Goal: Information Seeking & Learning: Find specific fact

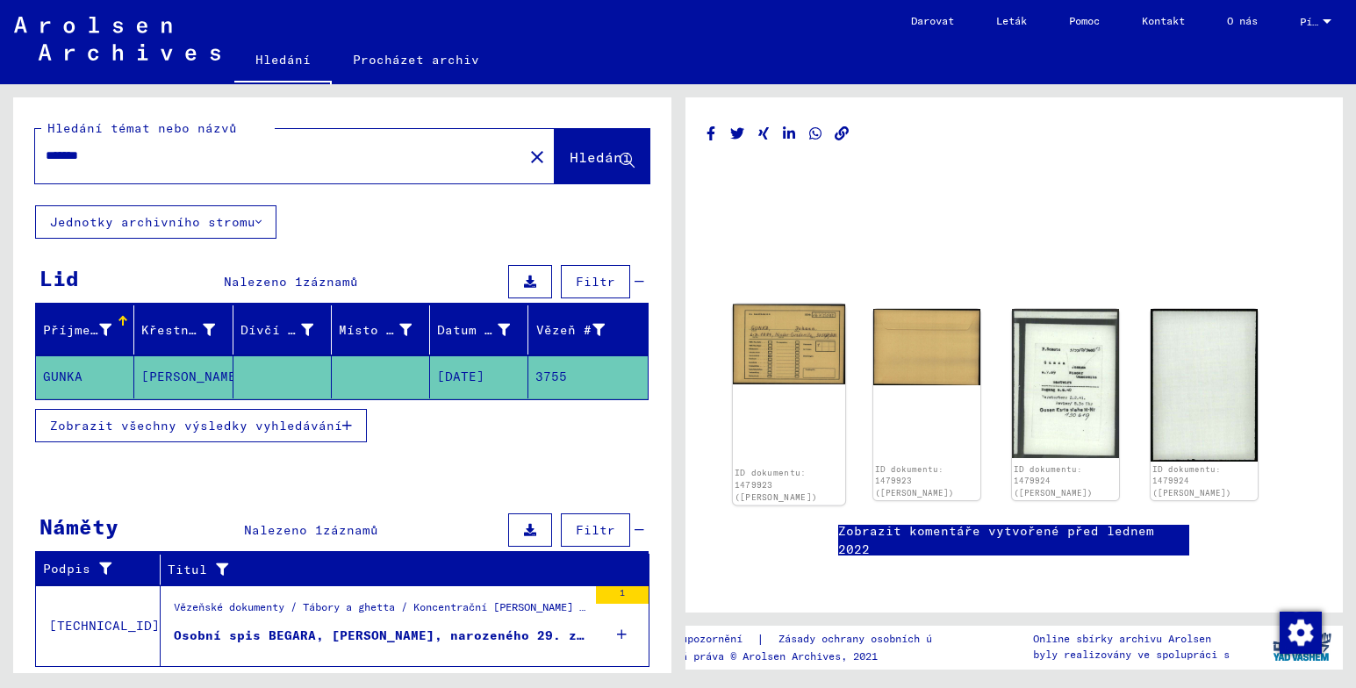
click at [772, 359] on img at bounding box center [788, 345] width 112 height 80
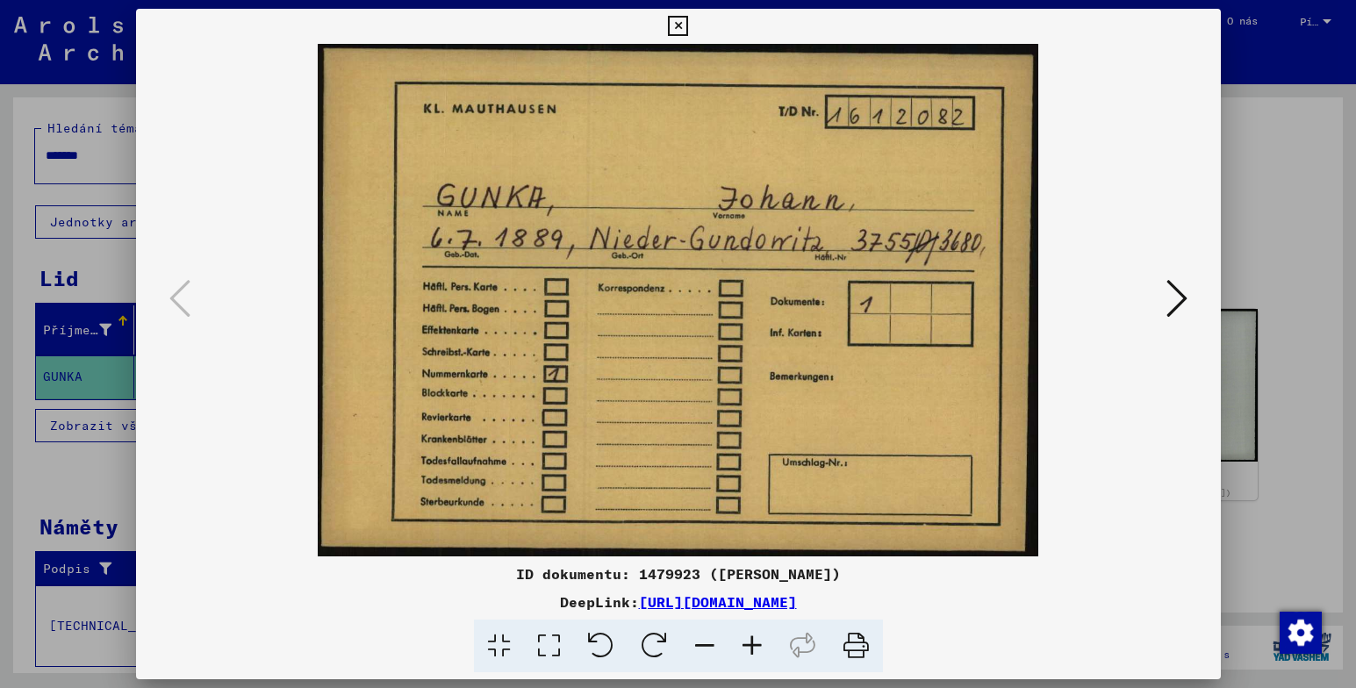
click at [772, 359] on img at bounding box center [678, 300] width 965 height 513
click at [1180, 298] on icon at bounding box center [1176, 298] width 21 height 42
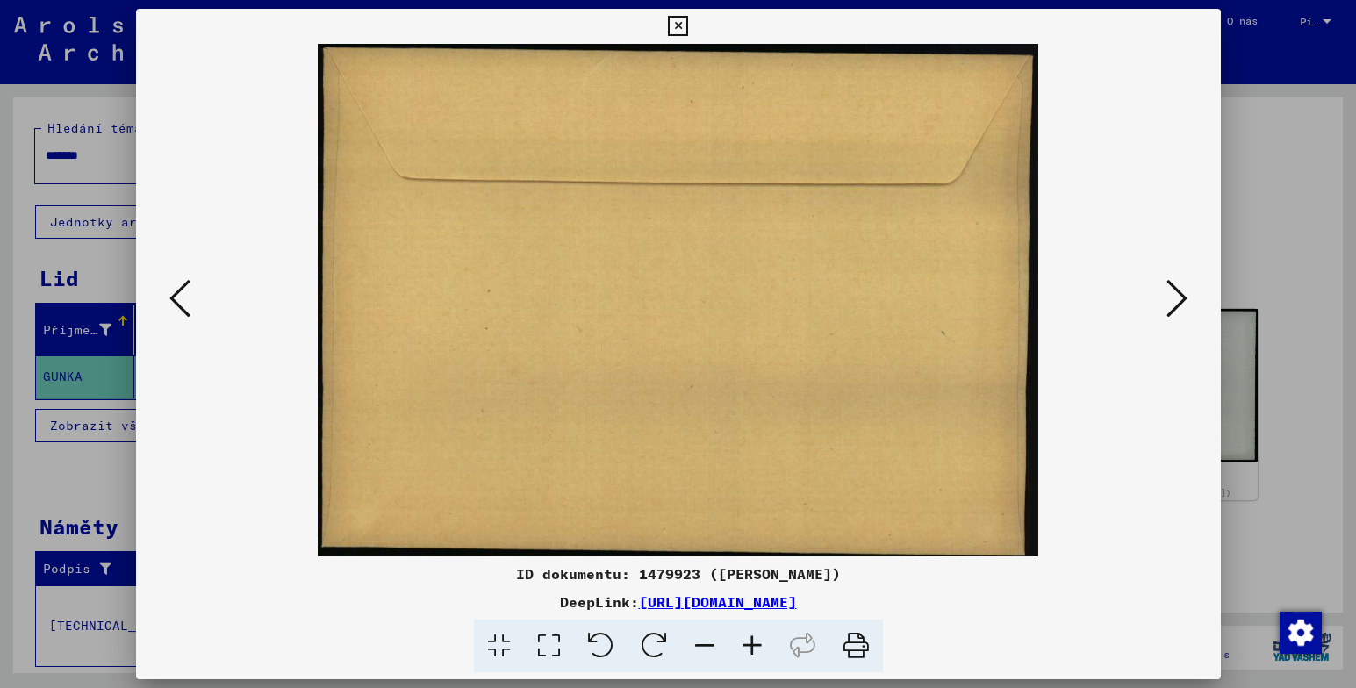
click at [1180, 298] on icon at bounding box center [1176, 298] width 21 height 42
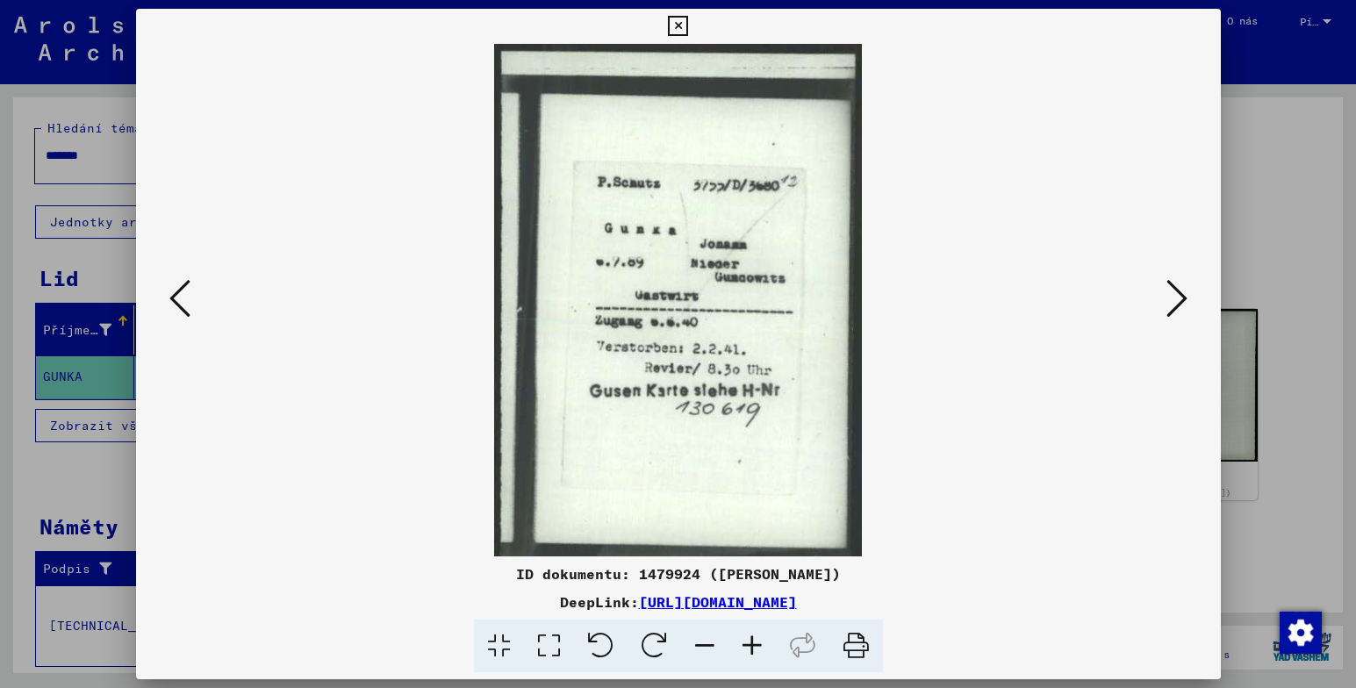
click at [1181, 298] on icon at bounding box center [1176, 298] width 21 height 42
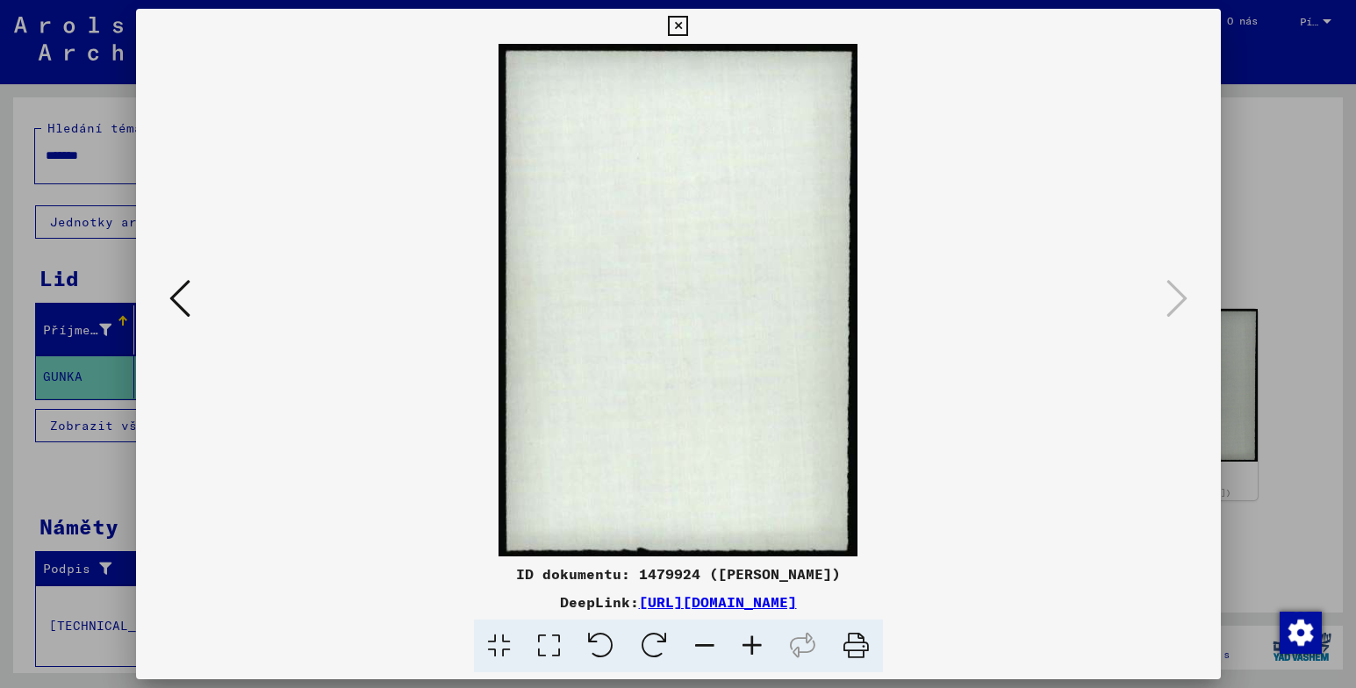
click at [665, 13] on button at bounding box center [678, 26] width 31 height 35
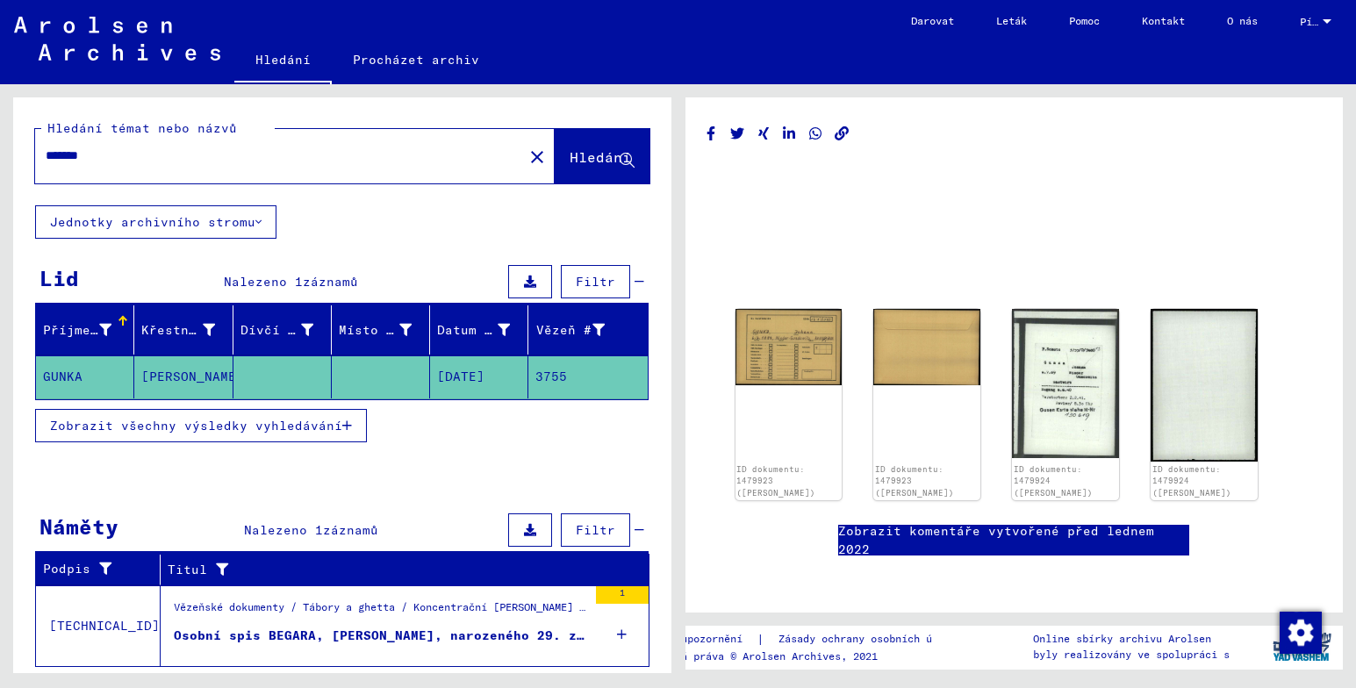
drag, startPoint x: 1348, startPoint y: 412, endPoint x: 1355, endPoint y: 451, distance: 39.2
click at [1354, 459] on div "ID dokumentu: 1479923 ([PERSON_NAME]) ID dokumentu: 1479923 ([PERSON_NAME]) ID …" at bounding box center [1017, 378] width 678 height 589
click at [343, 634] on div "Osobní spis BEGARA, [PERSON_NAME], narozeného 29. září 1905" at bounding box center [380, 636] width 413 height 18
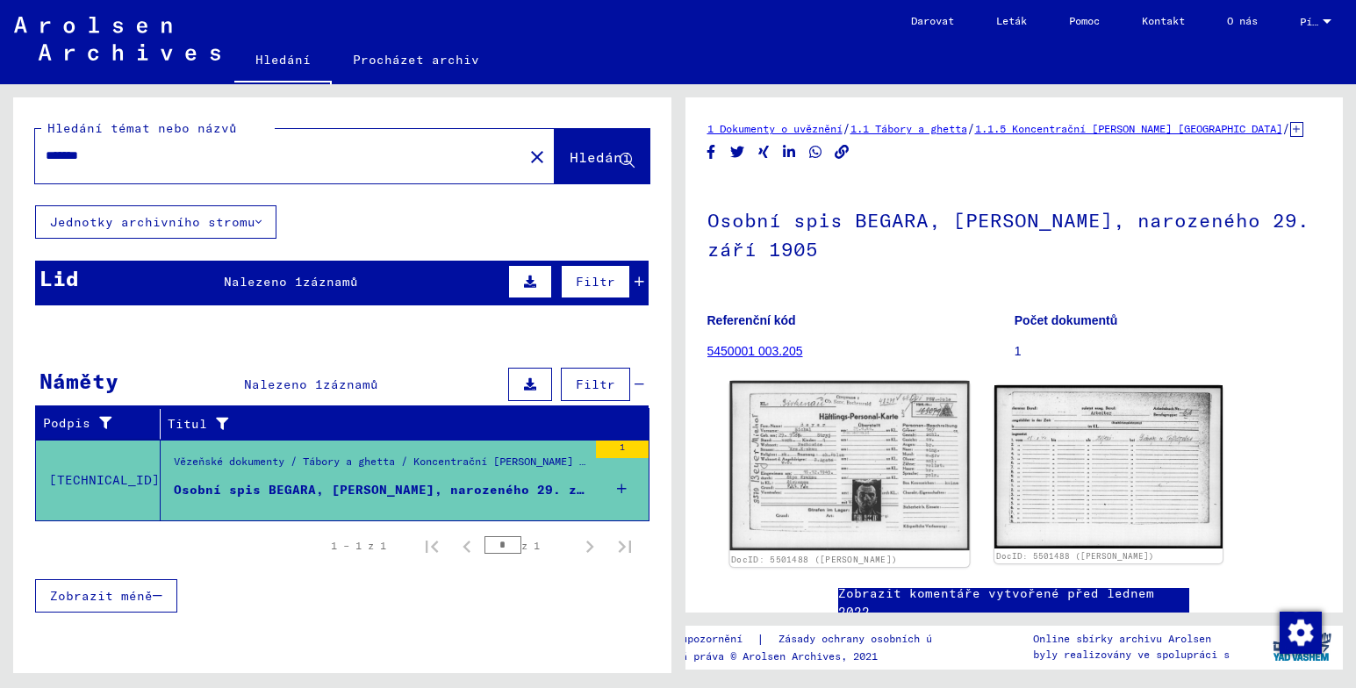
click at [904, 460] on img at bounding box center [849, 465] width 240 height 169
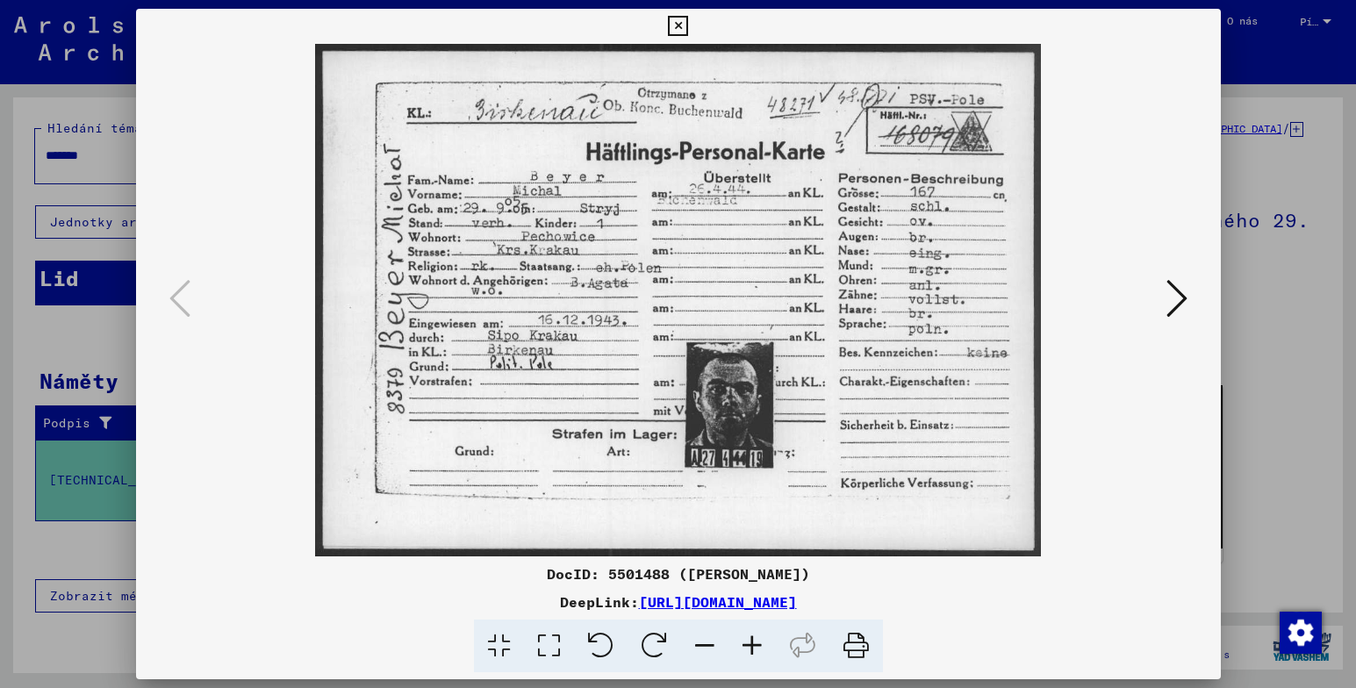
click at [1173, 305] on icon at bounding box center [1176, 298] width 21 height 42
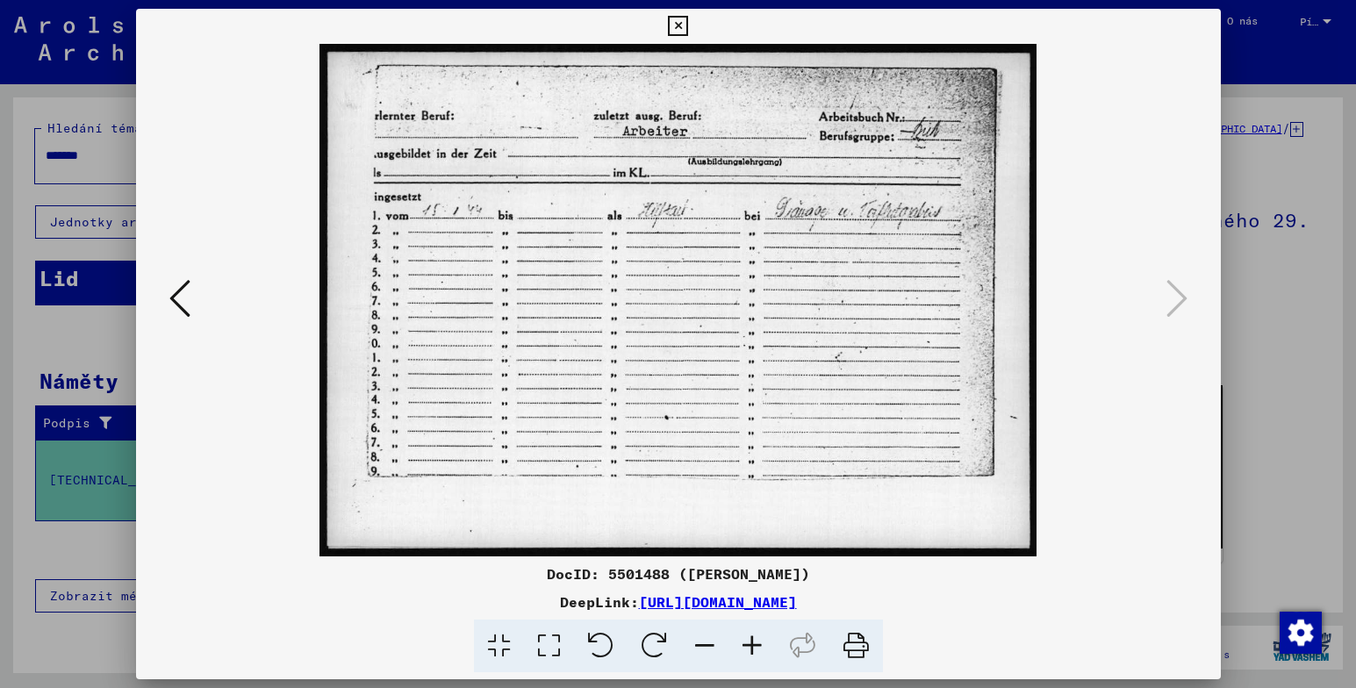
click at [175, 287] on icon at bounding box center [179, 298] width 21 height 42
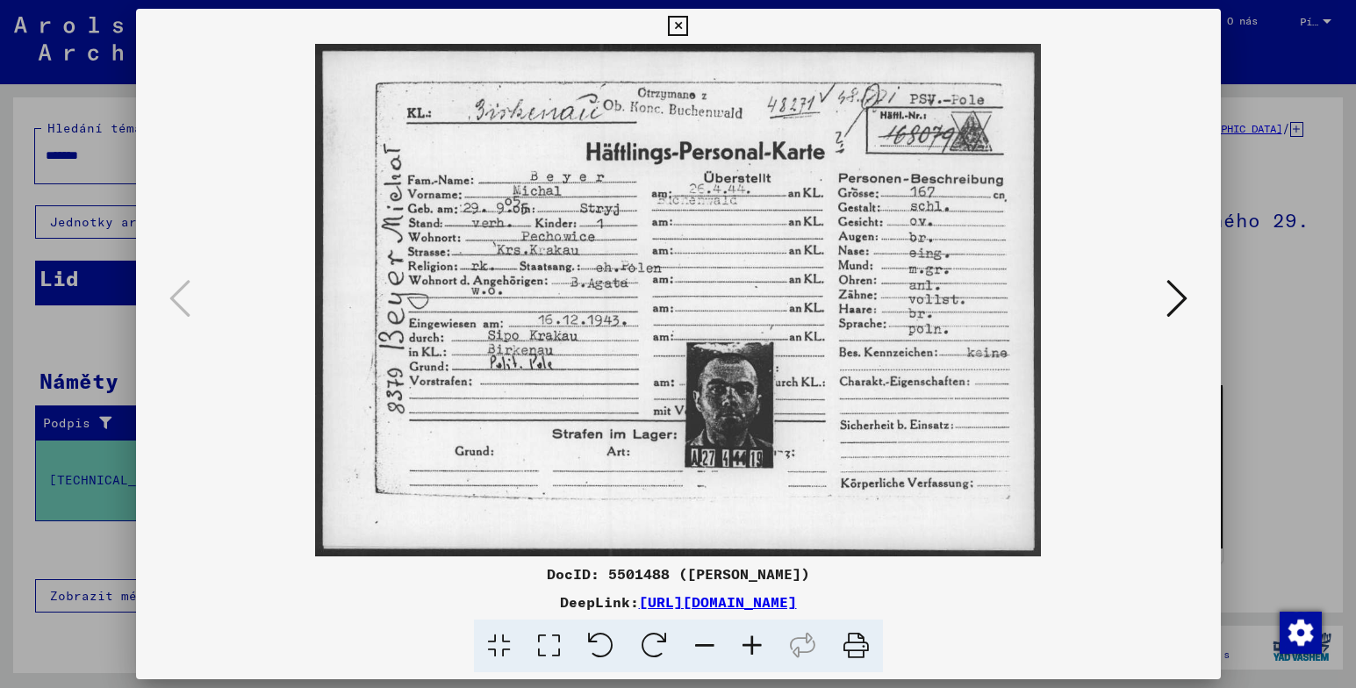
click at [680, 20] on icon at bounding box center [678, 26] width 20 height 21
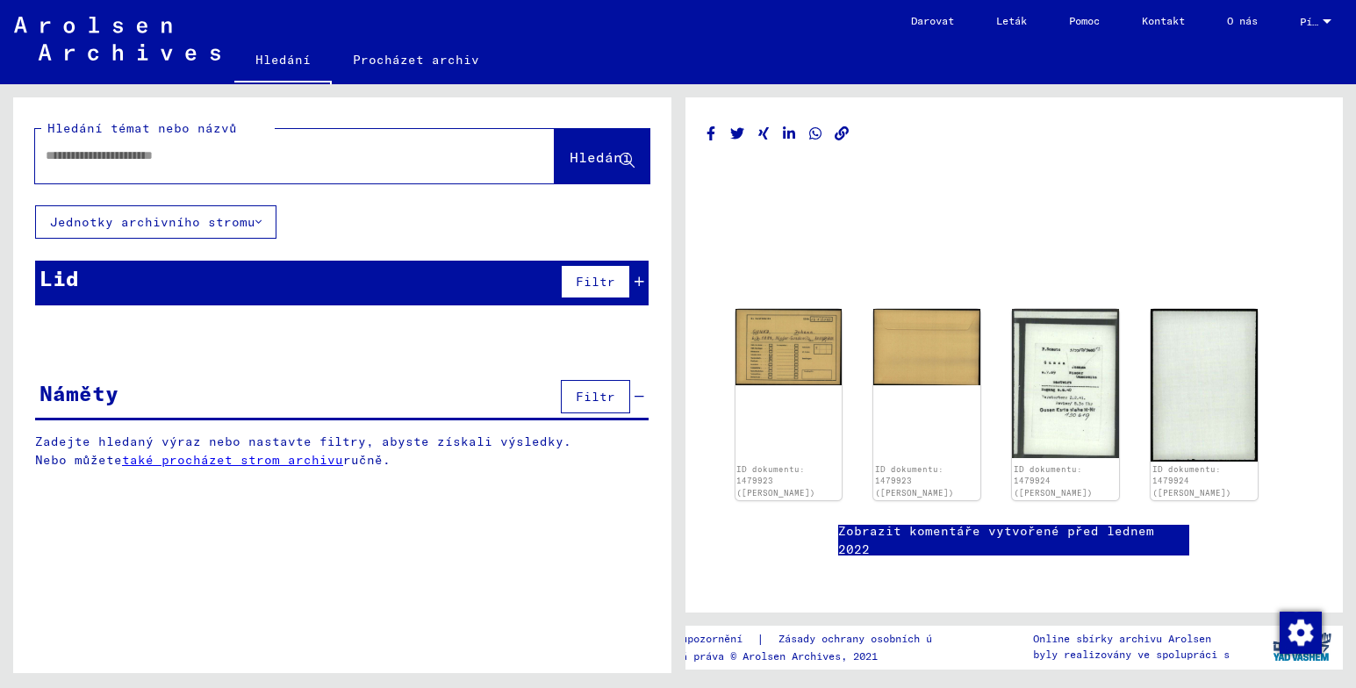
click at [391, 163] on input "text" at bounding box center [279, 156] width 467 height 18
click at [570, 154] on span "Hledání" at bounding box center [600, 157] width 61 height 18
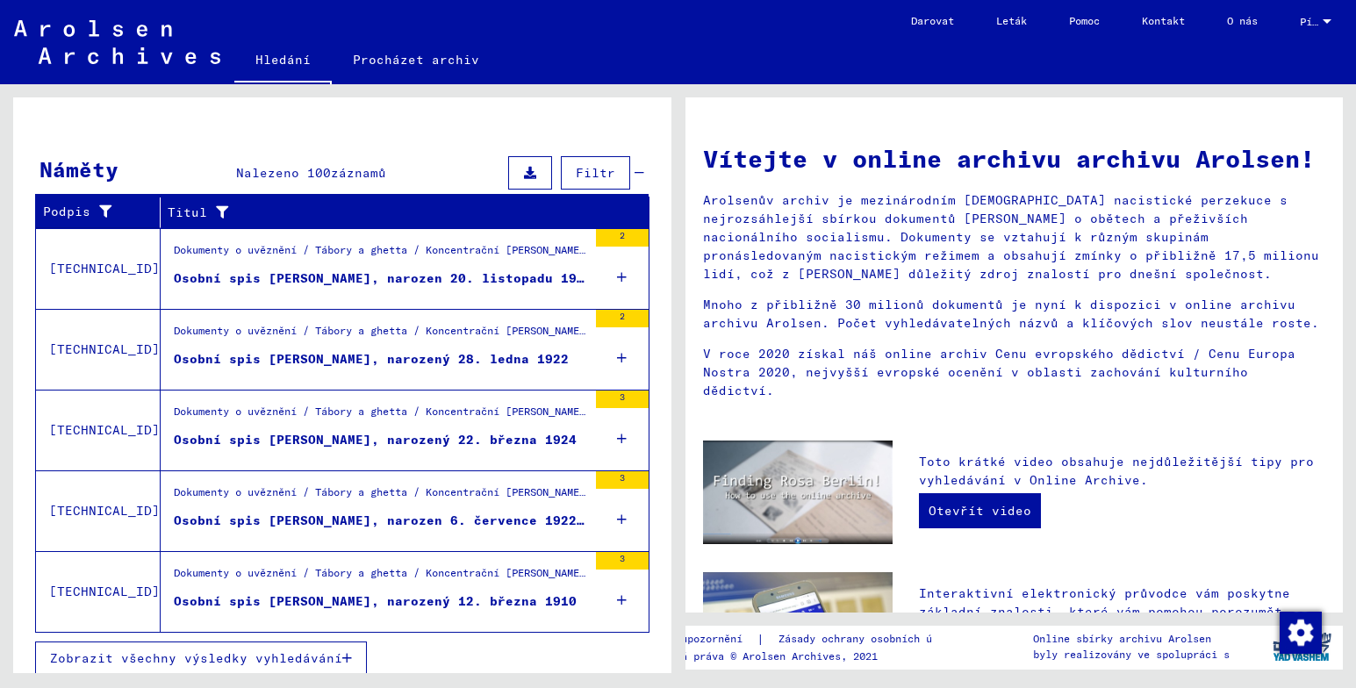
scroll to position [223, 0]
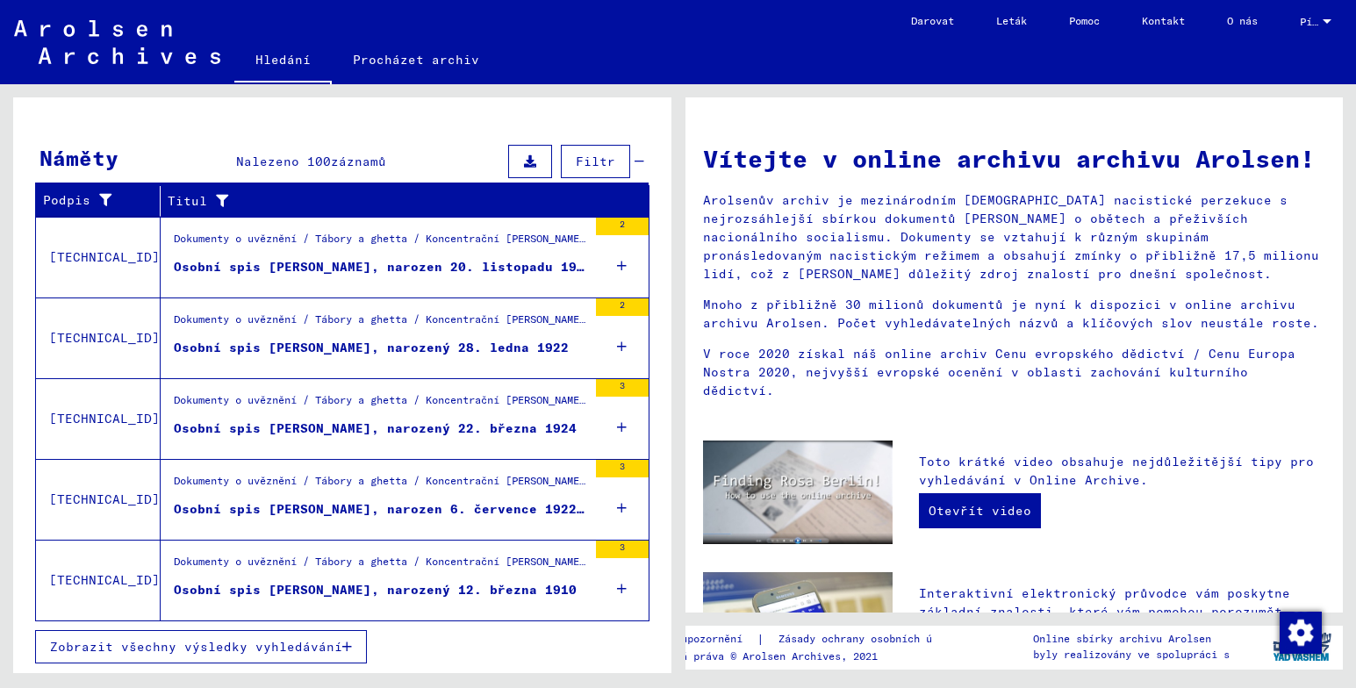
click at [417, 592] on div "Osobní spis [PERSON_NAME], narozený 12. března 1910" at bounding box center [375, 590] width 403 height 18
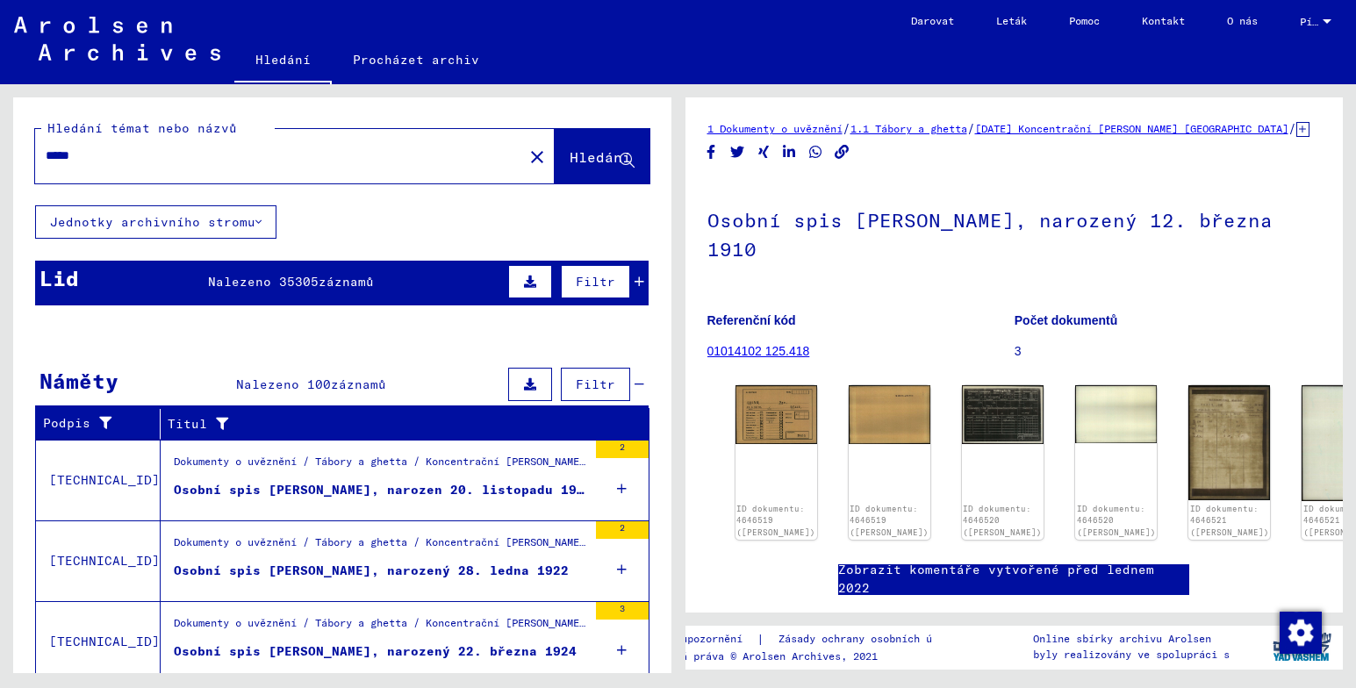
click at [139, 147] on input "*****" at bounding box center [279, 156] width 467 height 18
type input "*"
click at [603, 152] on span "Hledání" at bounding box center [600, 157] width 61 height 18
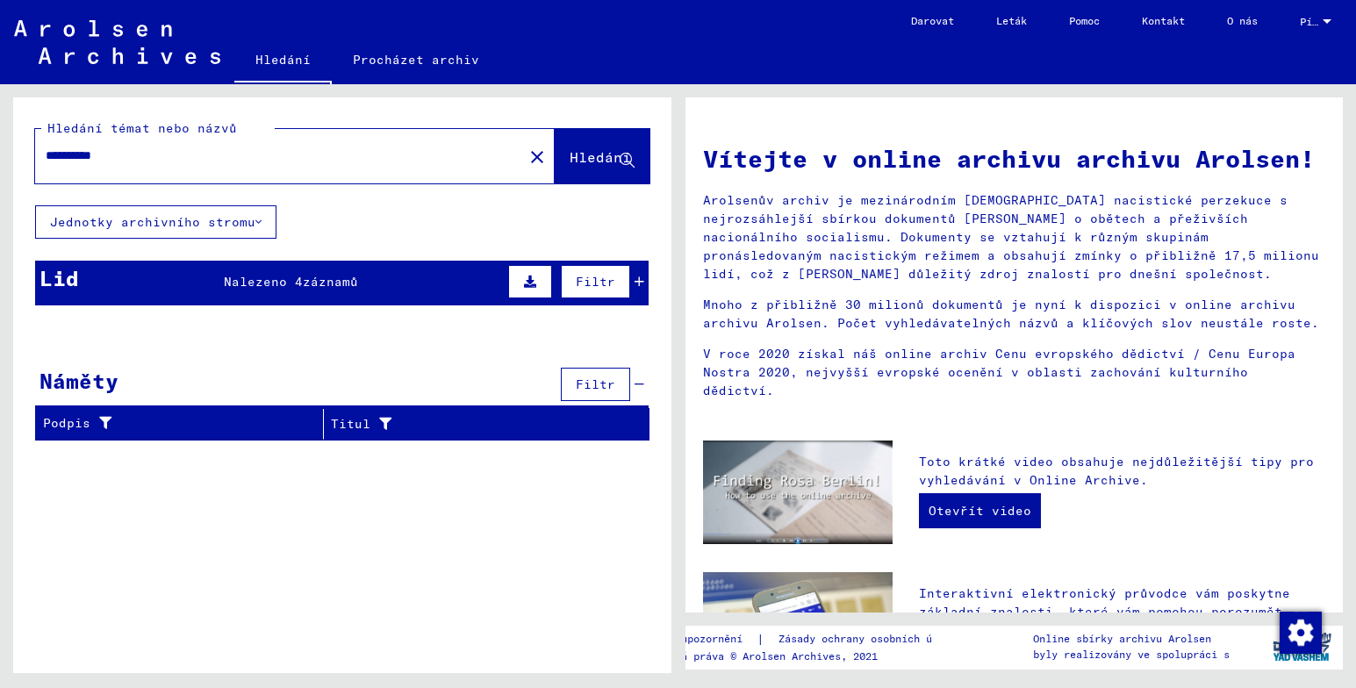
click at [461, 283] on div "Lid Nalezeno 4 záznamů Filtr" at bounding box center [341, 283] width 613 height 45
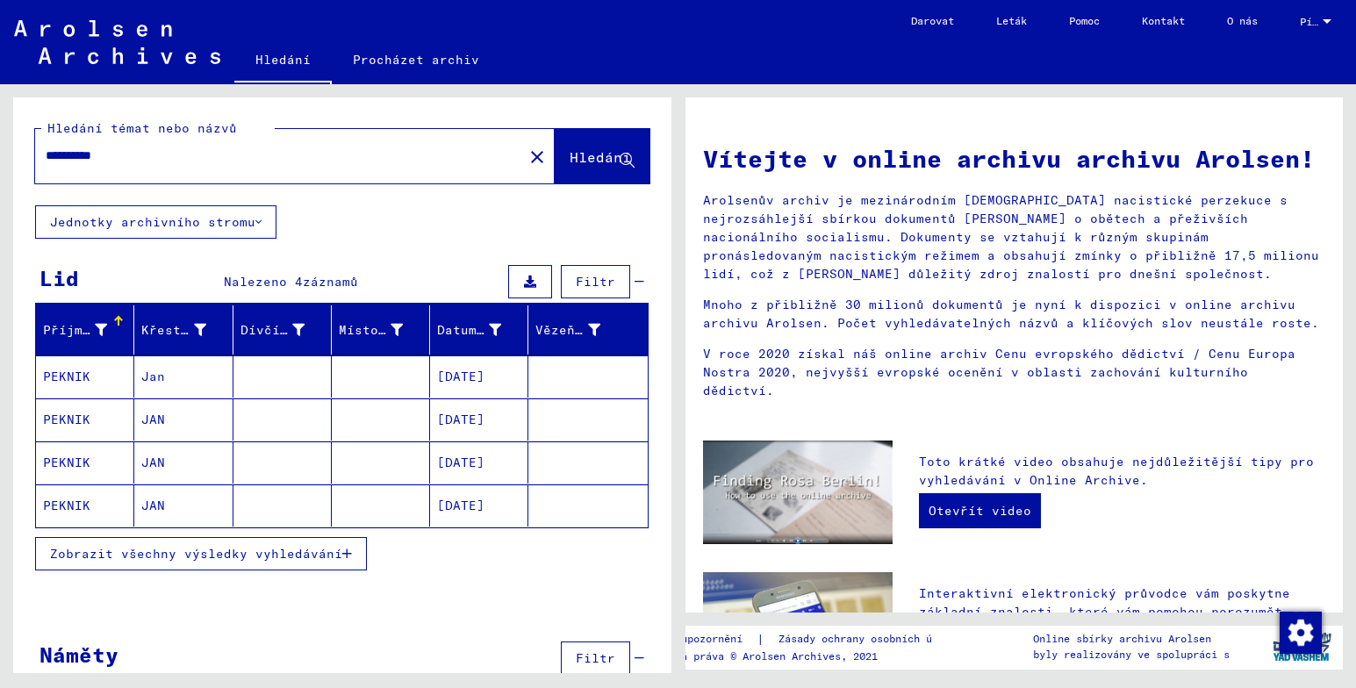
click at [487, 427] on mat-cell "[DATE]" at bounding box center [479, 419] width 98 height 42
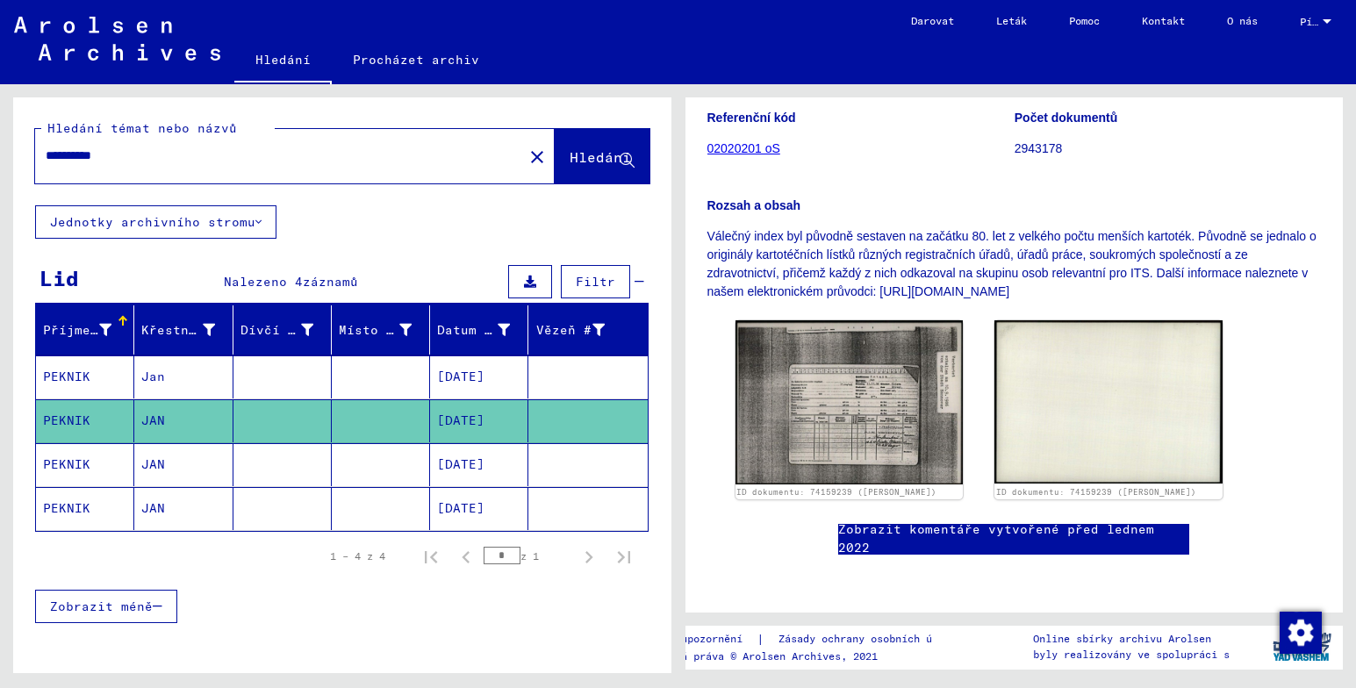
scroll to position [413, 0]
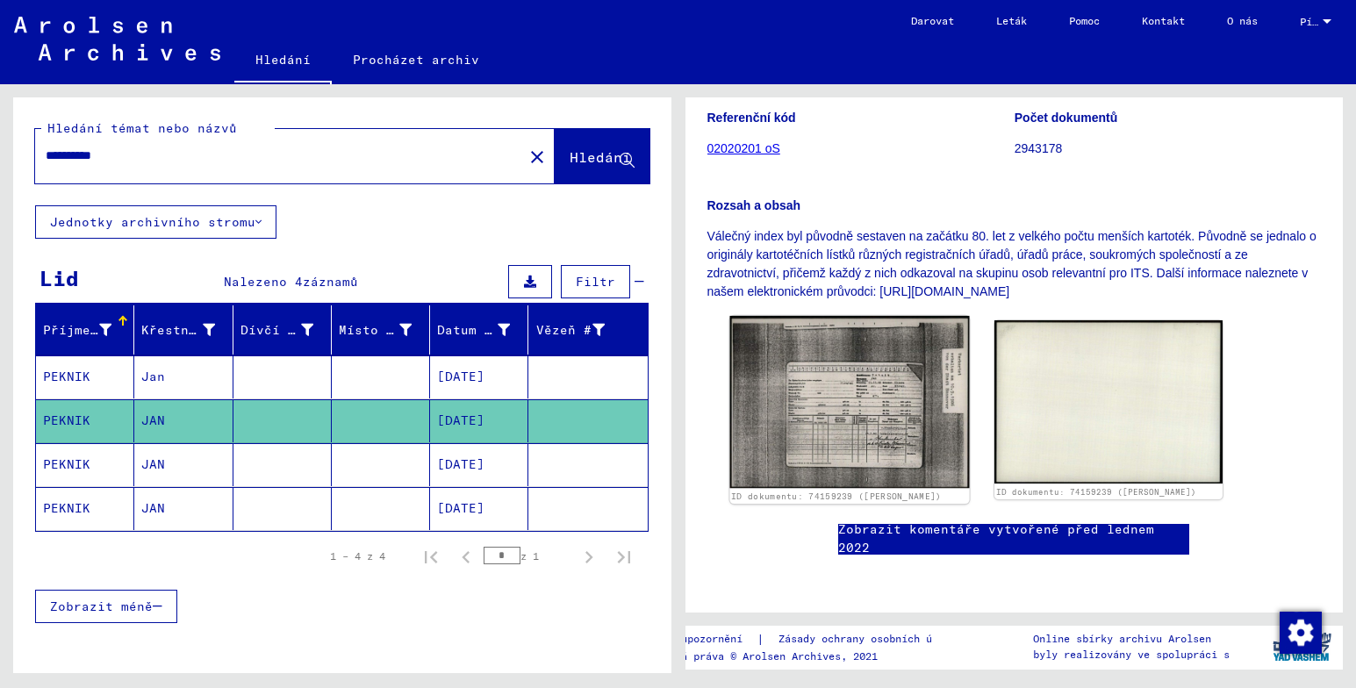
click at [785, 316] on img at bounding box center [849, 402] width 240 height 172
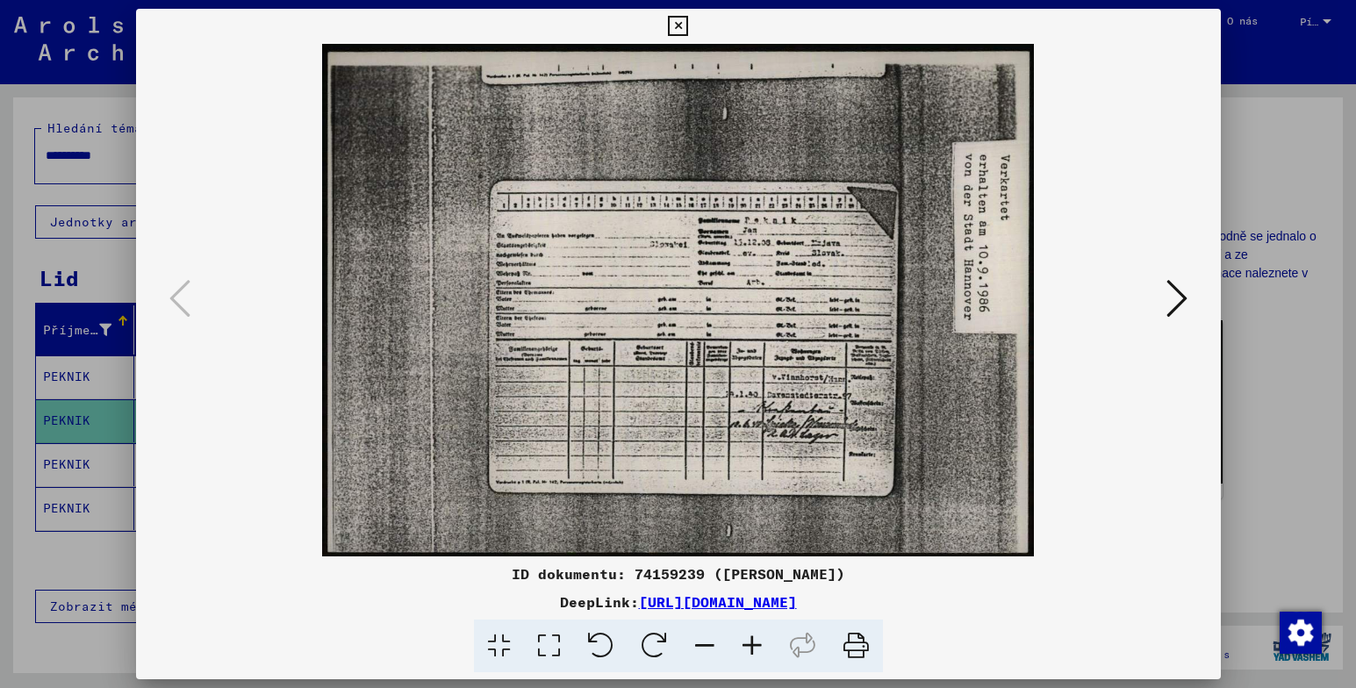
click at [817, 318] on img at bounding box center [678, 300] width 965 height 513
click at [680, 29] on icon at bounding box center [678, 26] width 20 height 21
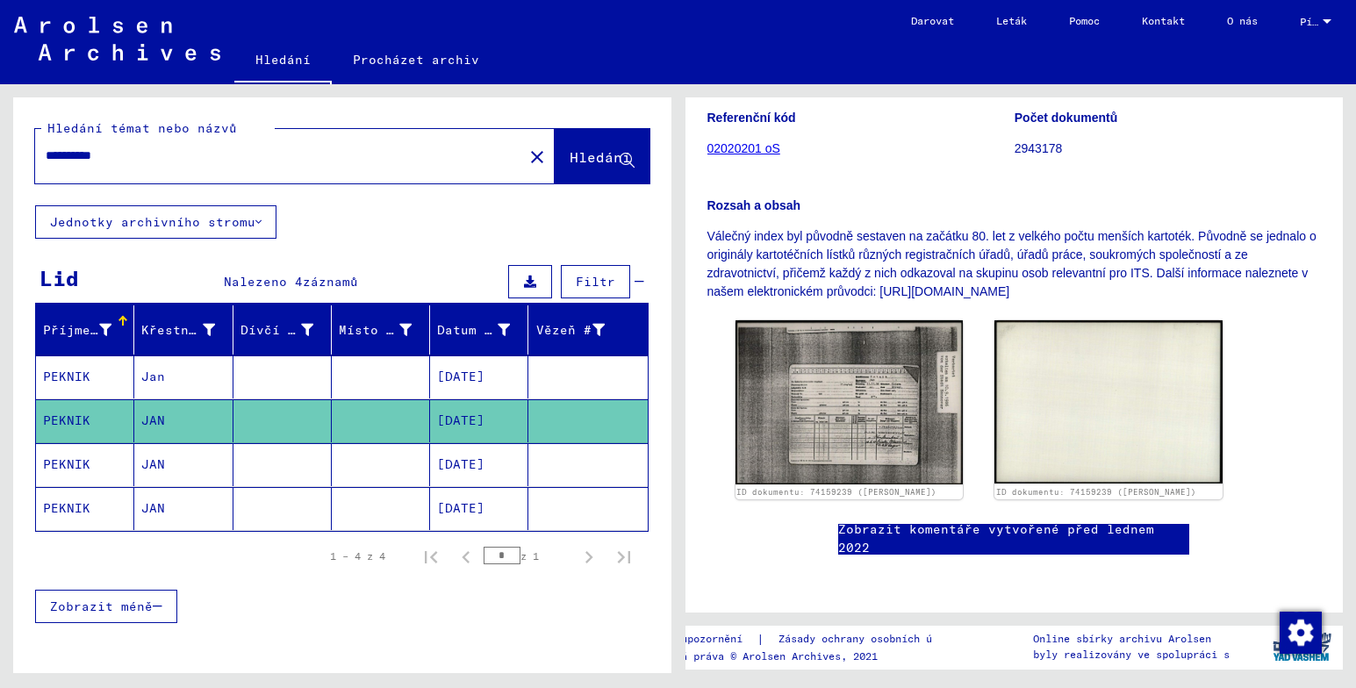
click at [485, 463] on mat-cell "[DATE]" at bounding box center [479, 464] width 98 height 43
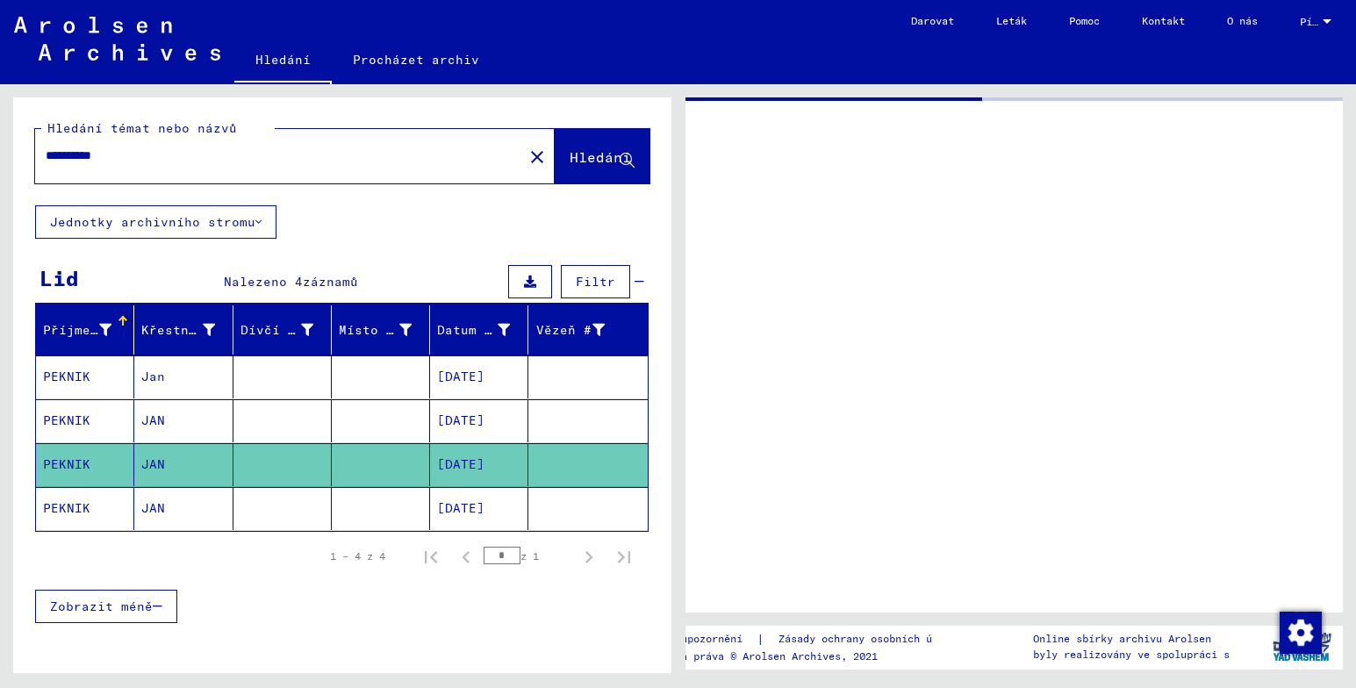
click at [485, 463] on mat-cell "[DATE]" at bounding box center [479, 464] width 98 height 43
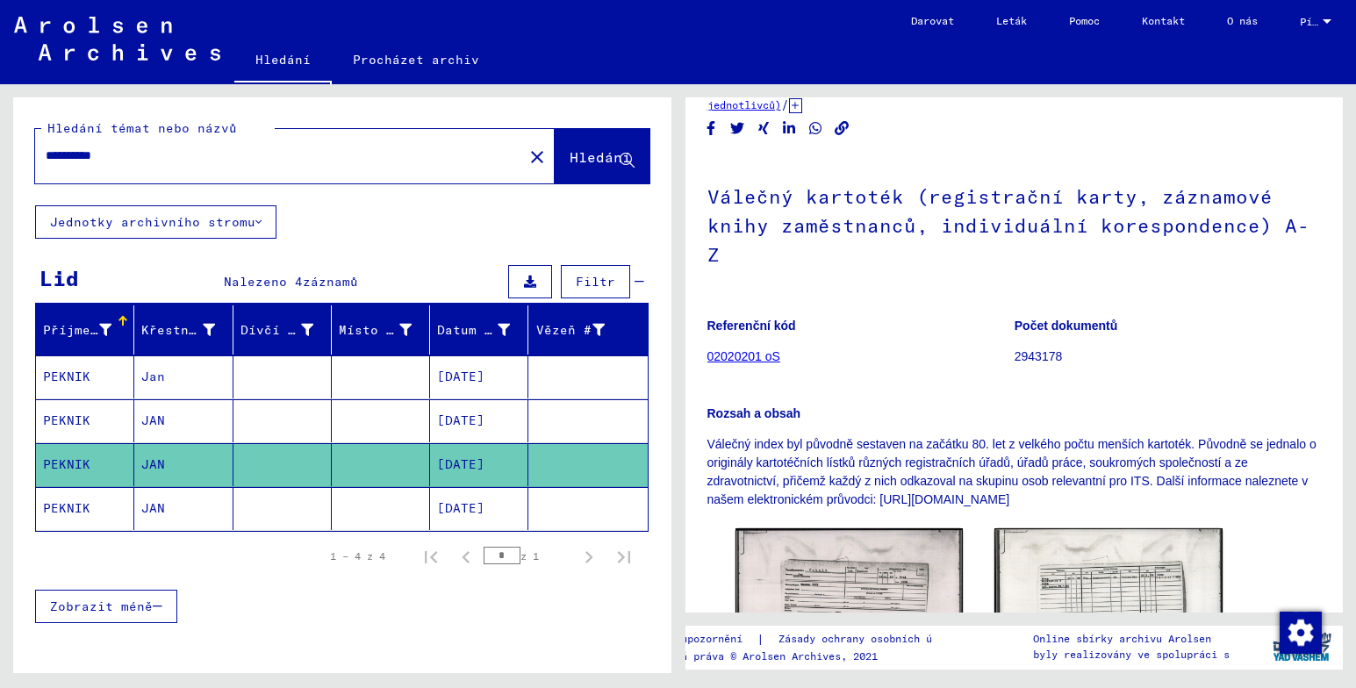
scroll to position [178, 0]
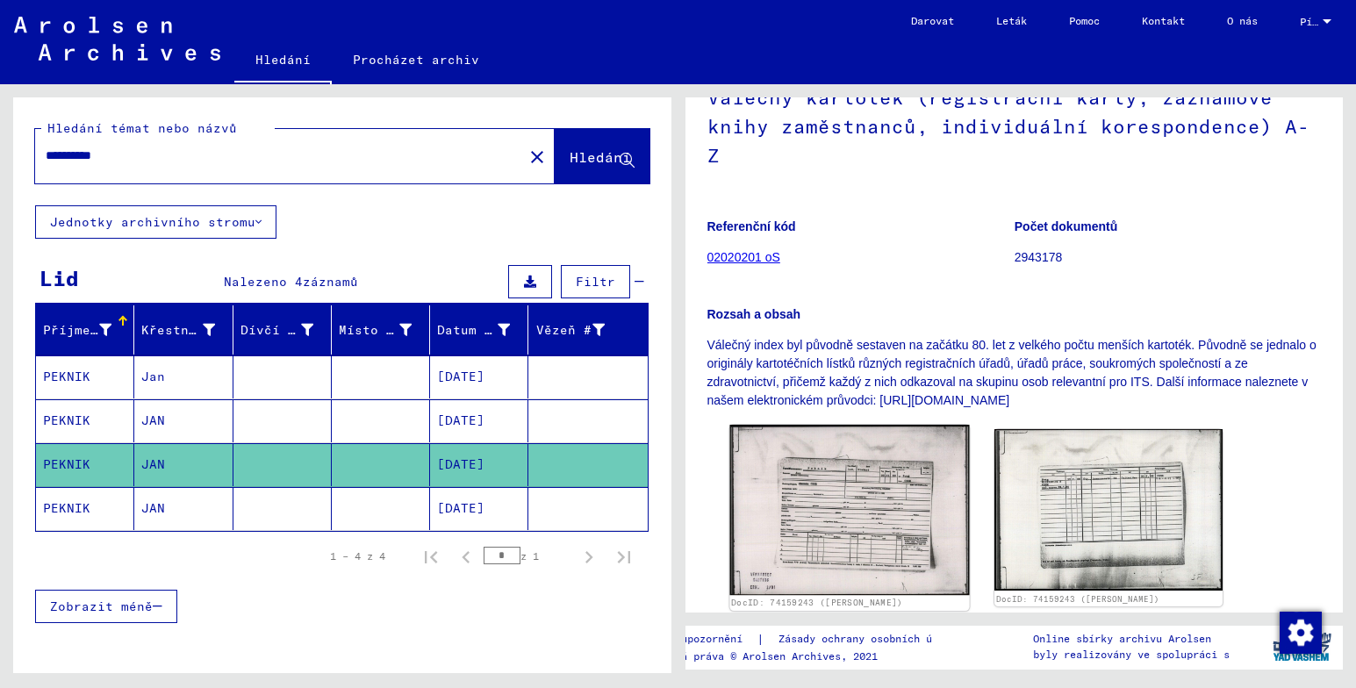
click at [895, 496] on img at bounding box center [849, 510] width 240 height 170
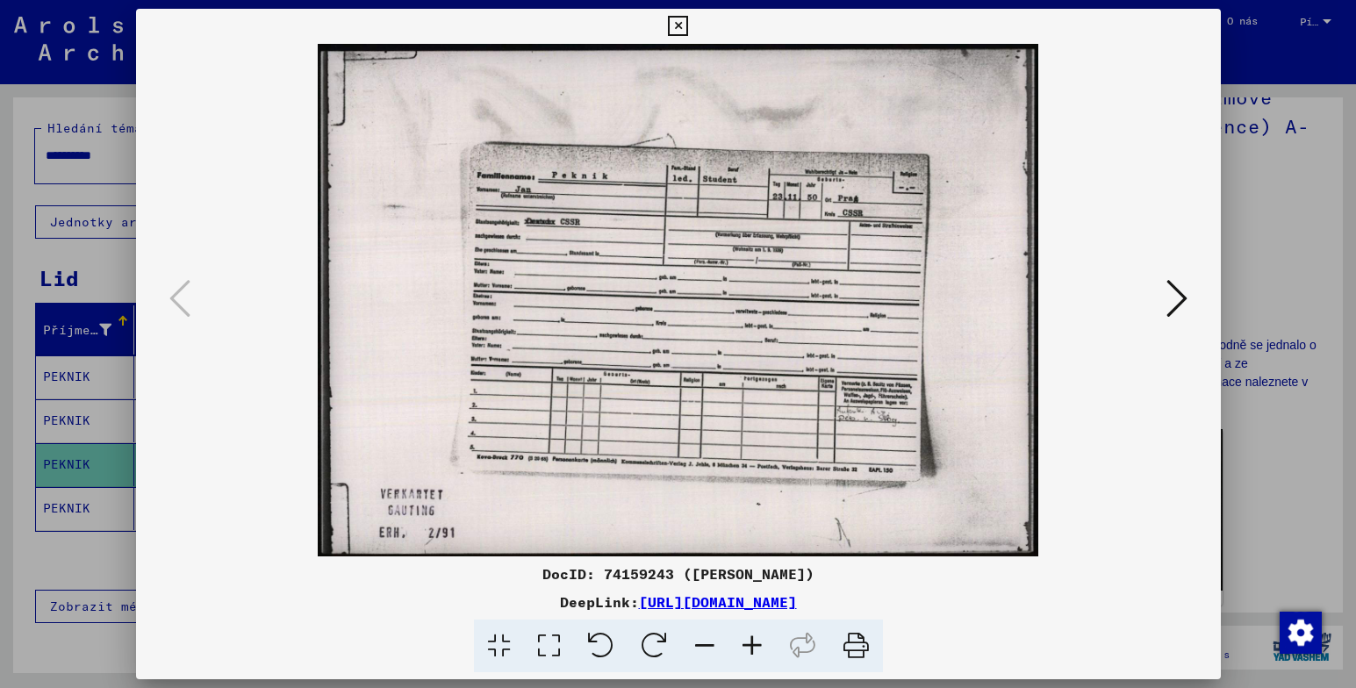
click at [895, 496] on div "DocID: 74159243 ([PERSON_NAME]) DeepLink: [URL][DOMAIN_NAME]" at bounding box center [678, 341] width 1085 height 664
drag, startPoint x: 895, startPoint y: 496, endPoint x: 1178, endPoint y: 292, distance: 348.3
click at [1178, 292] on icon at bounding box center [1176, 298] width 21 height 42
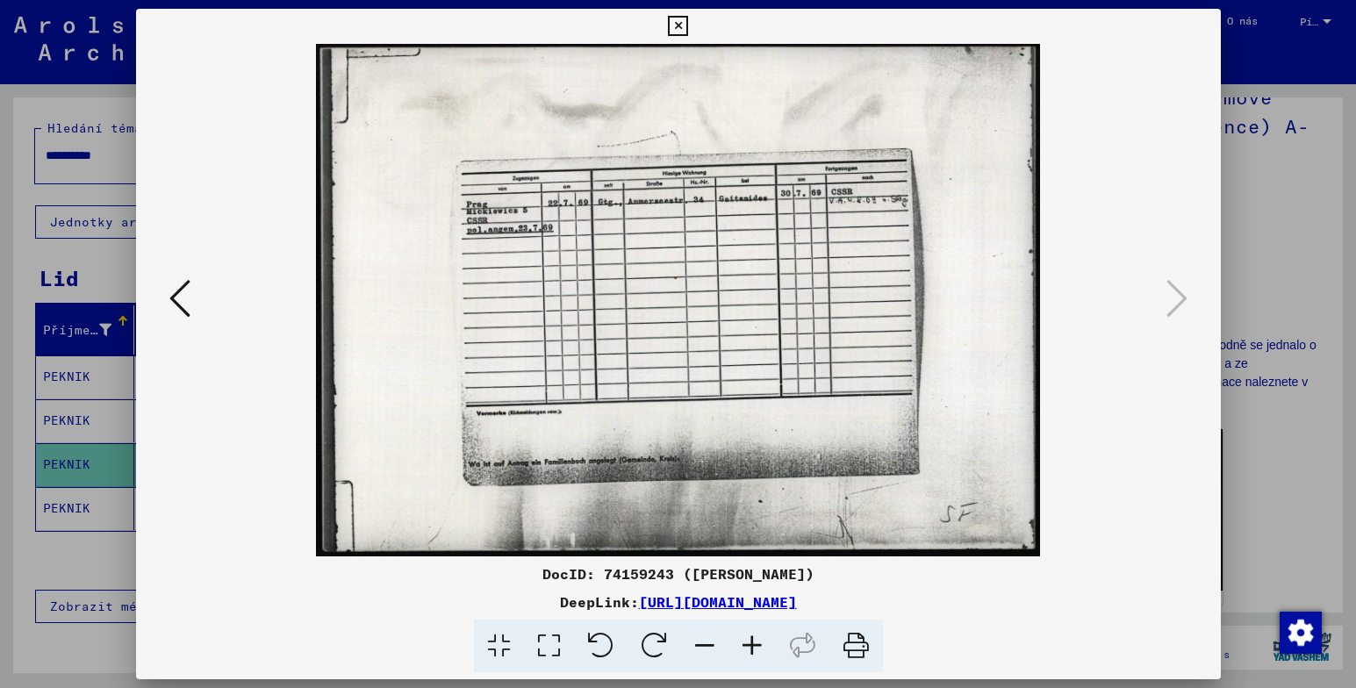
click at [684, 27] on icon at bounding box center [678, 26] width 20 height 21
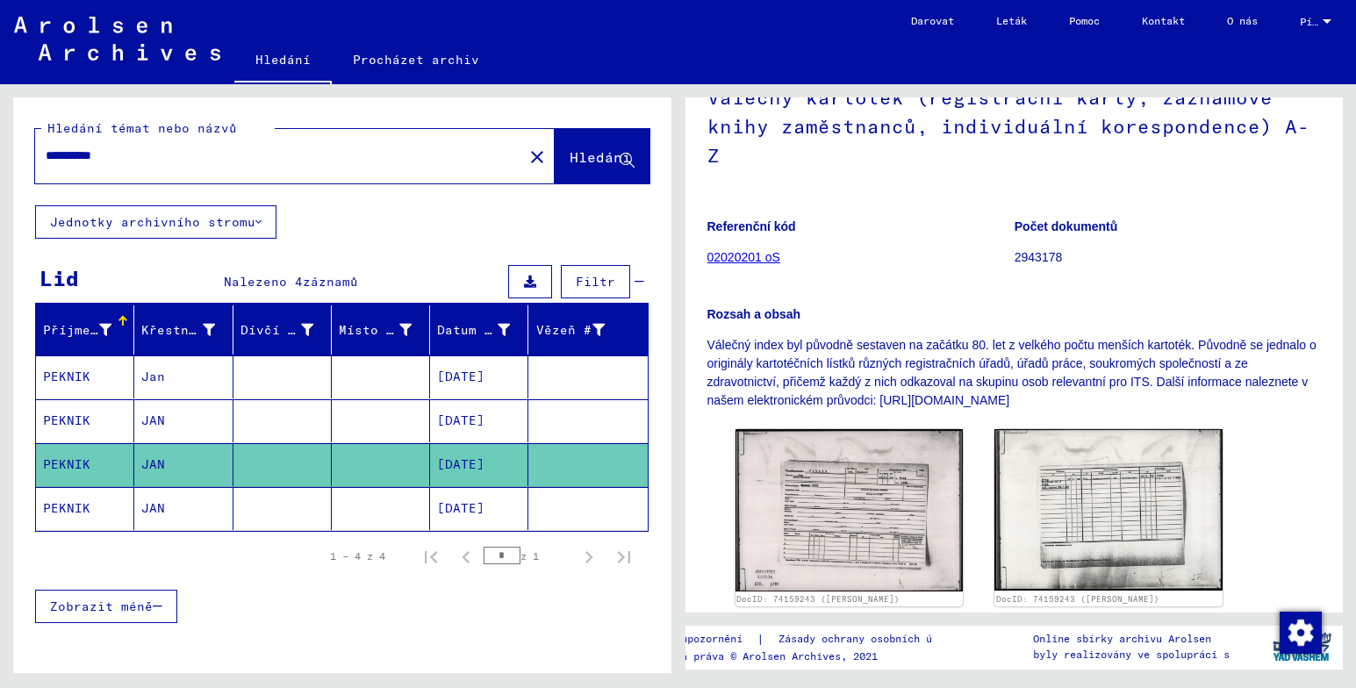
click at [145, 153] on input "**********" at bounding box center [279, 156] width 467 height 18
type input "**********"
click at [576, 160] on span "Hledání" at bounding box center [600, 157] width 61 height 18
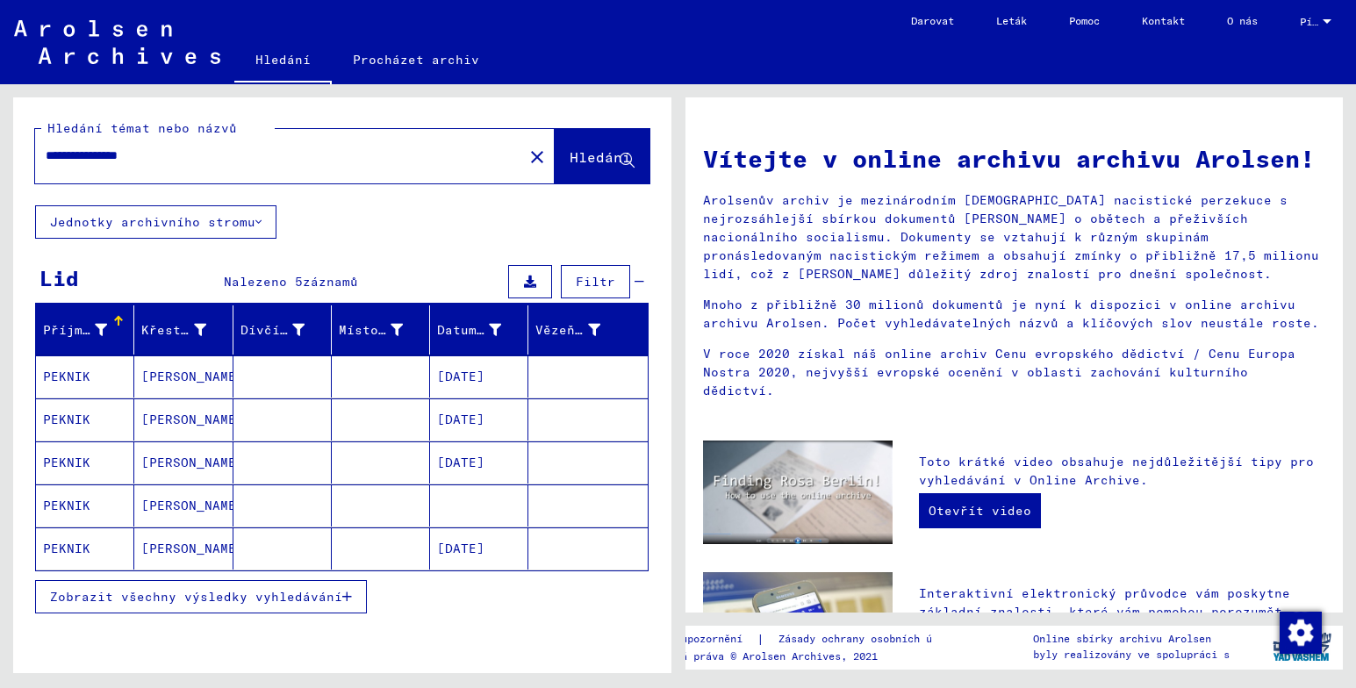
click at [469, 379] on mat-cell "[DATE]" at bounding box center [479, 376] width 98 height 42
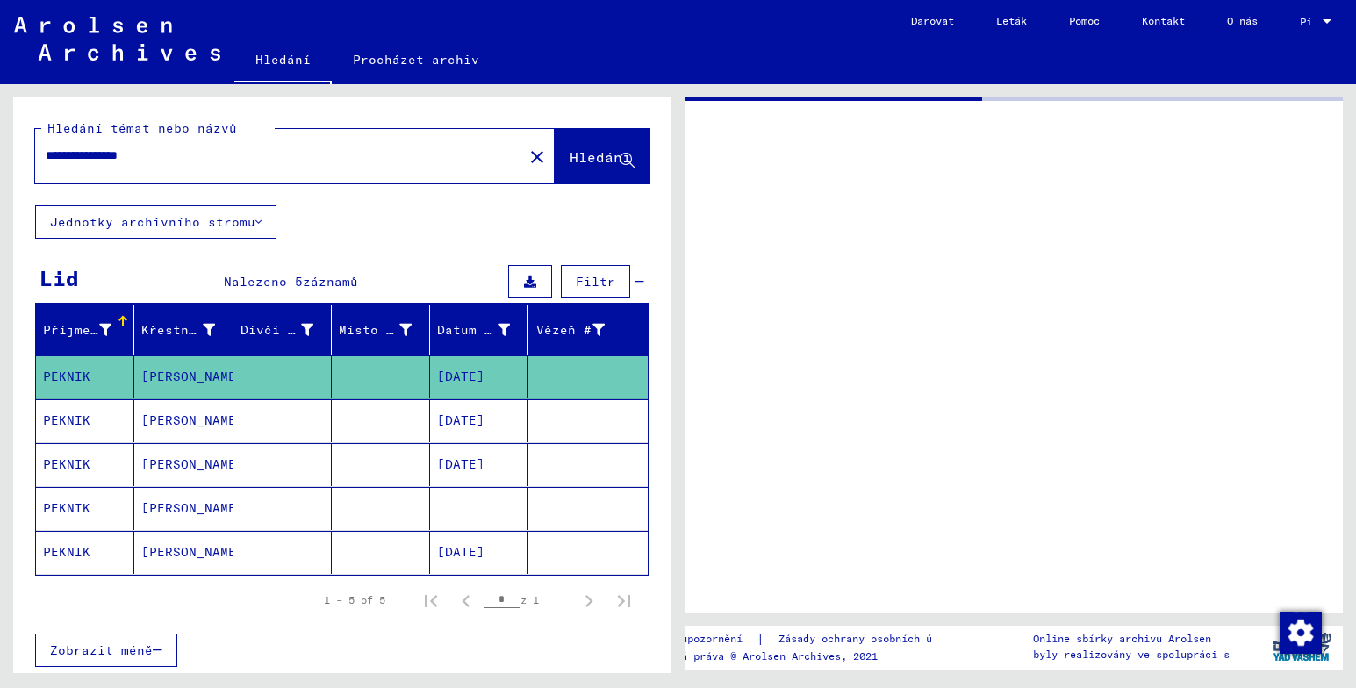
click at [469, 379] on mat-cell "[DATE]" at bounding box center [479, 376] width 98 height 43
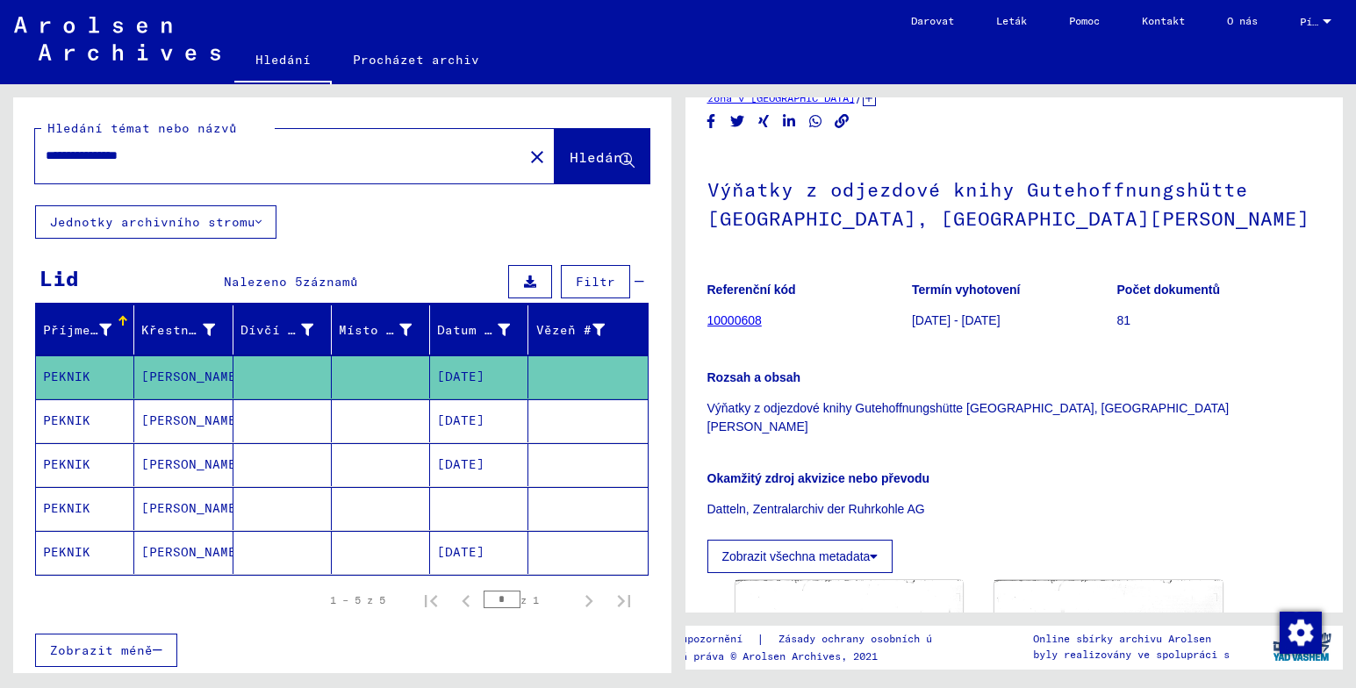
scroll to position [192, 0]
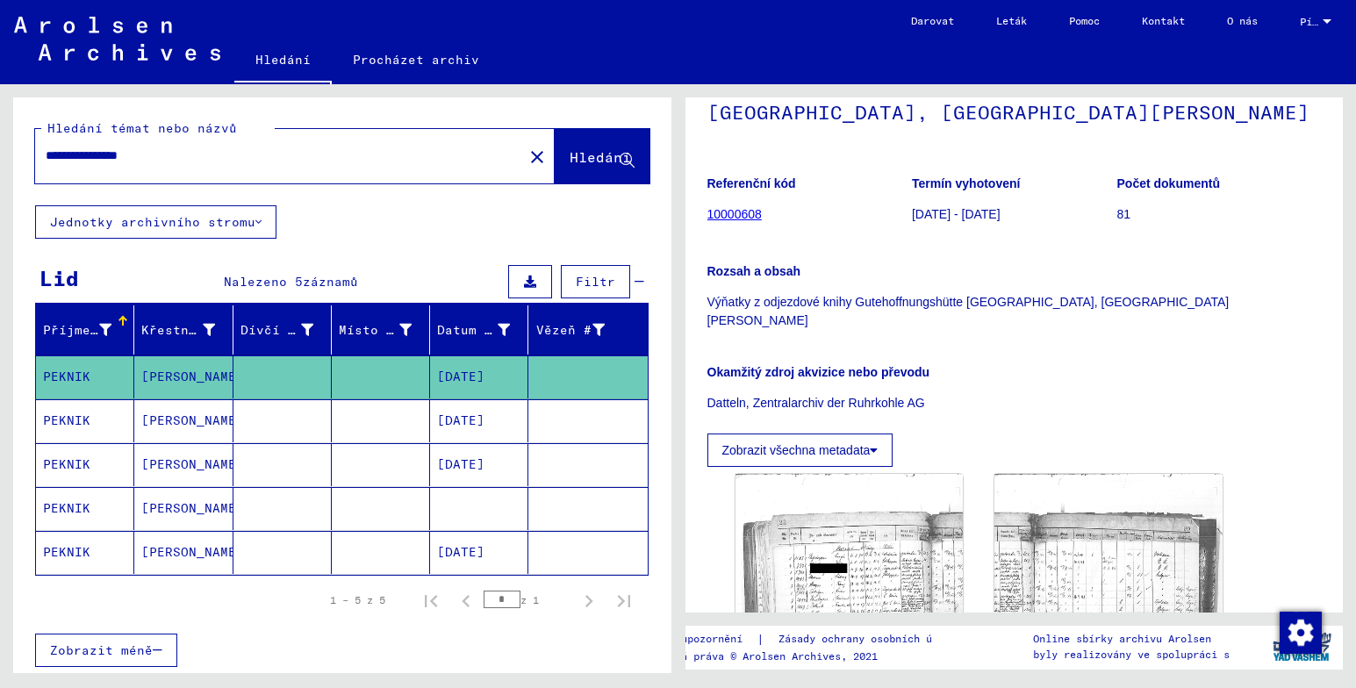
click at [468, 412] on mat-cell "[DATE]" at bounding box center [479, 420] width 98 height 43
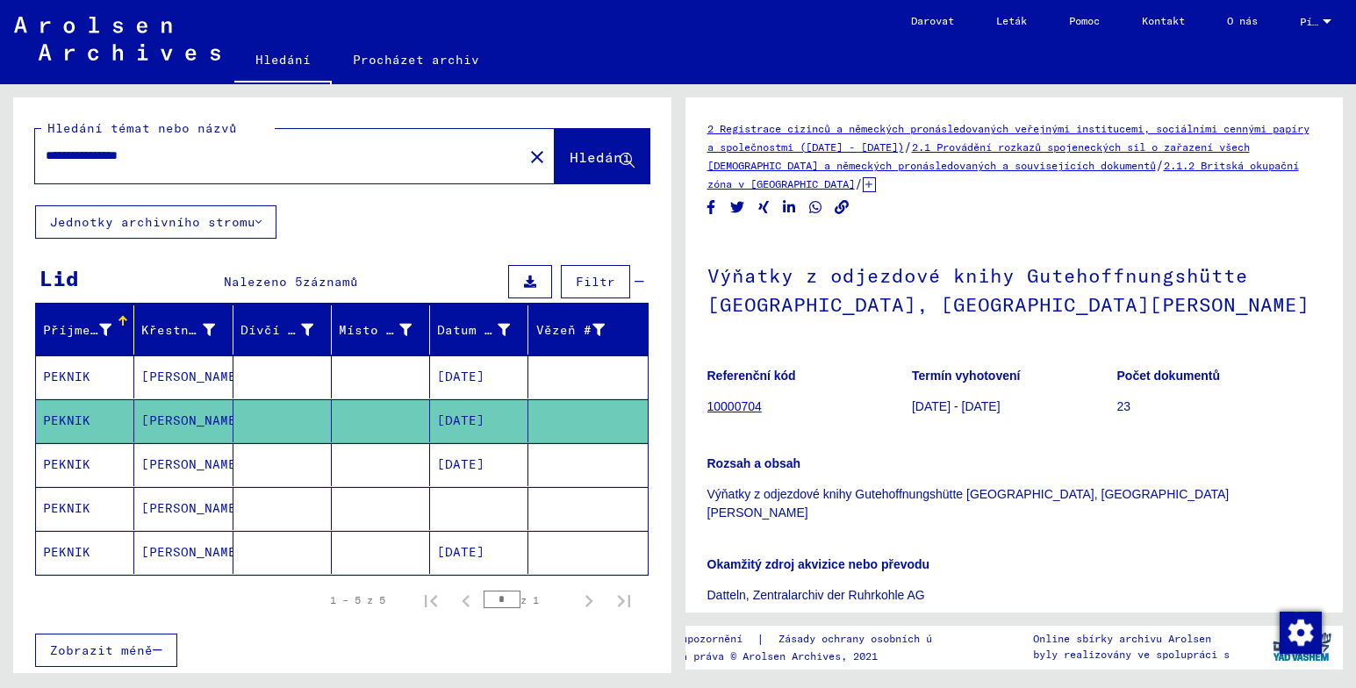
click at [468, 412] on mat-cell "[DATE]" at bounding box center [479, 420] width 98 height 43
click at [724, 404] on link "10000704" at bounding box center [734, 406] width 54 height 14
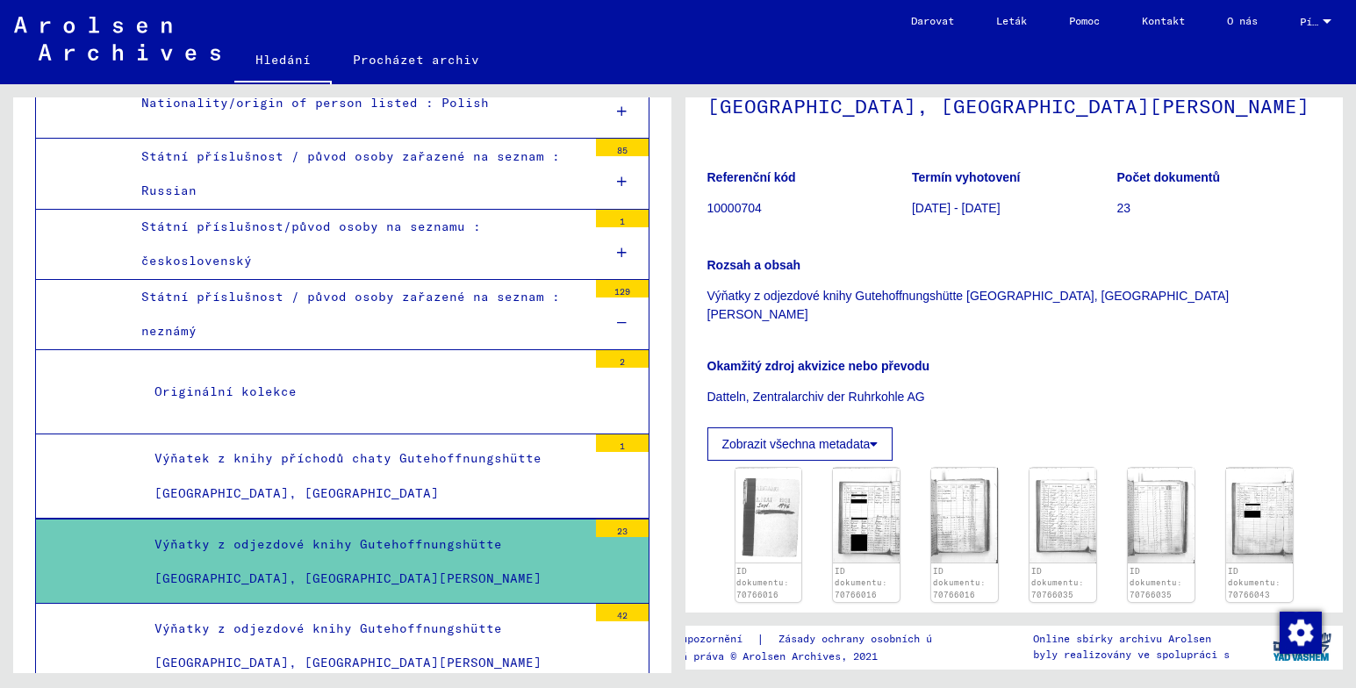
scroll to position [305, 0]
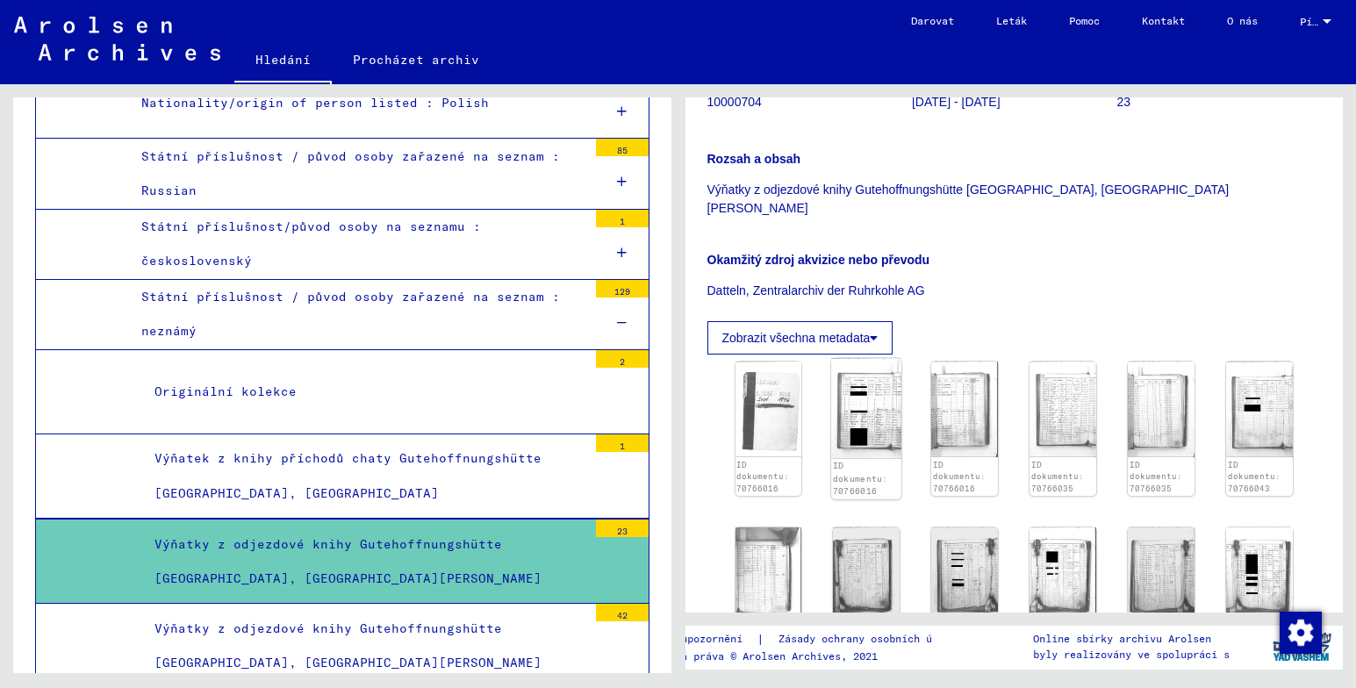
click at [859, 417] on img at bounding box center [867, 408] width 70 height 100
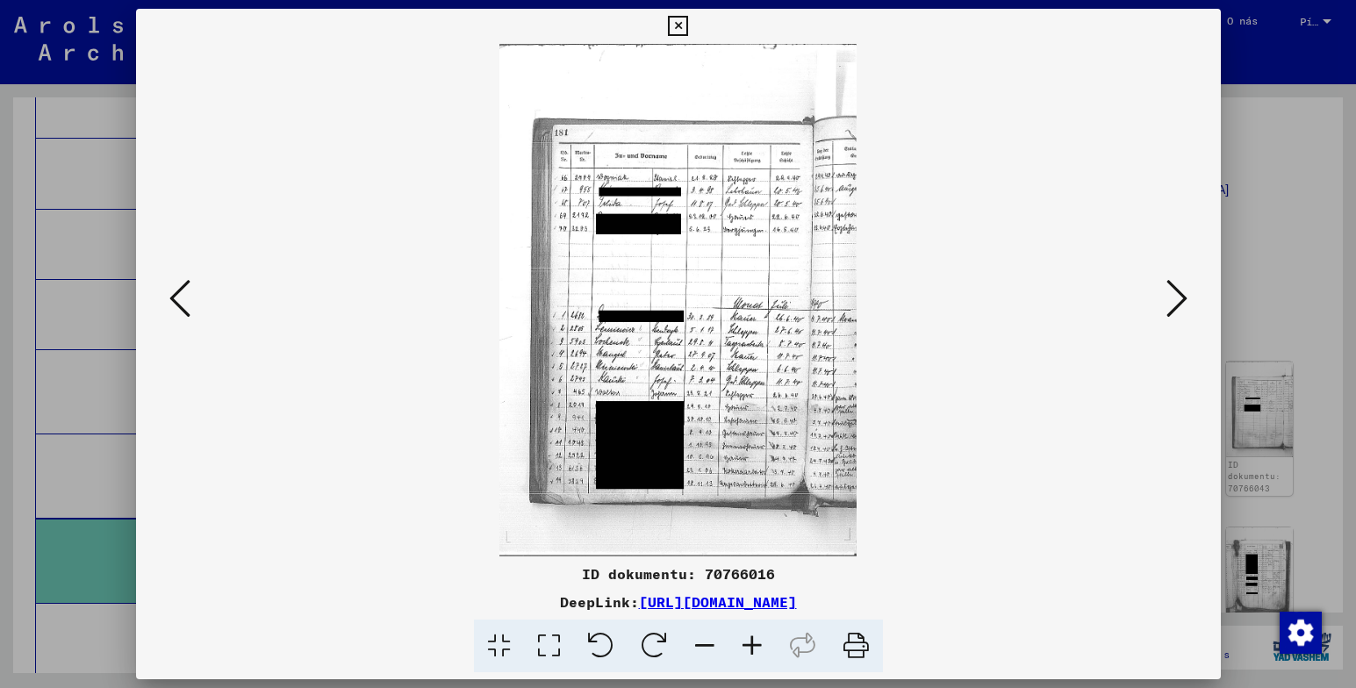
click at [859, 417] on img at bounding box center [678, 300] width 965 height 513
click at [745, 404] on img at bounding box center [678, 300] width 965 height 513
click at [751, 644] on icon at bounding box center [751, 647] width 47 height 54
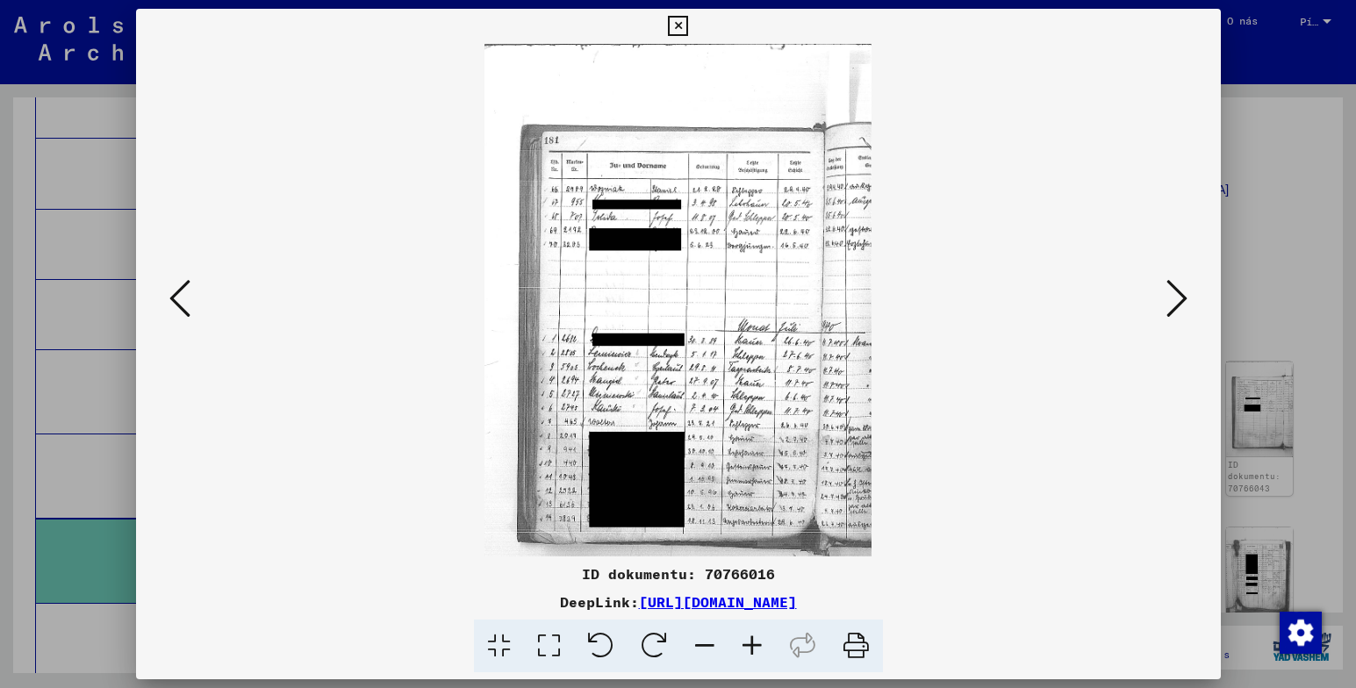
click at [751, 644] on icon at bounding box center [751, 647] width 47 height 54
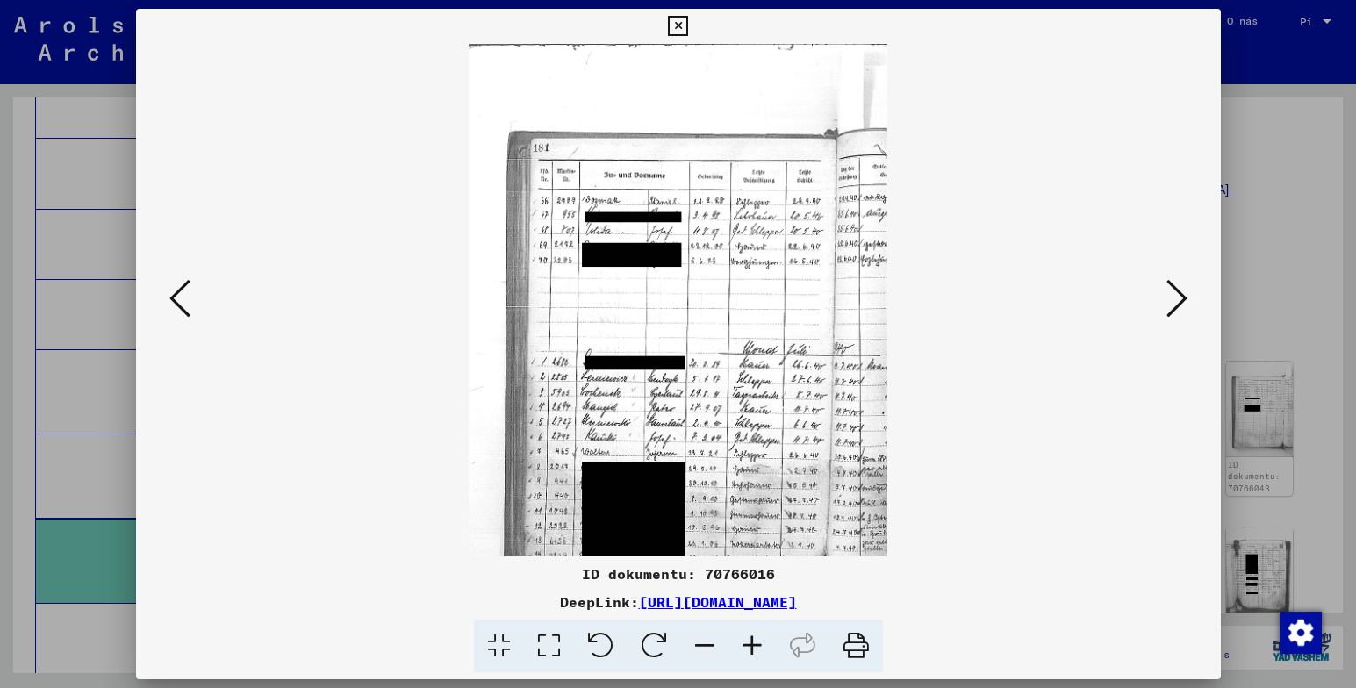
click at [751, 644] on icon at bounding box center [751, 647] width 47 height 54
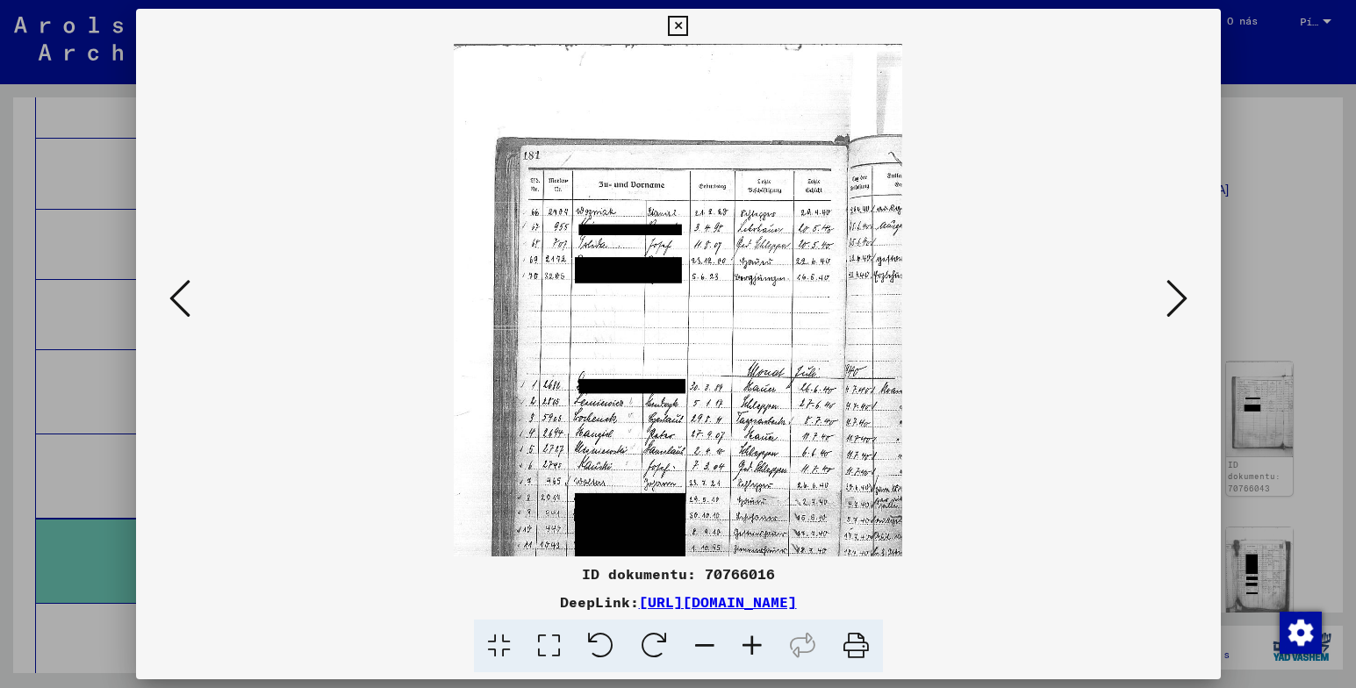
click at [751, 644] on icon at bounding box center [751, 647] width 47 height 54
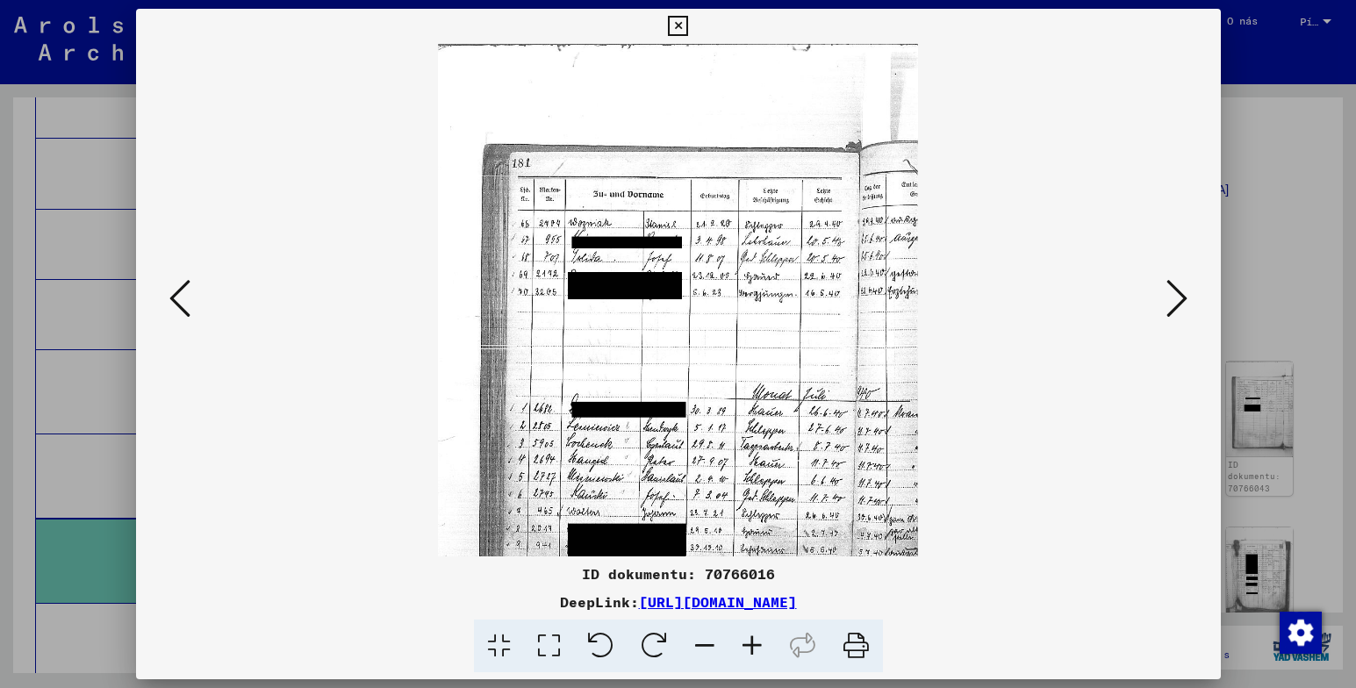
click at [751, 644] on icon at bounding box center [751, 647] width 47 height 54
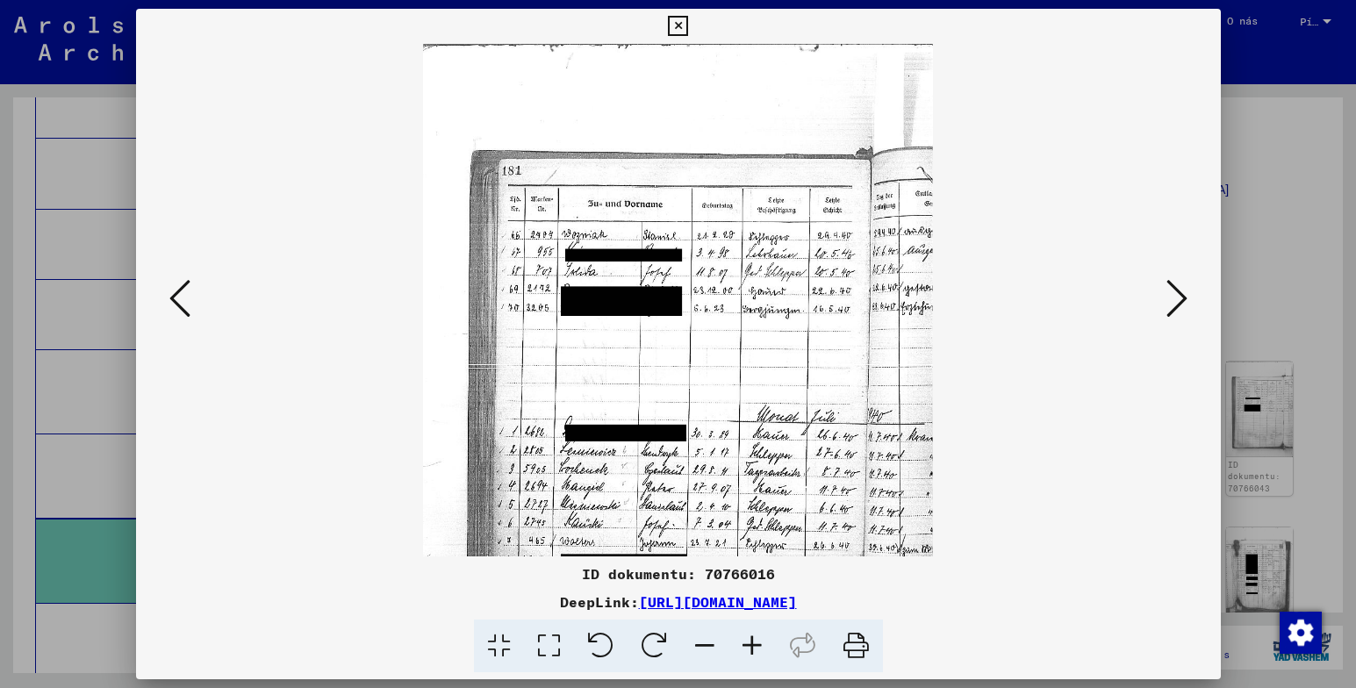
click at [755, 637] on icon at bounding box center [751, 647] width 47 height 54
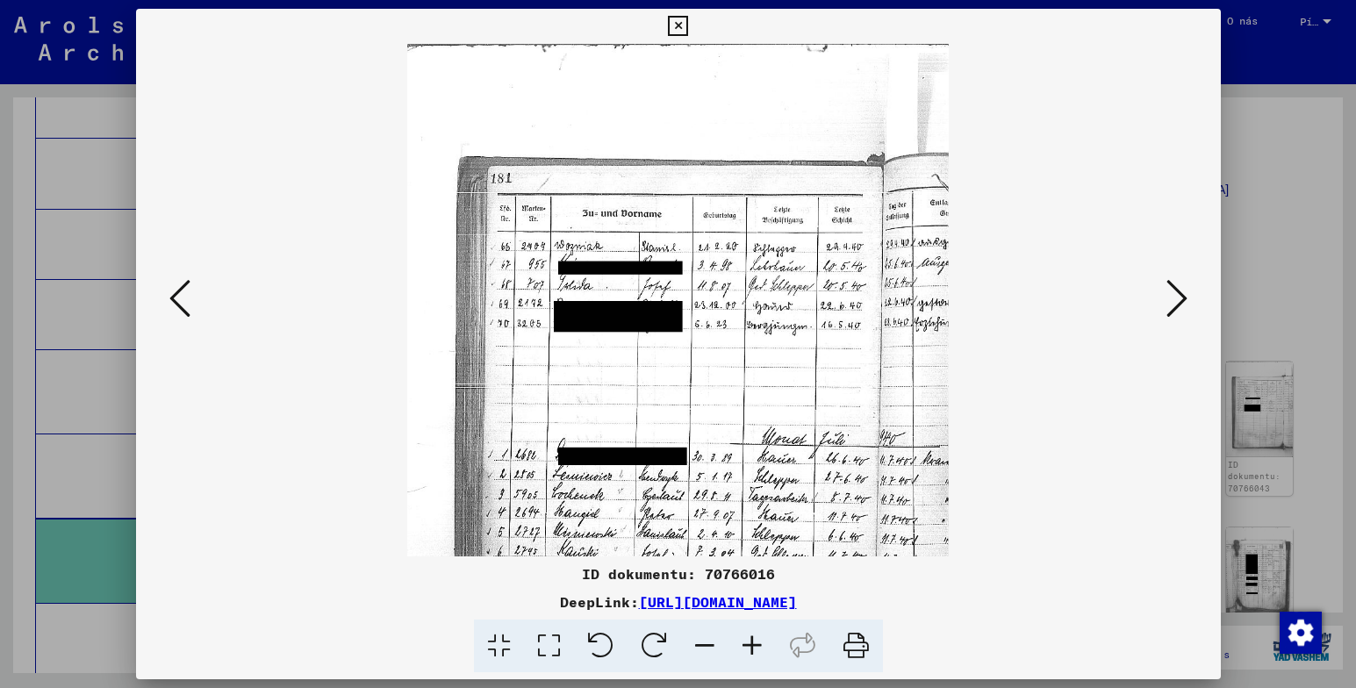
click at [755, 637] on icon at bounding box center [751, 647] width 47 height 54
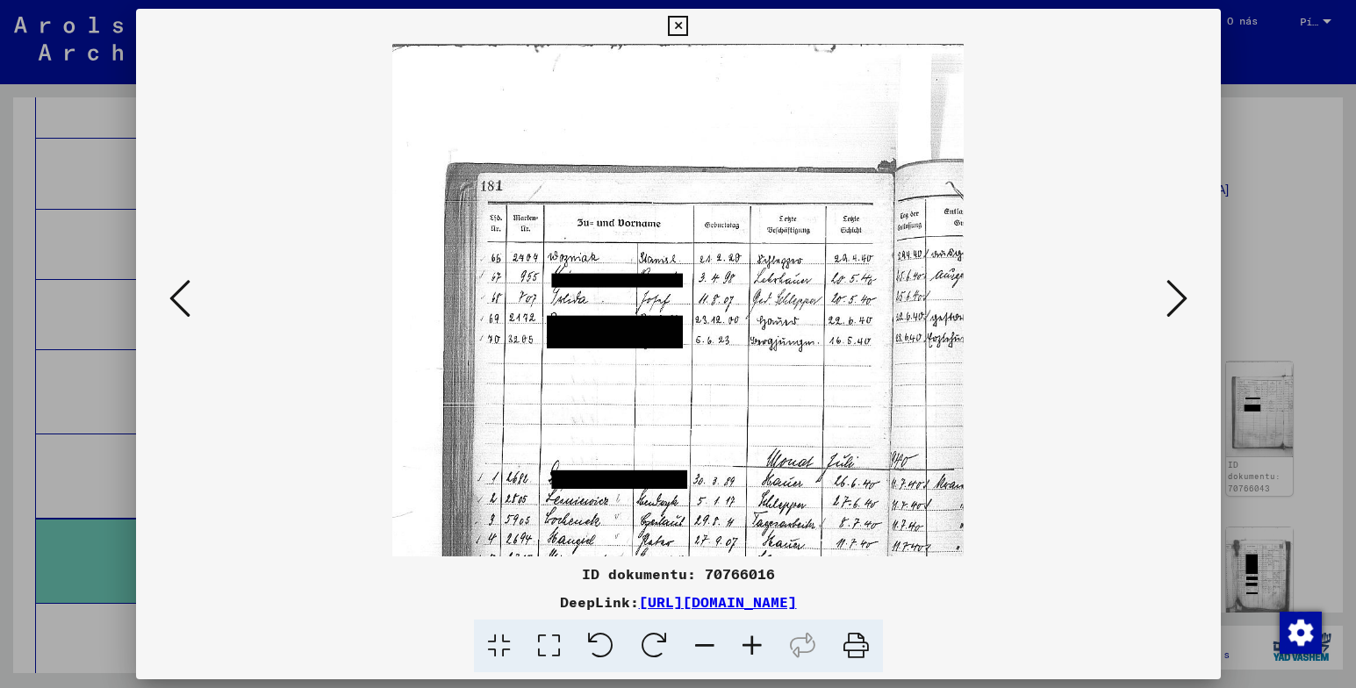
click at [755, 637] on icon at bounding box center [751, 647] width 47 height 54
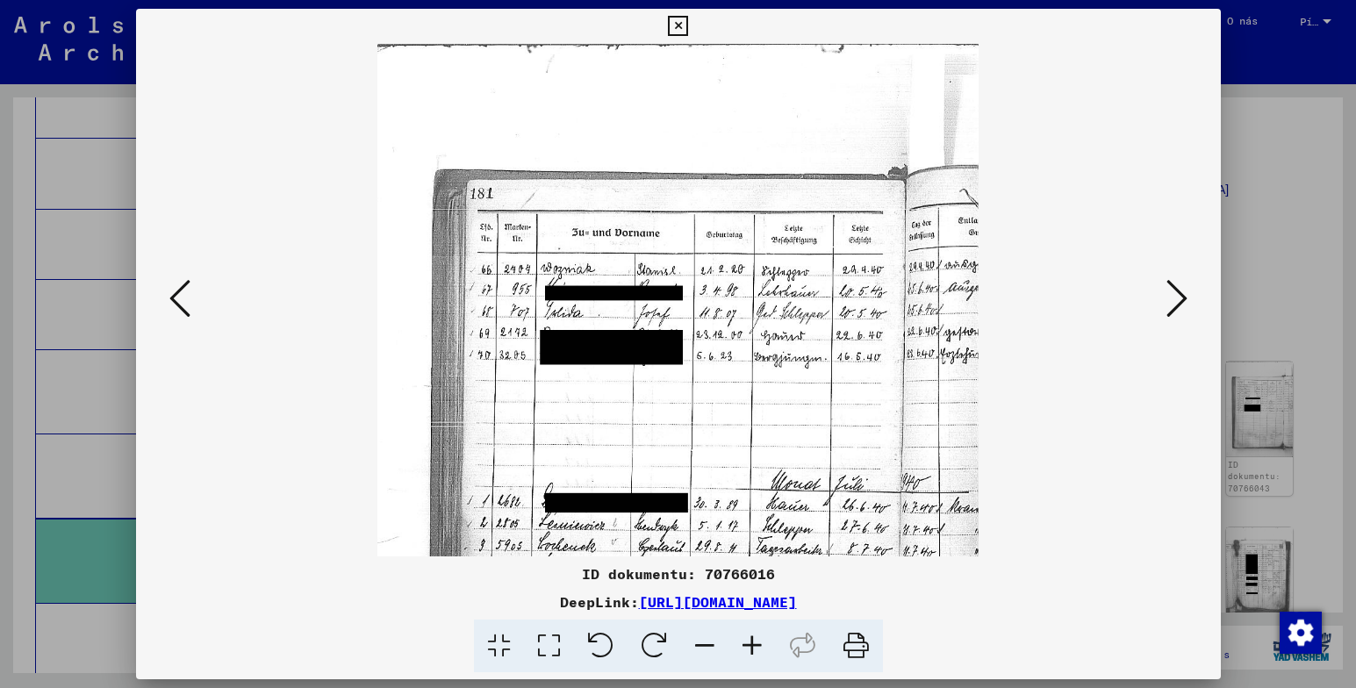
click at [755, 637] on icon at bounding box center [751, 647] width 47 height 54
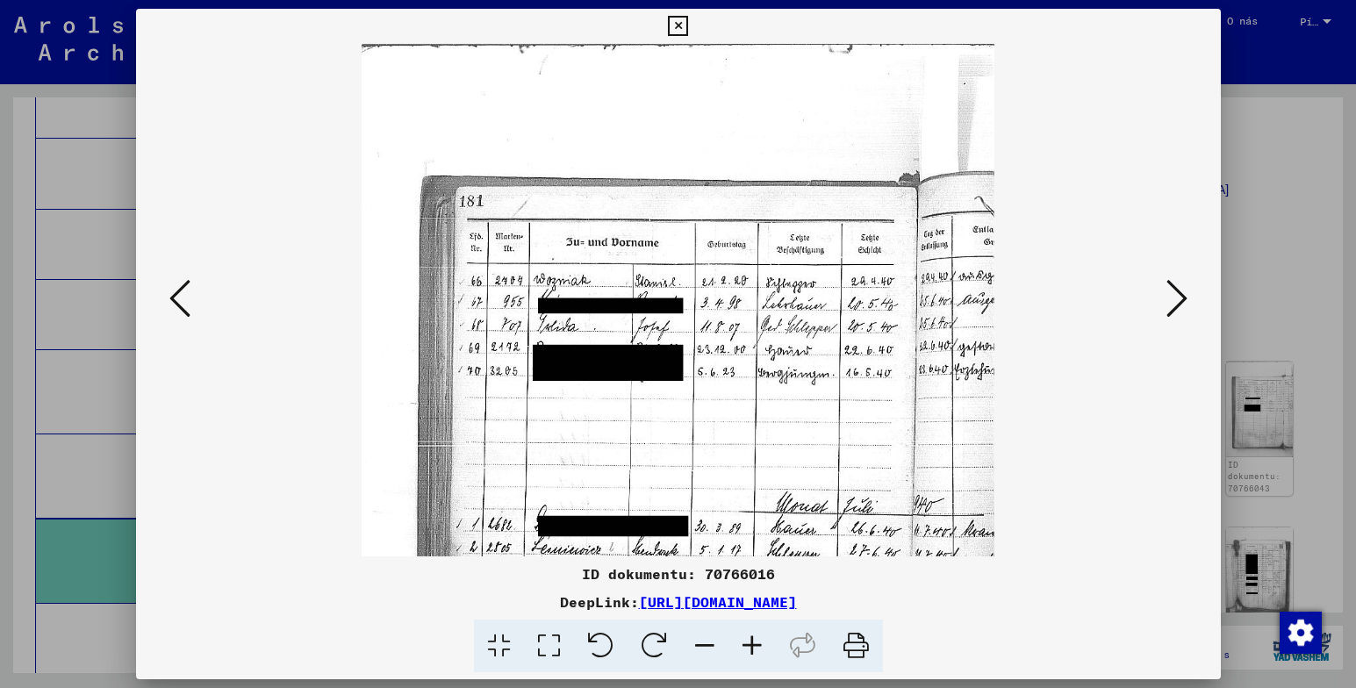
click at [755, 637] on icon at bounding box center [751, 647] width 47 height 54
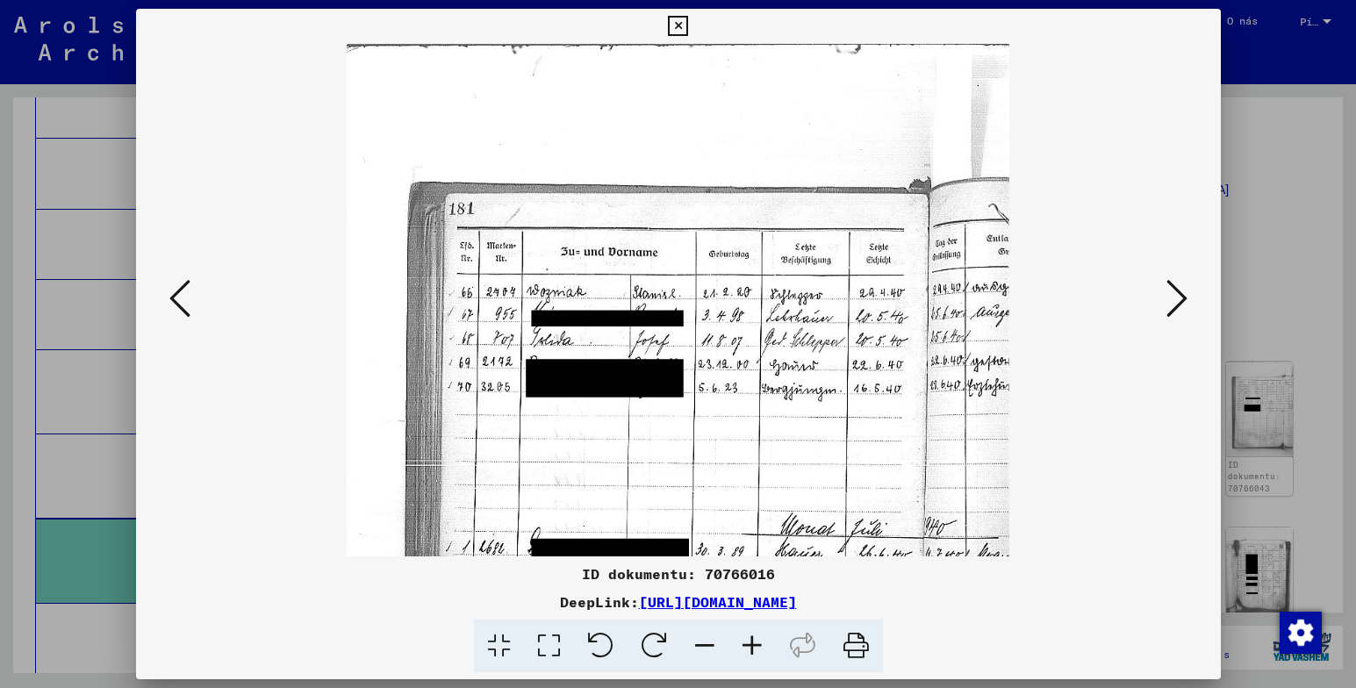
click at [755, 637] on icon at bounding box center [751, 647] width 47 height 54
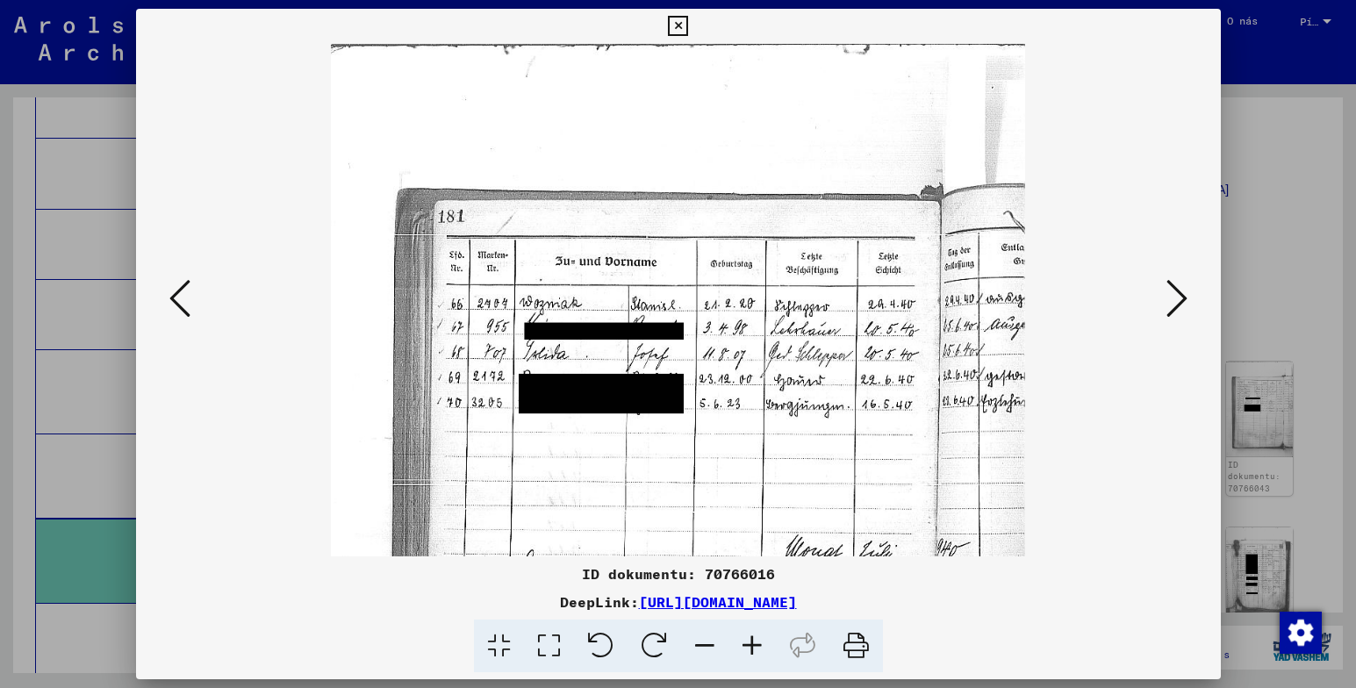
click at [704, 635] on icon at bounding box center [704, 647] width 47 height 54
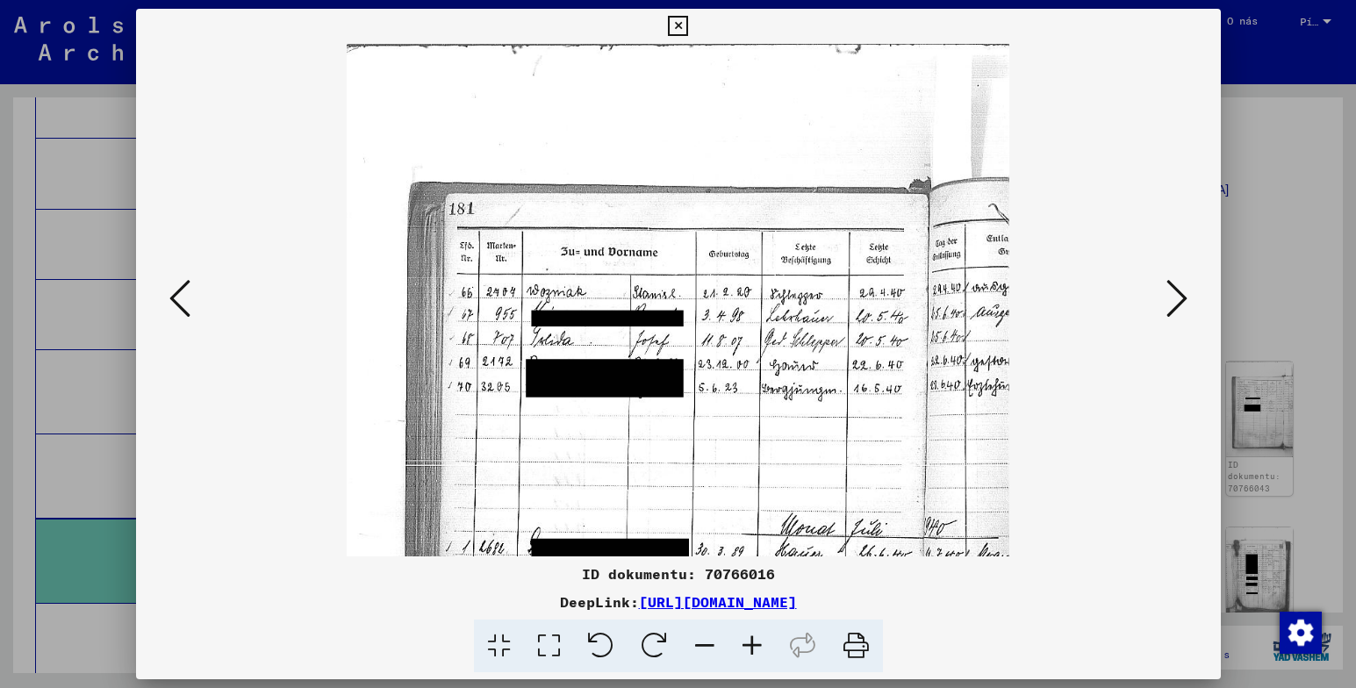
click at [704, 635] on icon at bounding box center [704, 647] width 47 height 54
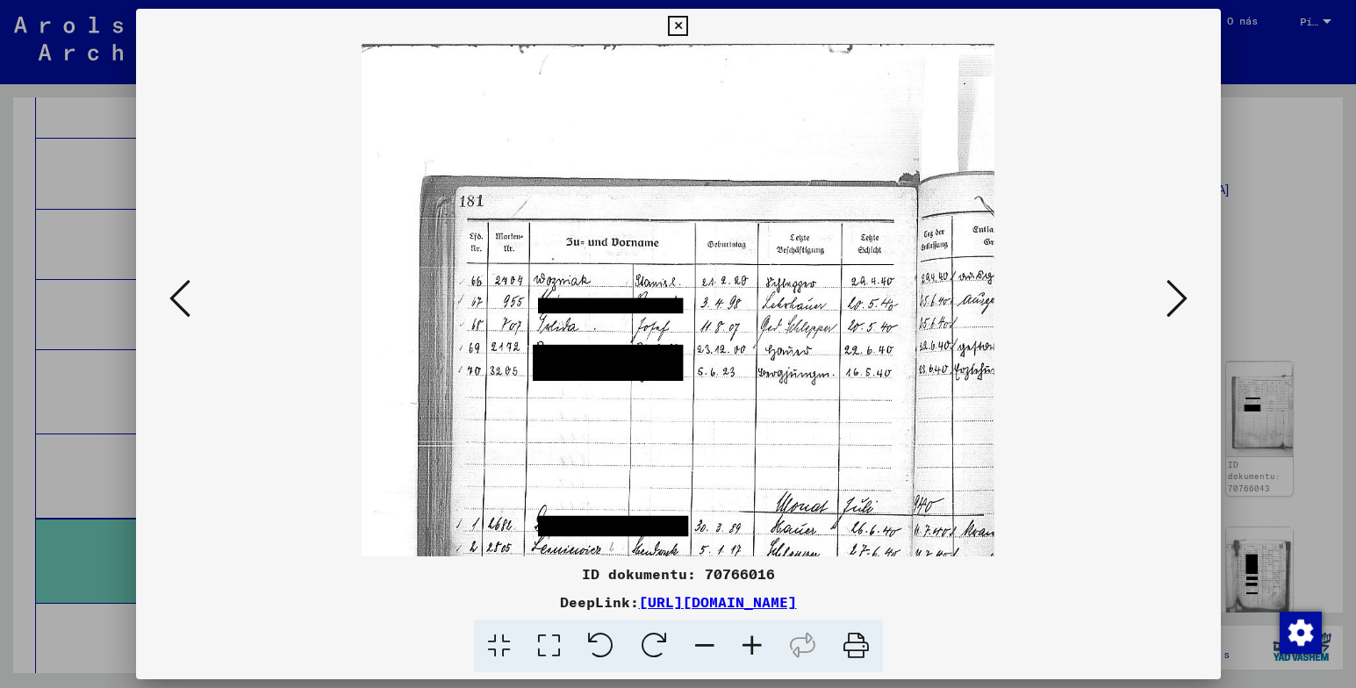
click at [704, 635] on icon at bounding box center [704, 647] width 47 height 54
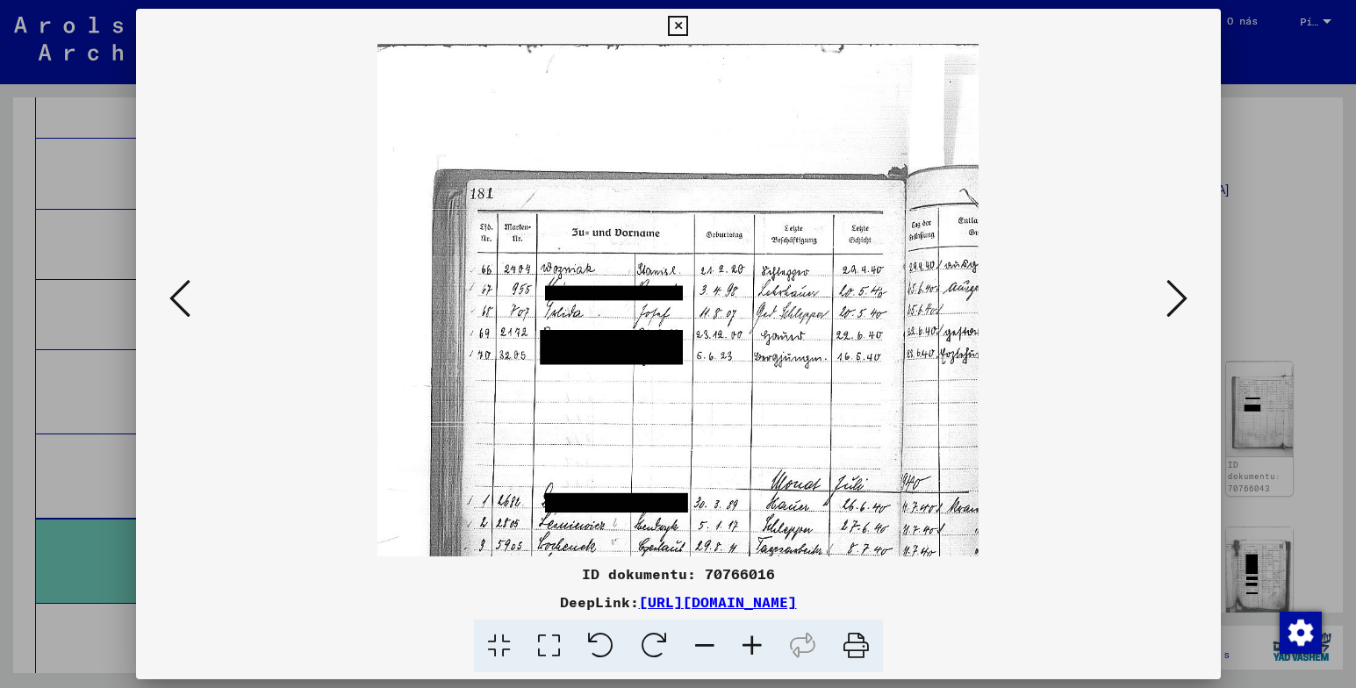
click at [704, 635] on icon at bounding box center [704, 647] width 47 height 54
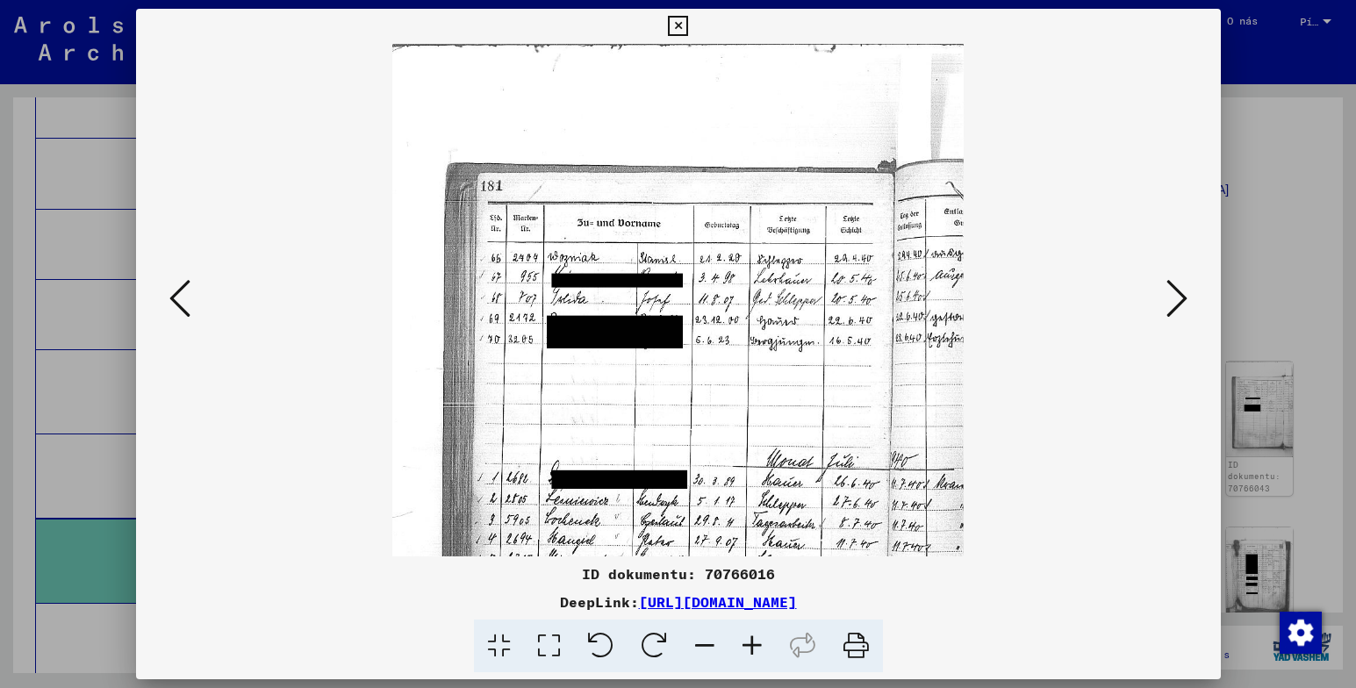
click at [704, 635] on icon at bounding box center [704, 647] width 47 height 54
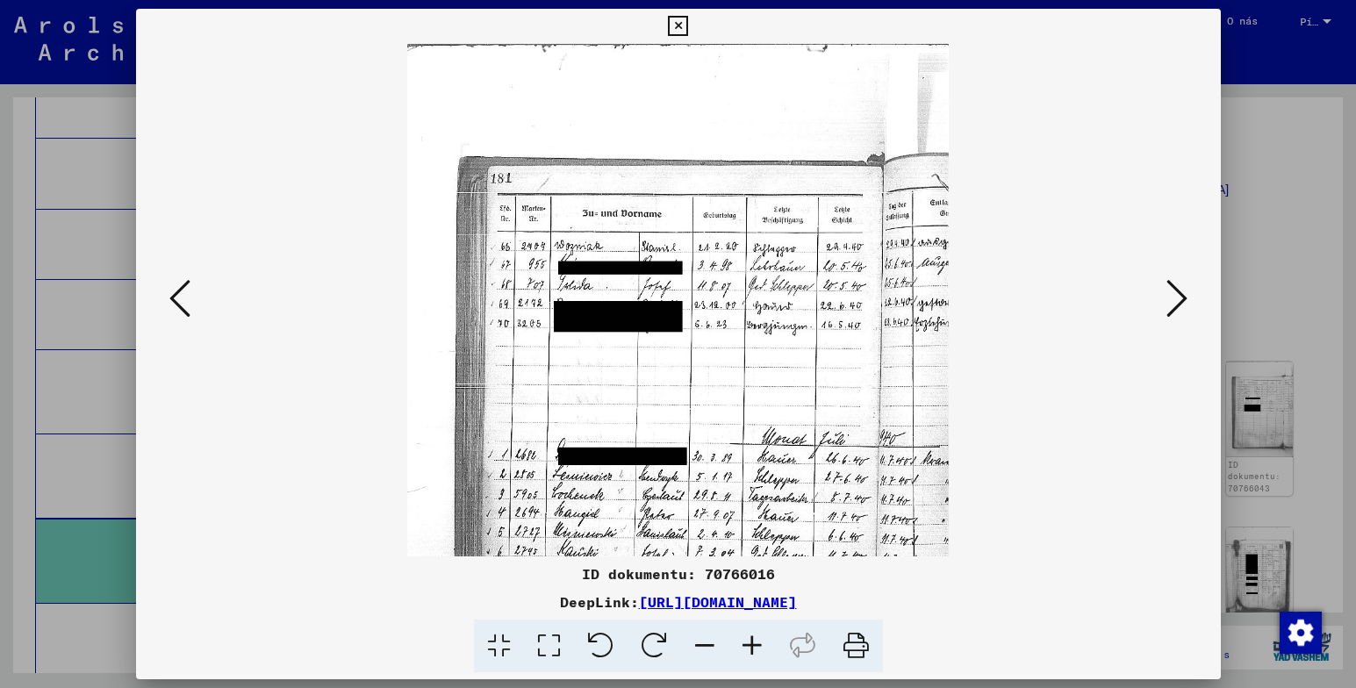
click at [704, 635] on icon at bounding box center [704, 647] width 47 height 54
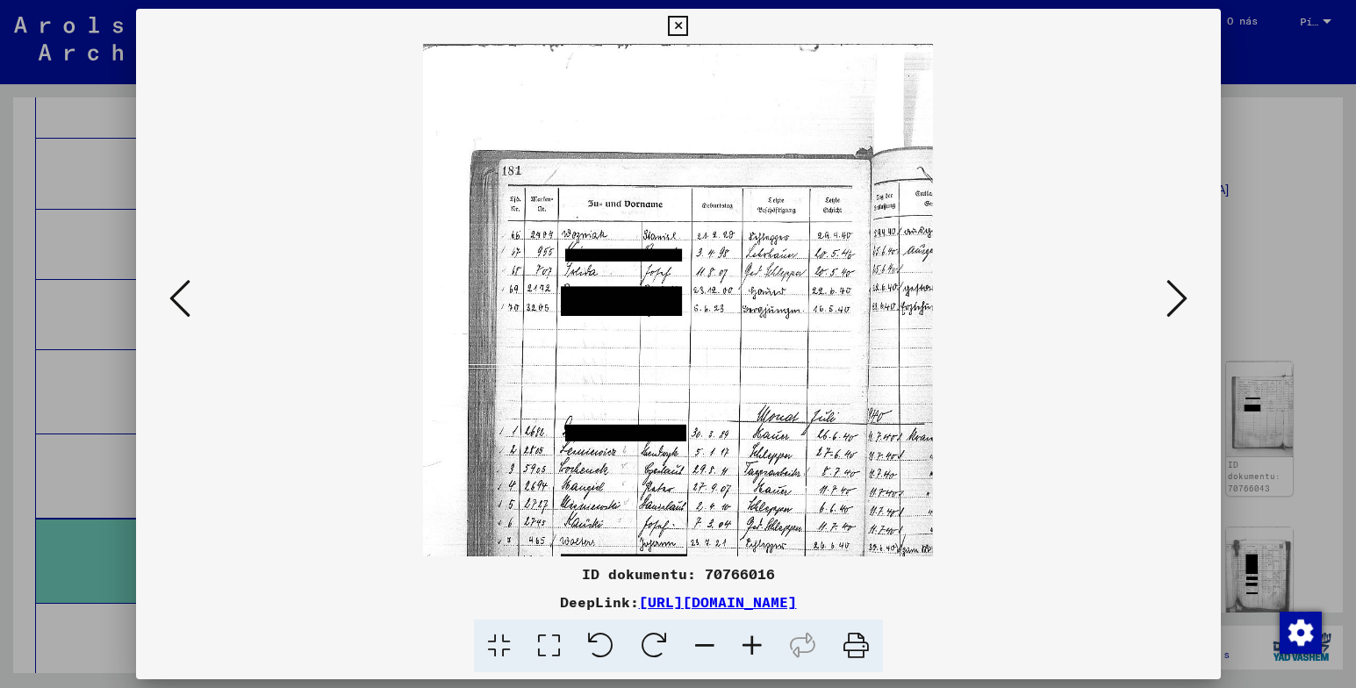
click at [704, 635] on icon at bounding box center [704, 647] width 47 height 54
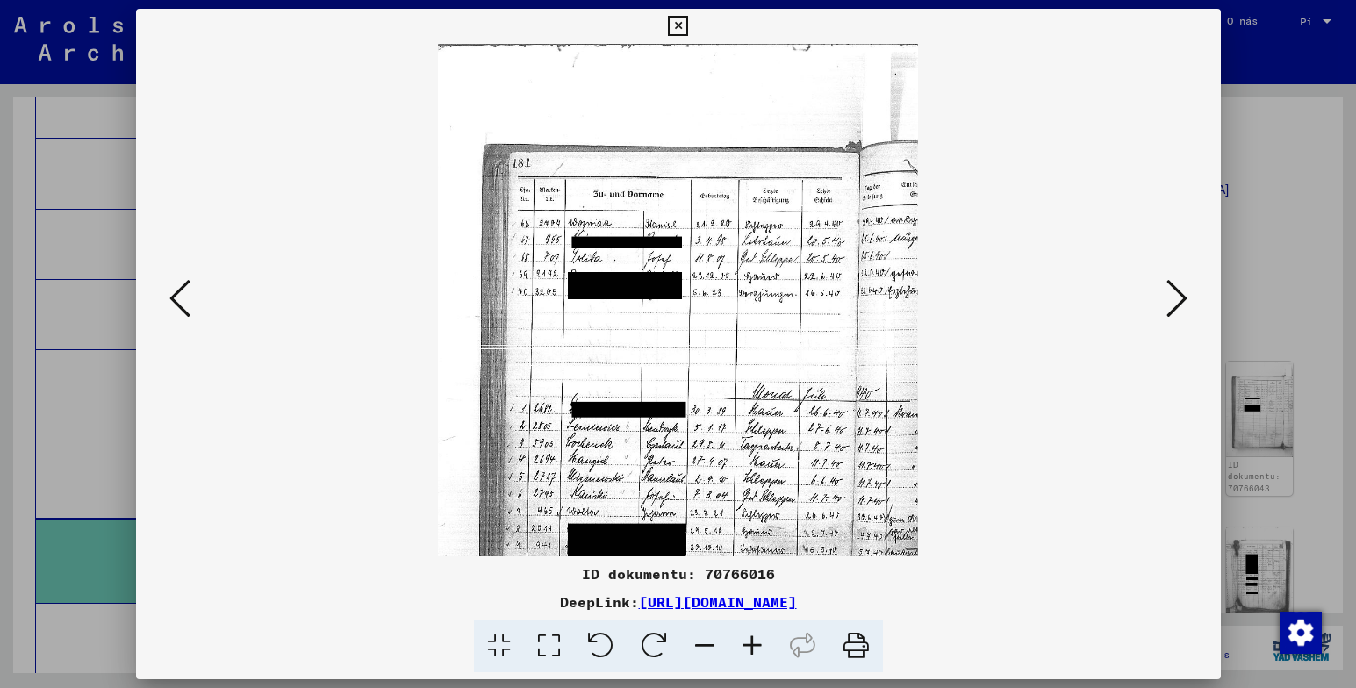
click at [704, 635] on icon at bounding box center [704, 647] width 47 height 54
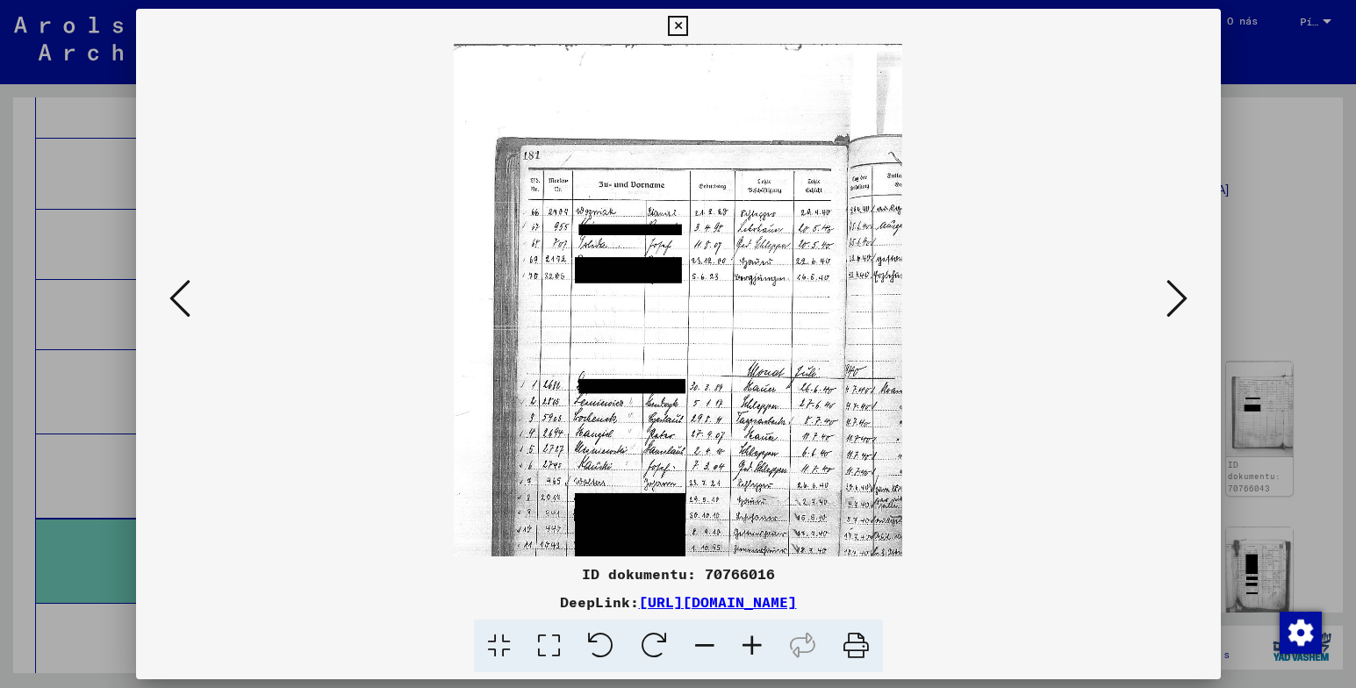
click at [704, 635] on icon at bounding box center [704, 647] width 47 height 54
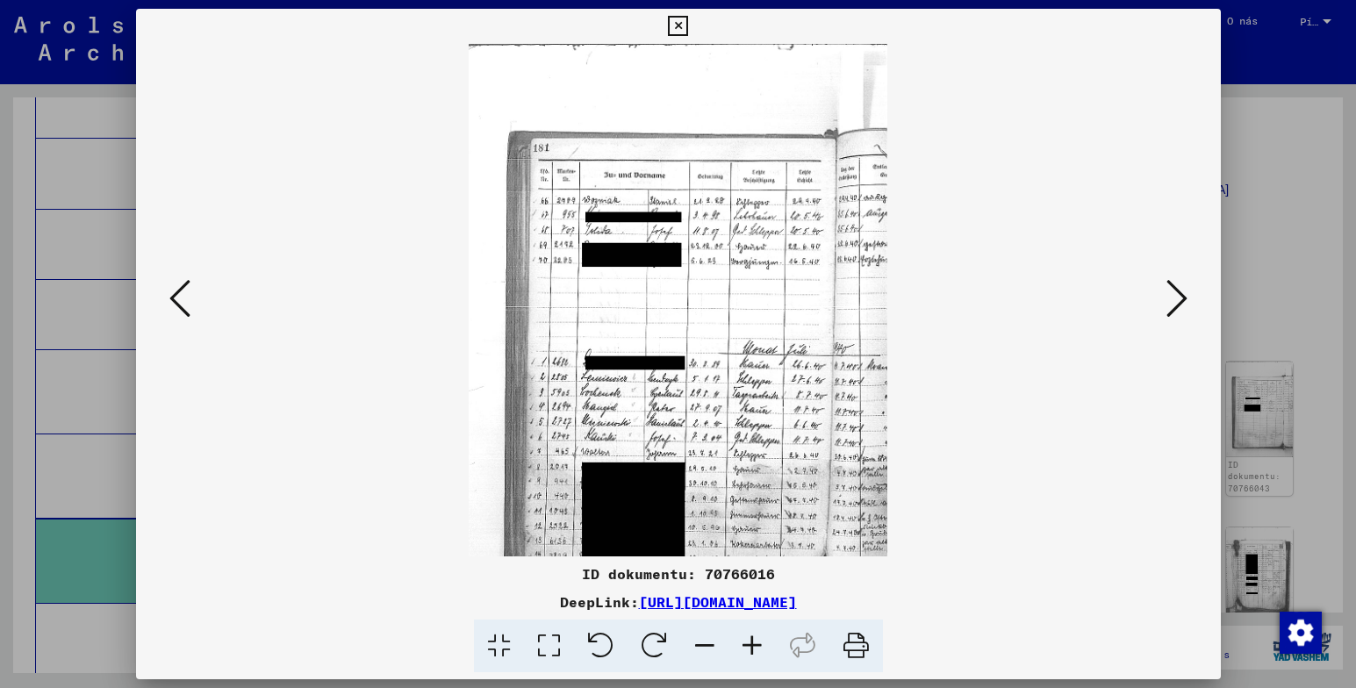
click at [704, 635] on icon at bounding box center [704, 647] width 47 height 54
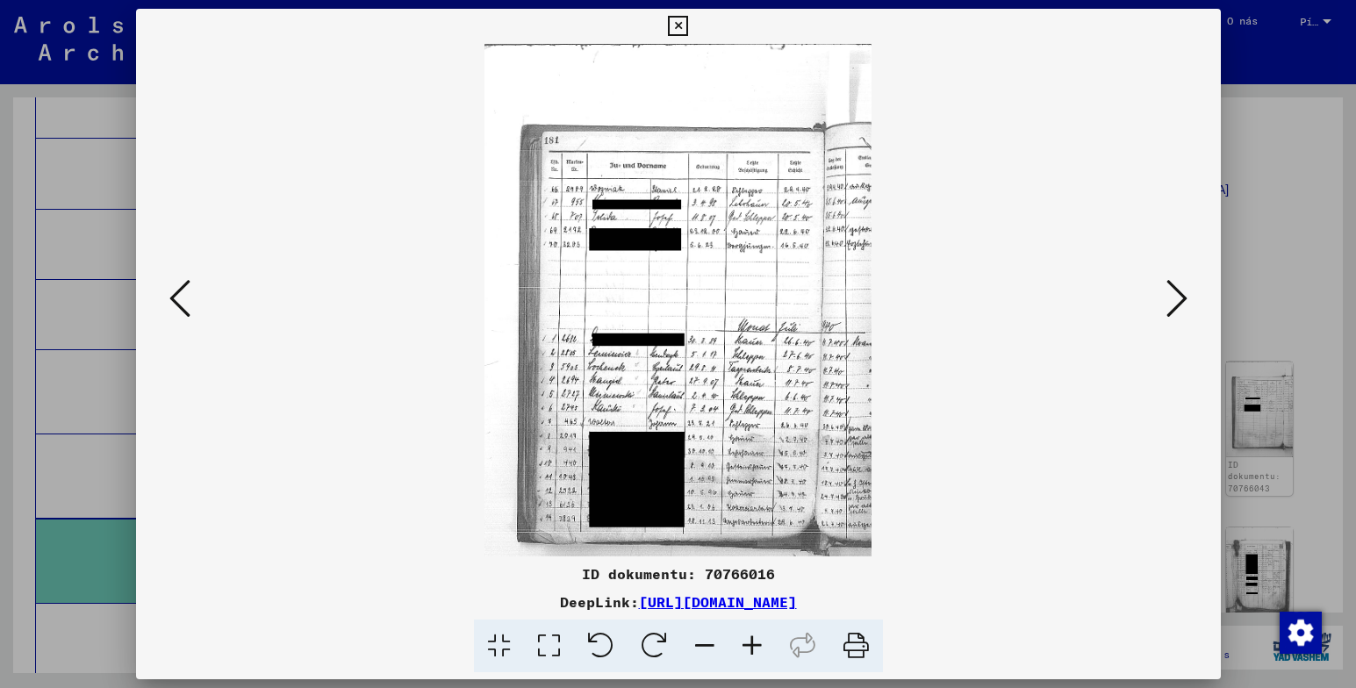
click at [704, 635] on icon at bounding box center [704, 647] width 47 height 54
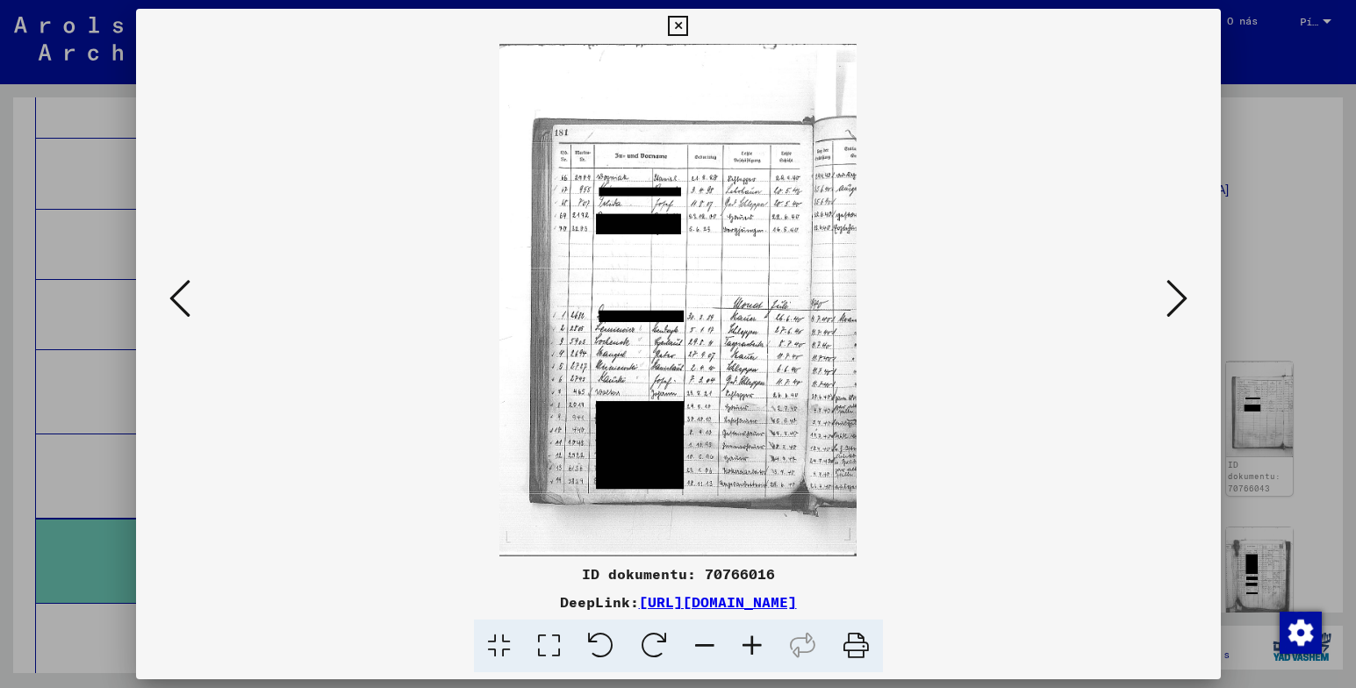
click at [704, 635] on icon at bounding box center [704, 647] width 47 height 54
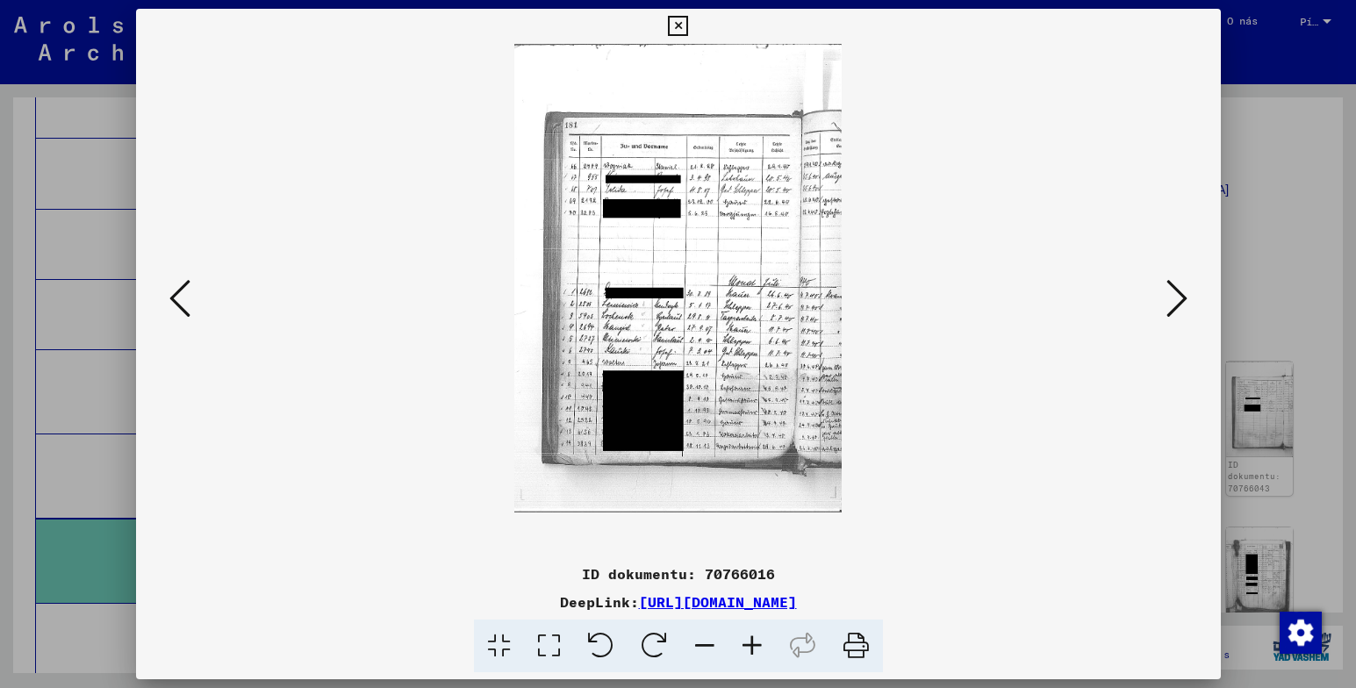
click at [1175, 293] on icon at bounding box center [1176, 298] width 21 height 42
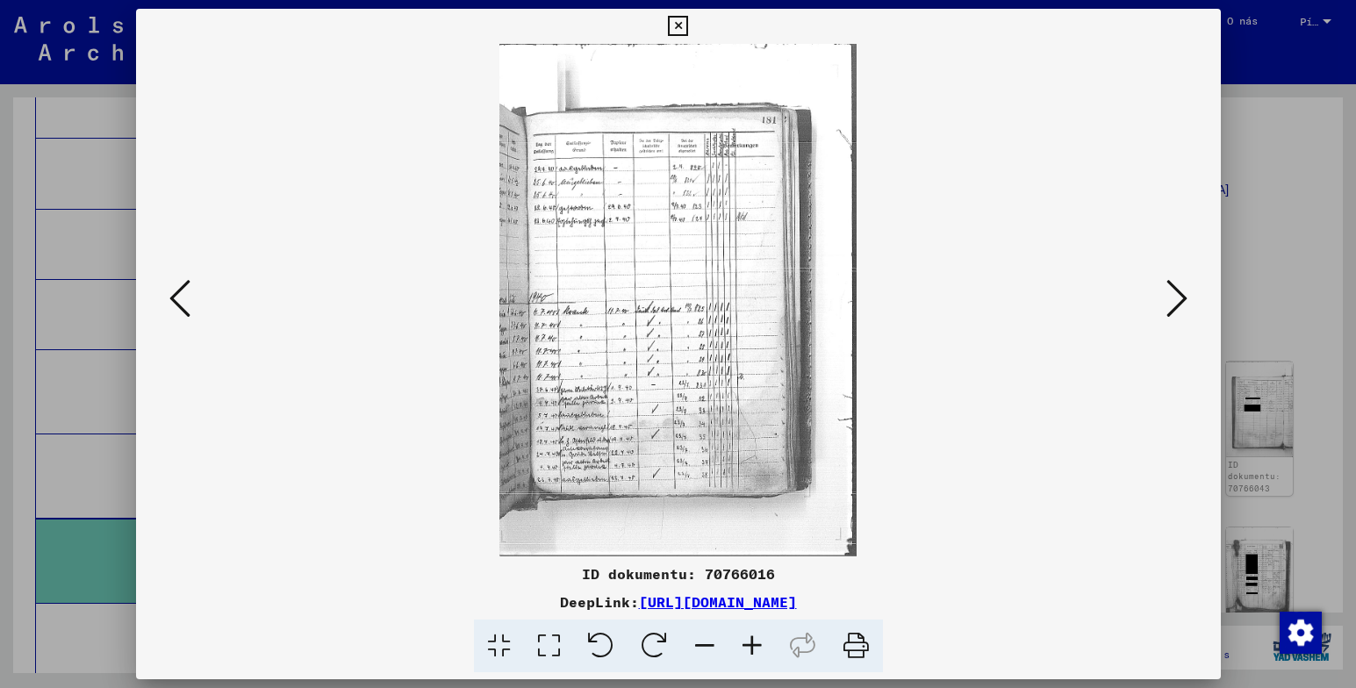
click at [1175, 293] on icon at bounding box center [1176, 298] width 21 height 42
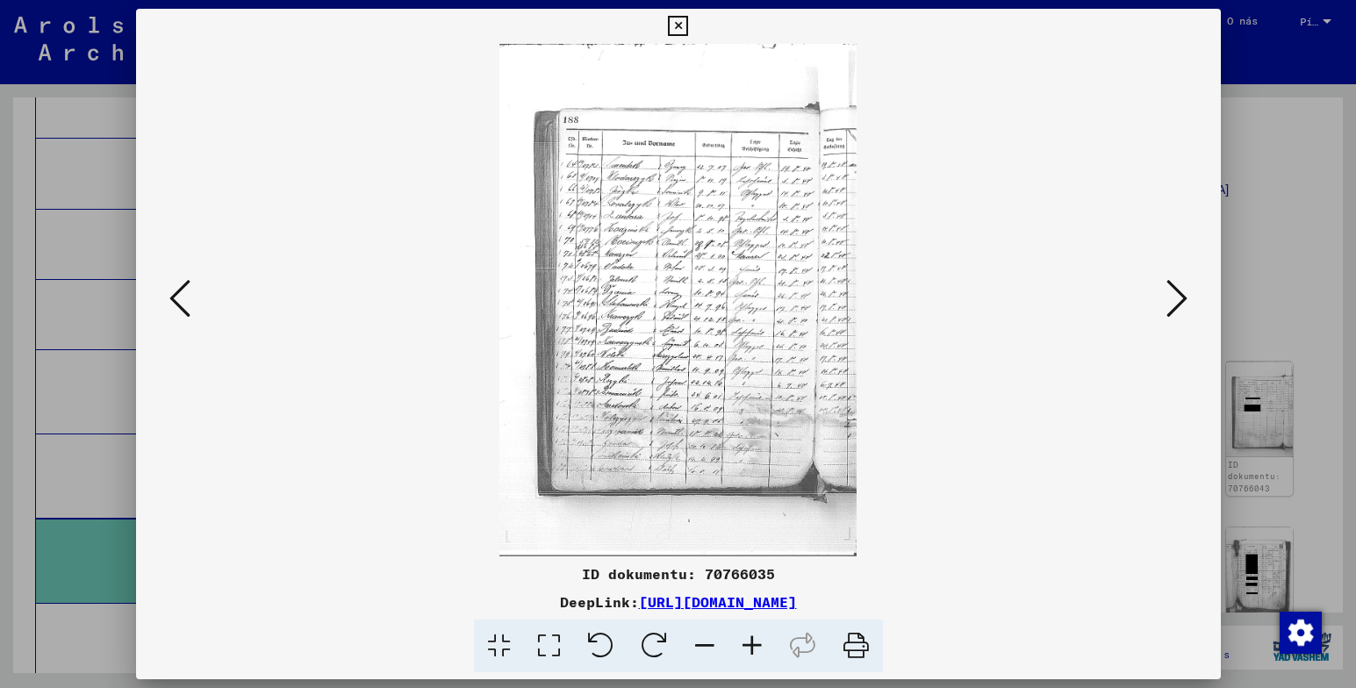
click at [753, 647] on icon at bounding box center [751, 647] width 47 height 54
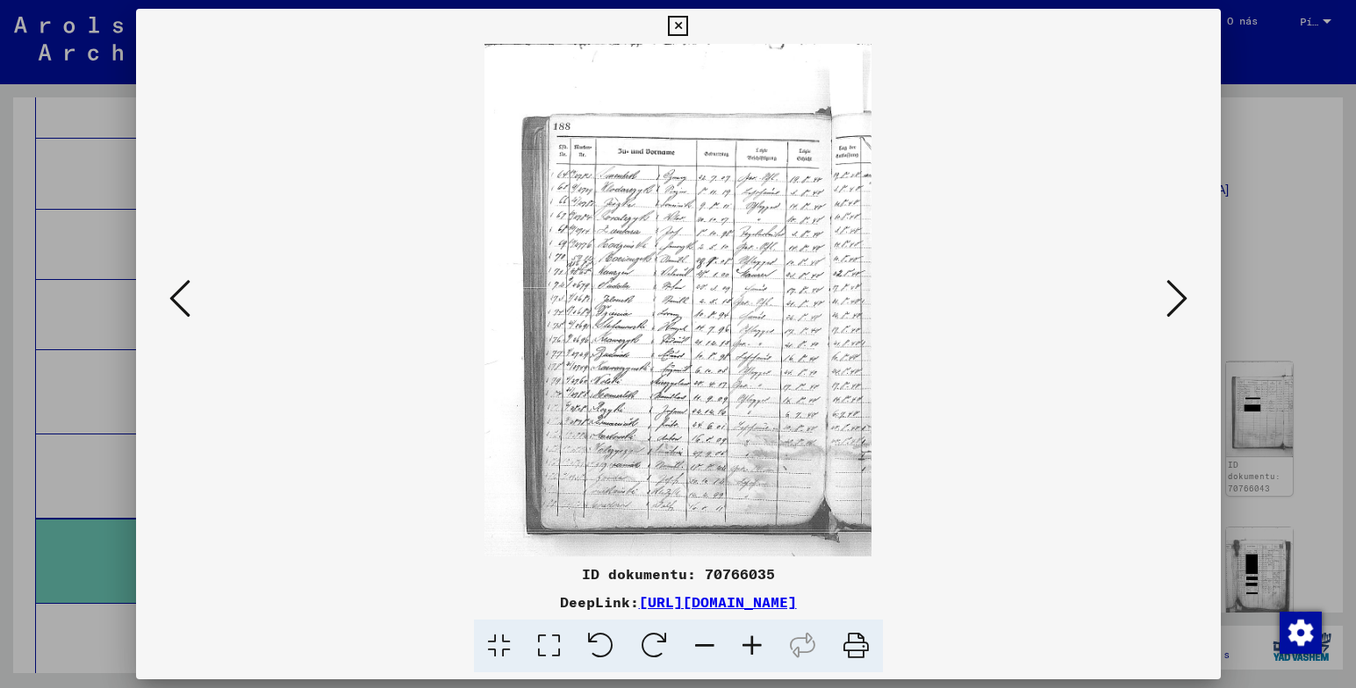
click at [753, 647] on icon at bounding box center [751, 647] width 47 height 54
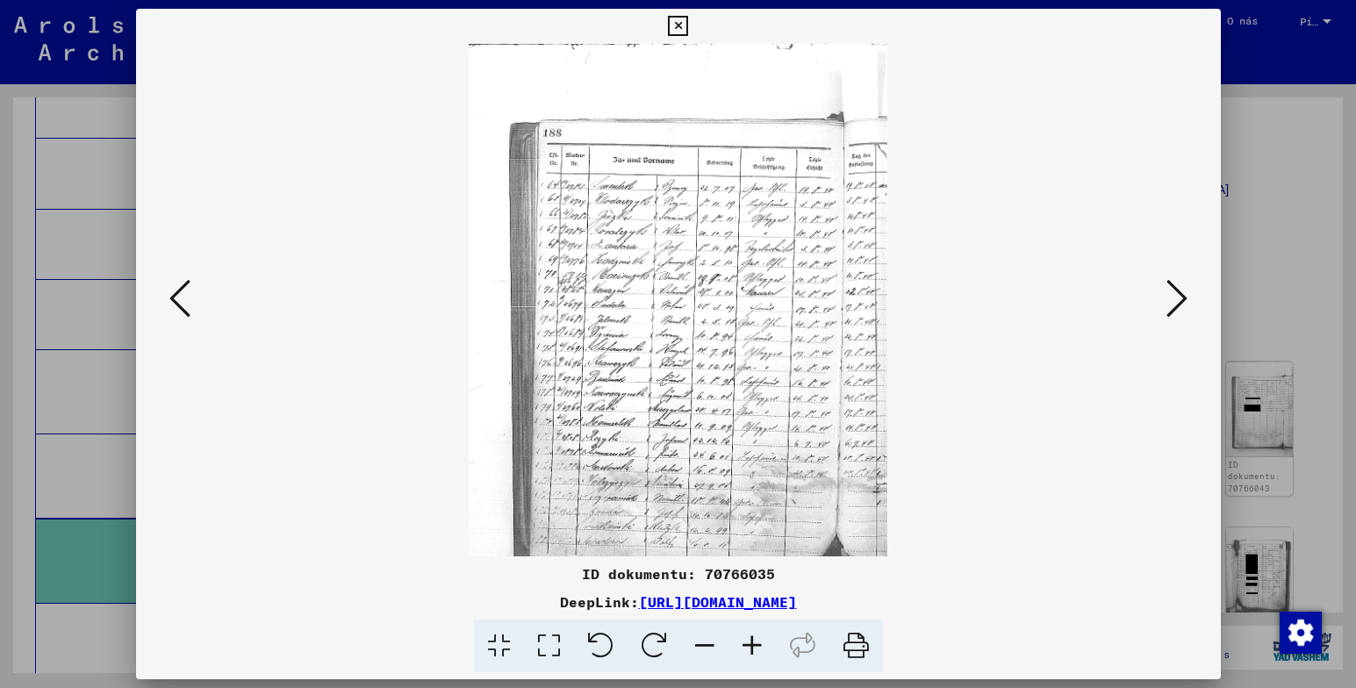
click at [753, 647] on icon at bounding box center [751, 647] width 47 height 54
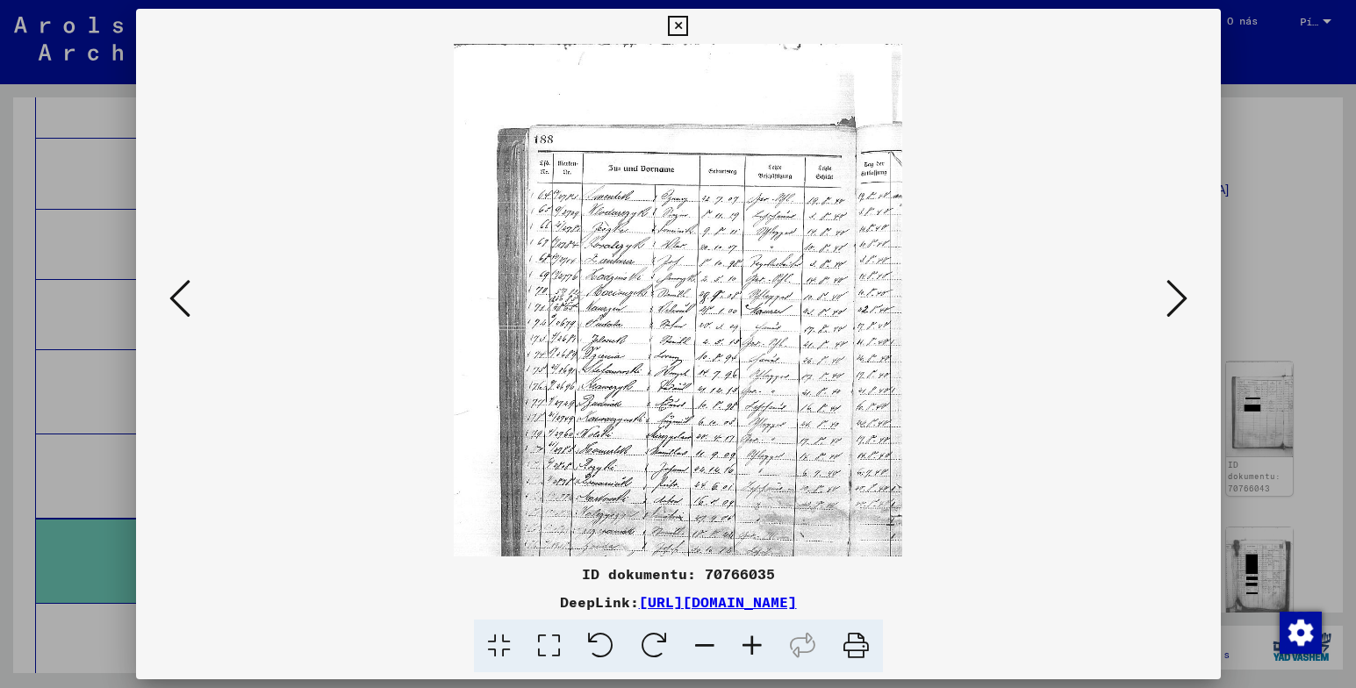
click at [753, 647] on icon at bounding box center [751, 647] width 47 height 54
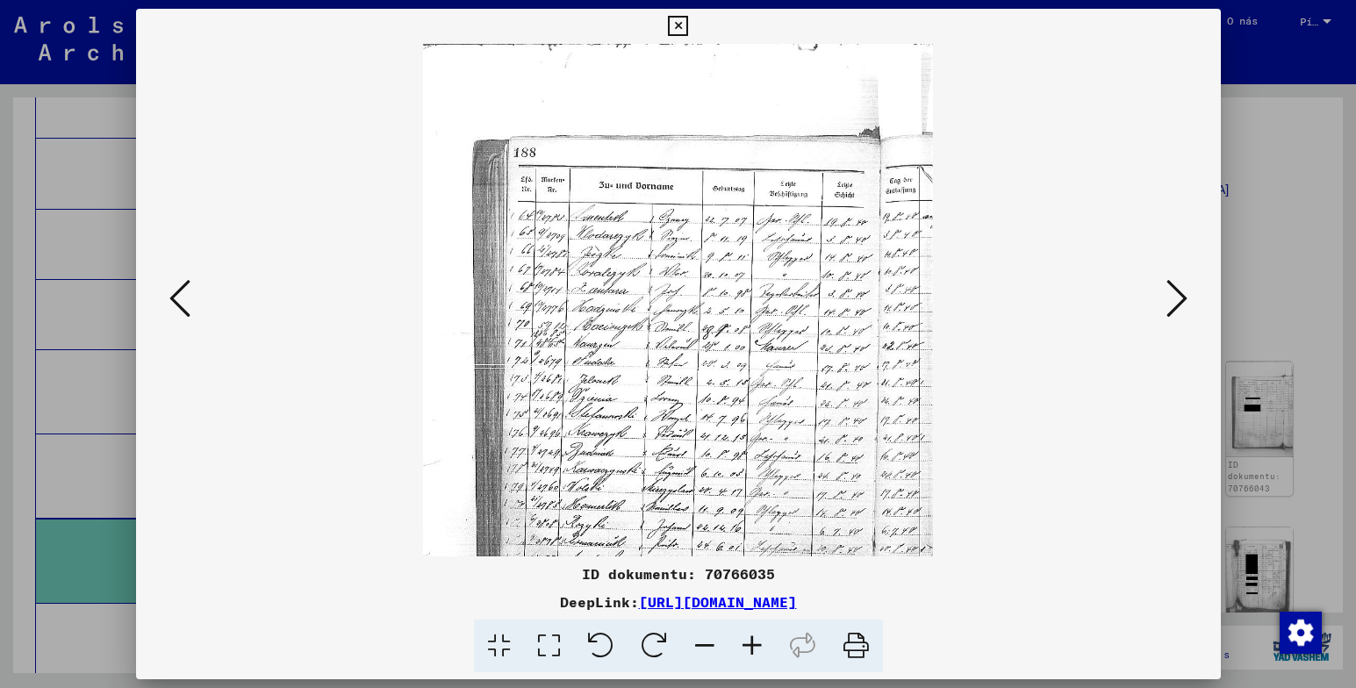
click at [753, 647] on icon at bounding box center [751, 647] width 47 height 54
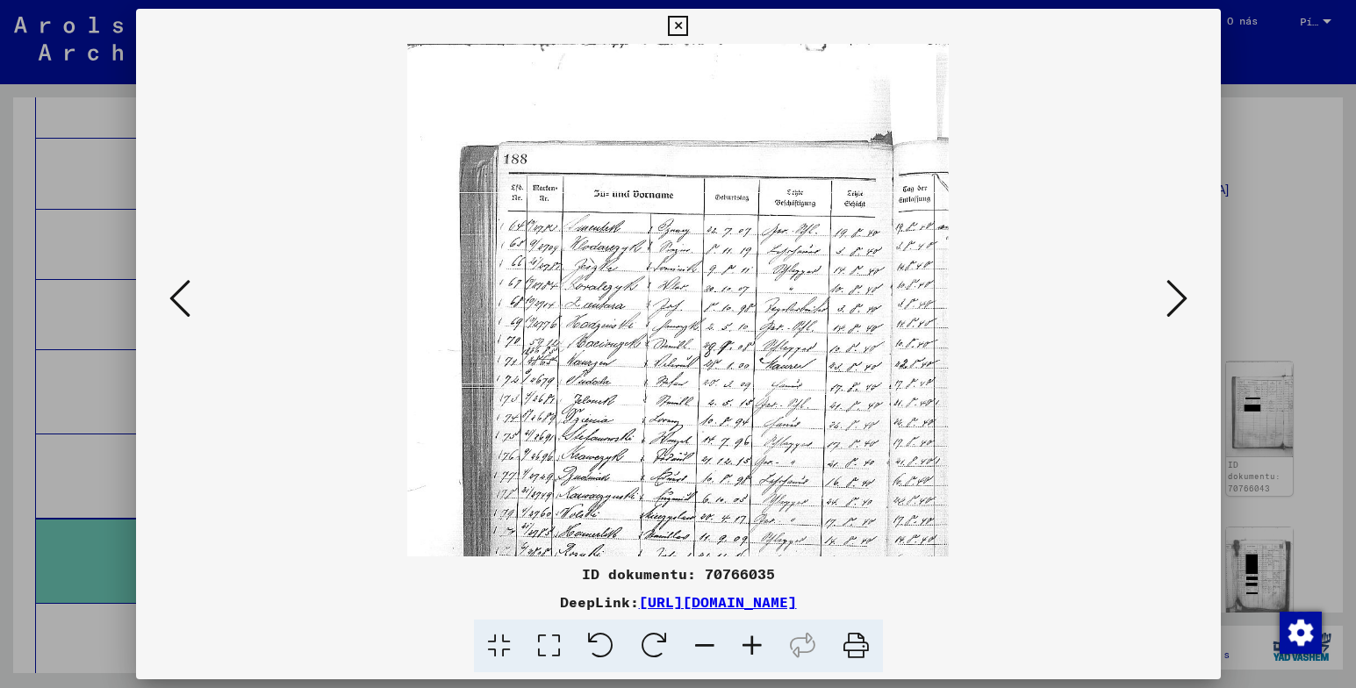
click at [753, 647] on icon at bounding box center [751, 647] width 47 height 54
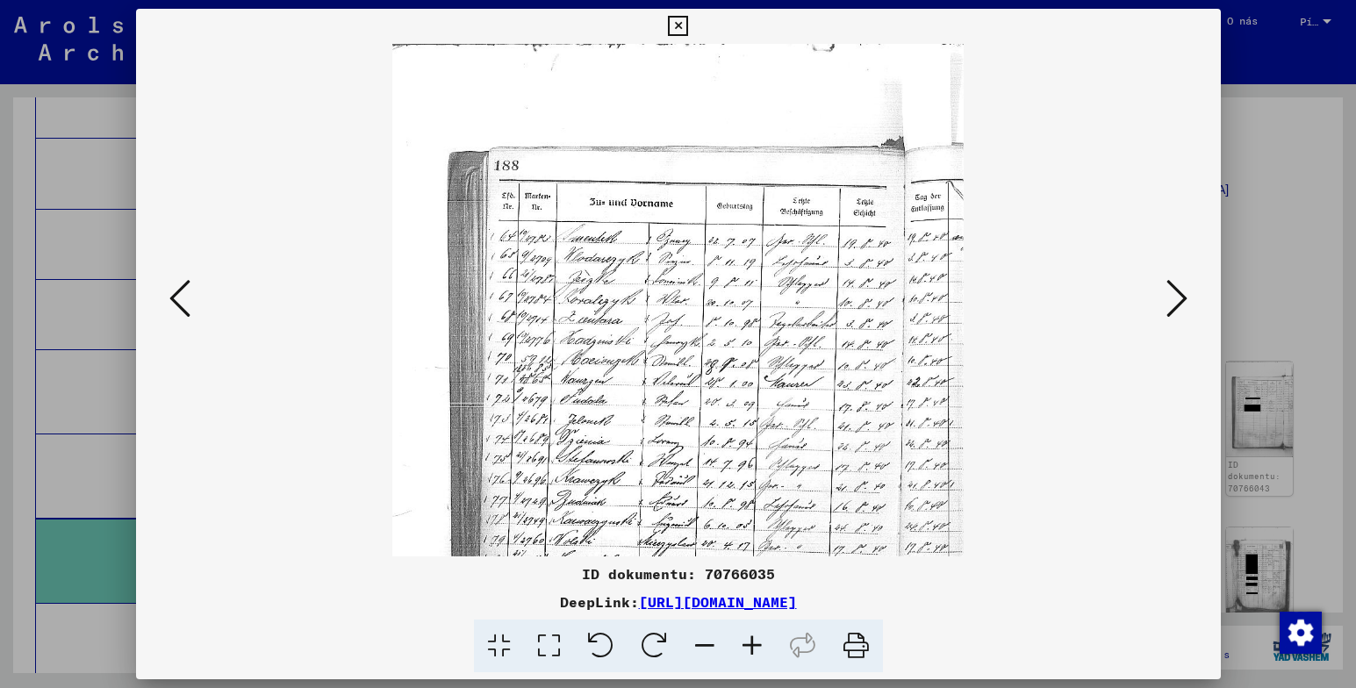
click at [753, 647] on icon at bounding box center [751, 647] width 47 height 54
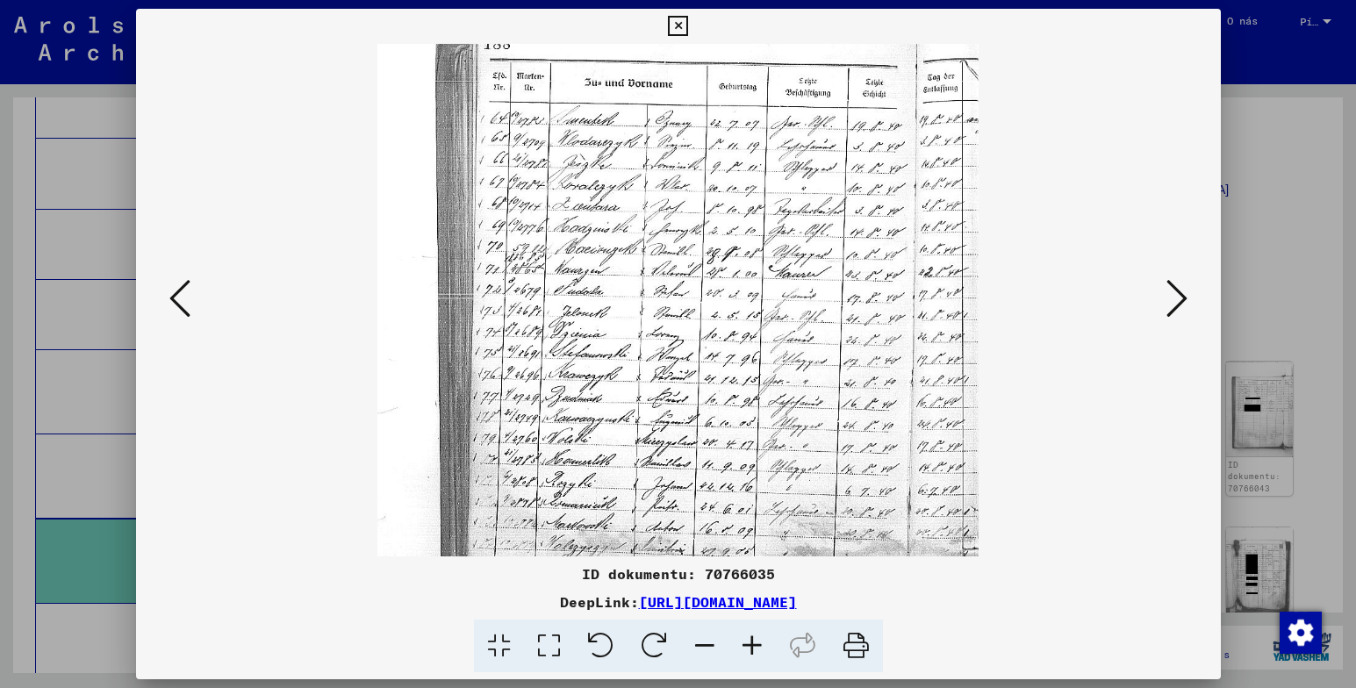
scroll to position [183, 0]
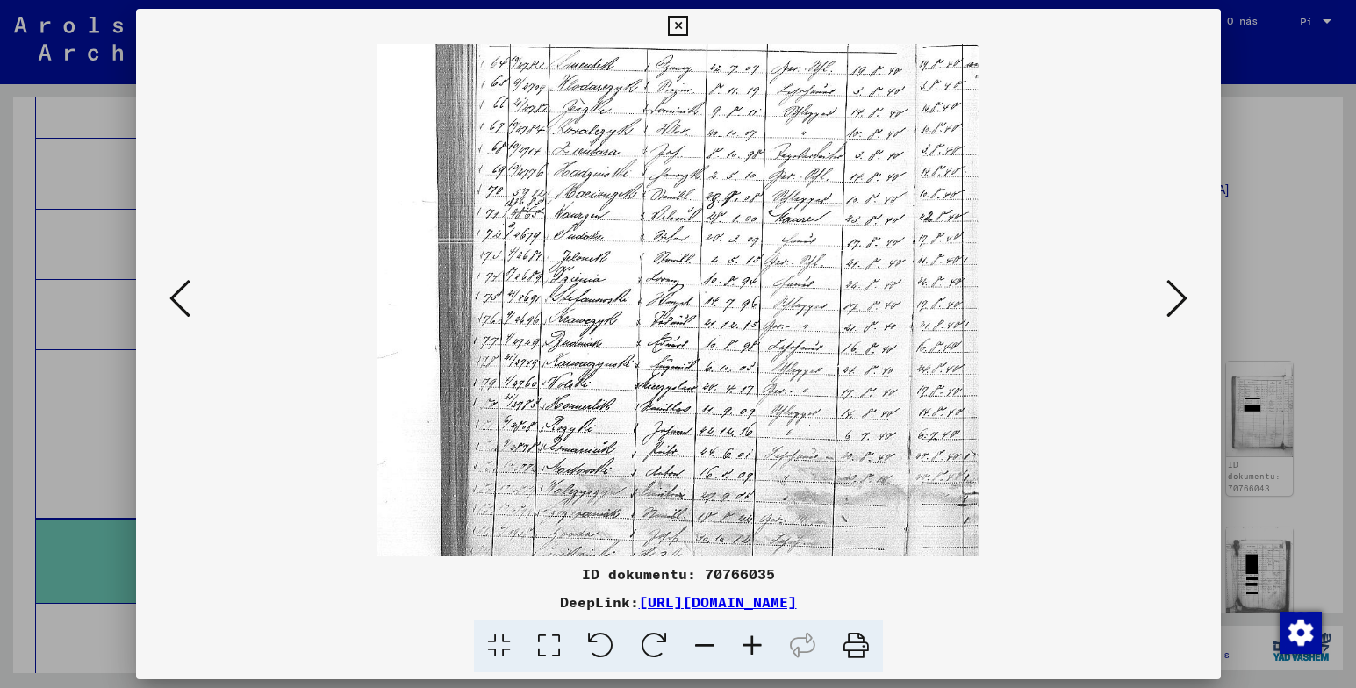
drag, startPoint x: 758, startPoint y: 470, endPoint x: 749, endPoint y: 286, distance: 183.6
drag, startPoint x: 749, startPoint y: 286, endPoint x: 654, endPoint y: 284, distance: 95.7
click at [654, 284] on img at bounding box center [678, 292] width 602 height 864
click at [654, 289] on img at bounding box center [678, 296] width 602 height 864
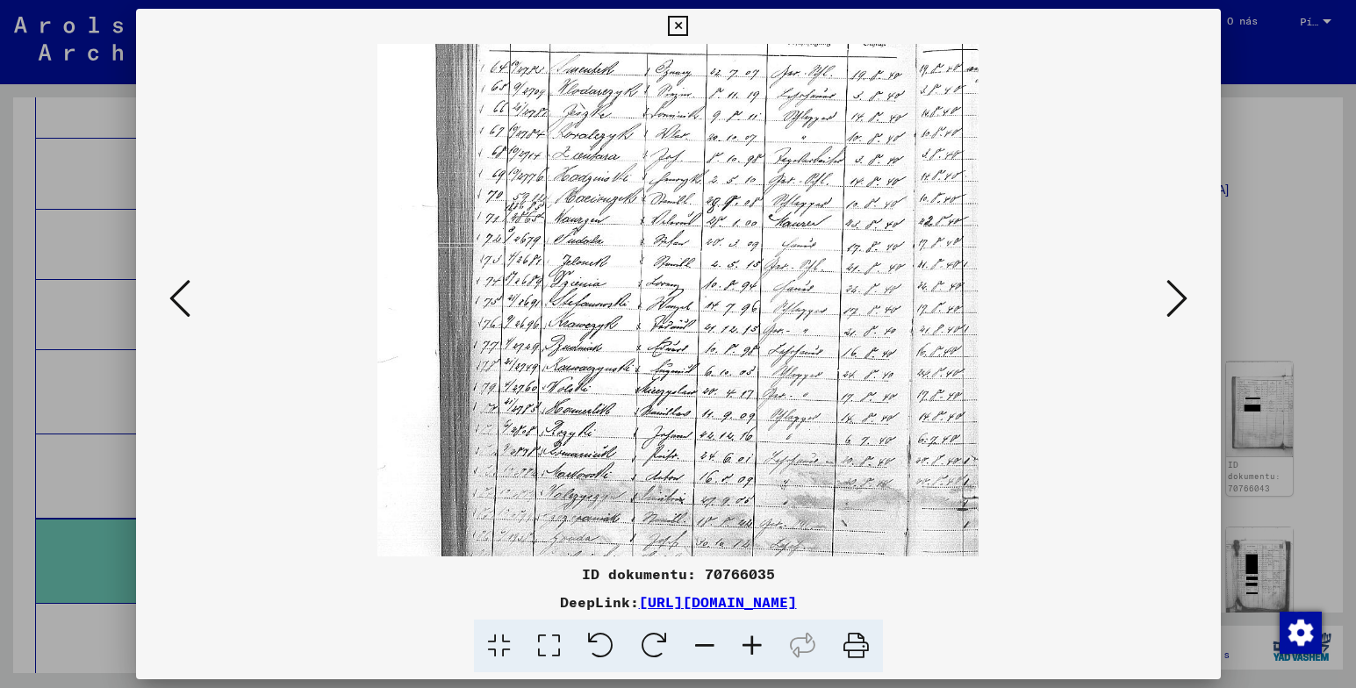
click at [750, 639] on icon at bounding box center [751, 647] width 47 height 54
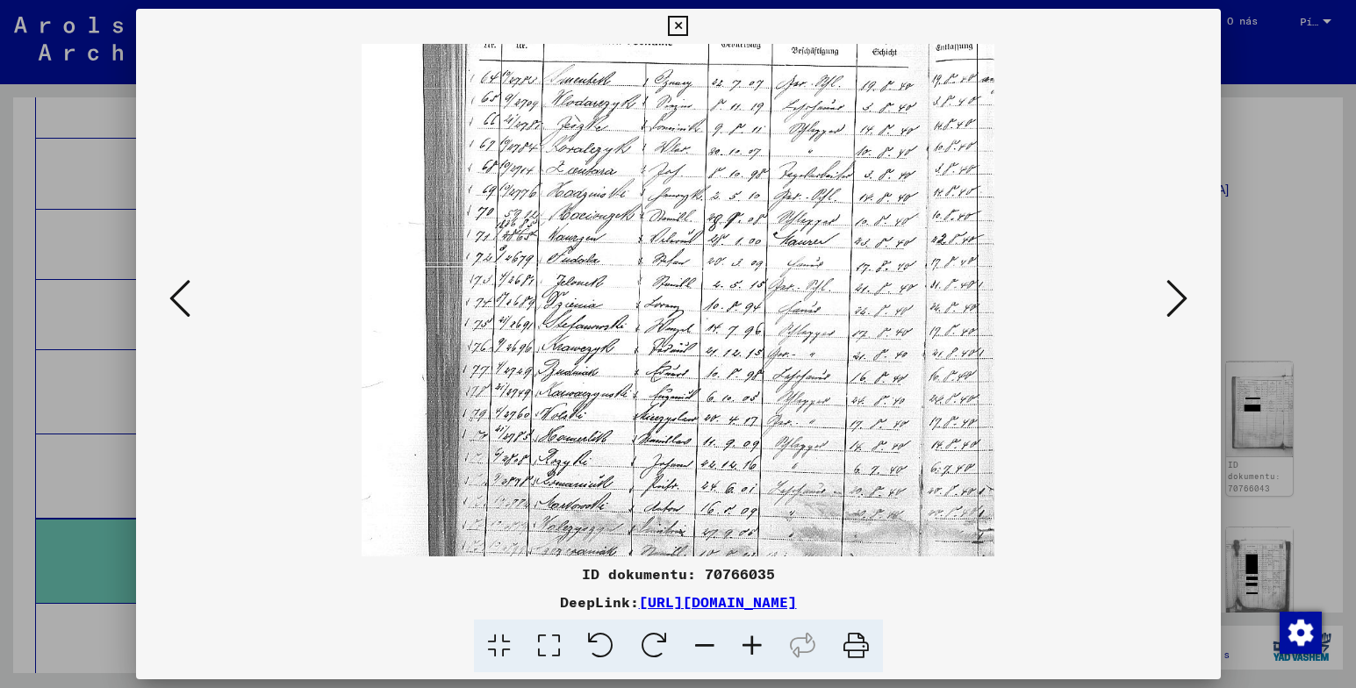
click at [750, 639] on icon at bounding box center [751, 647] width 47 height 54
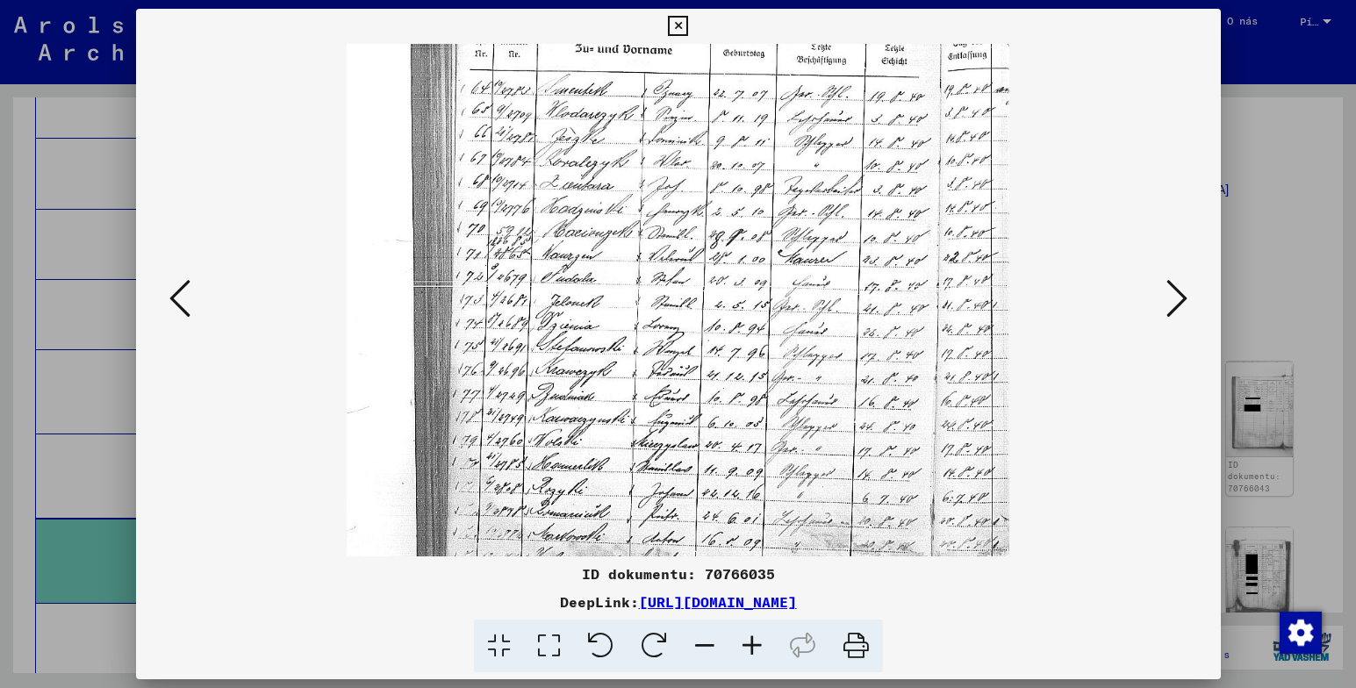
click at [750, 639] on icon at bounding box center [751, 647] width 47 height 54
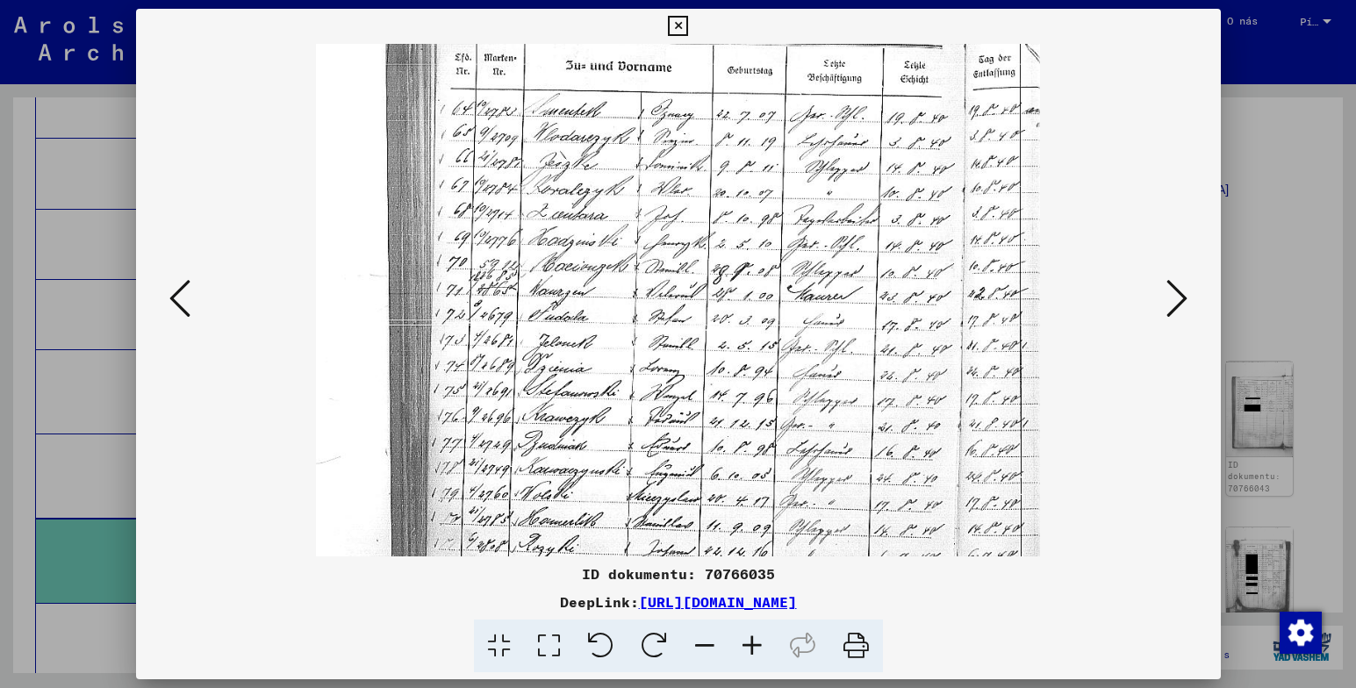
click at [750, 639] on icon at bounding box center [751, 647] width 47 height 54
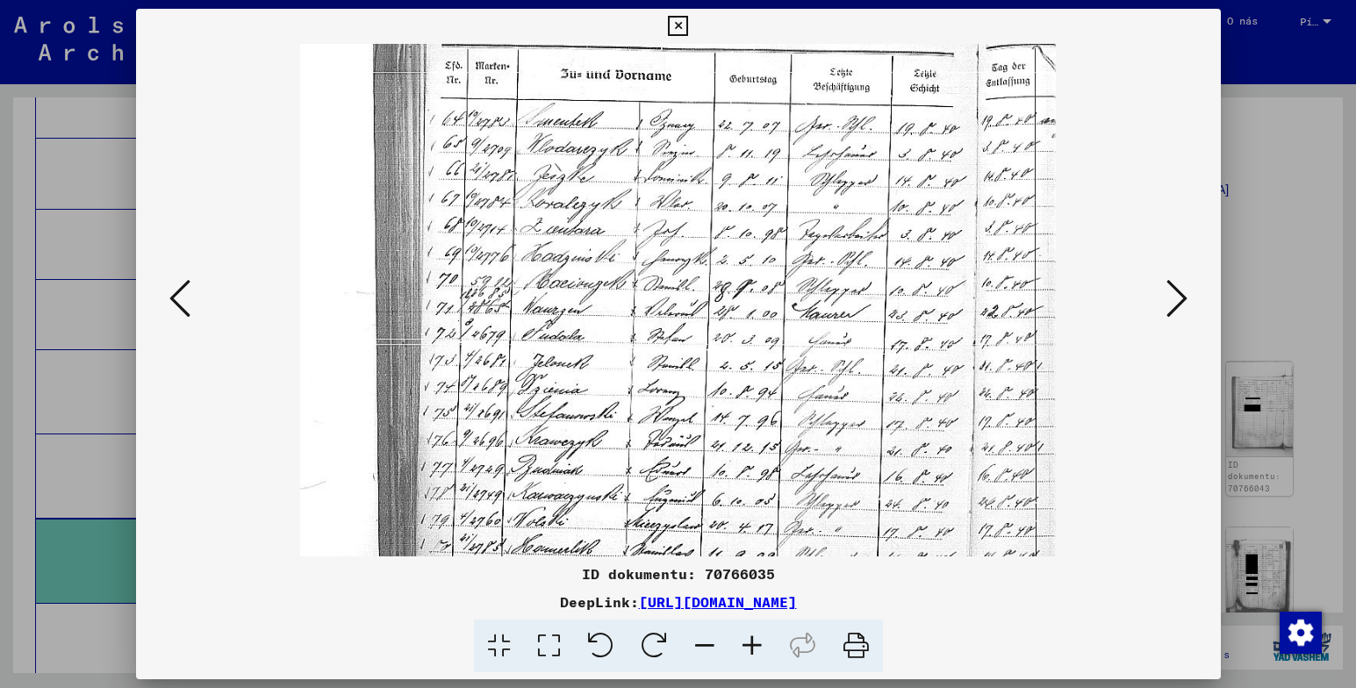
click at [750, 639] on icon at bounding box center [751, 647] width 47 height 54
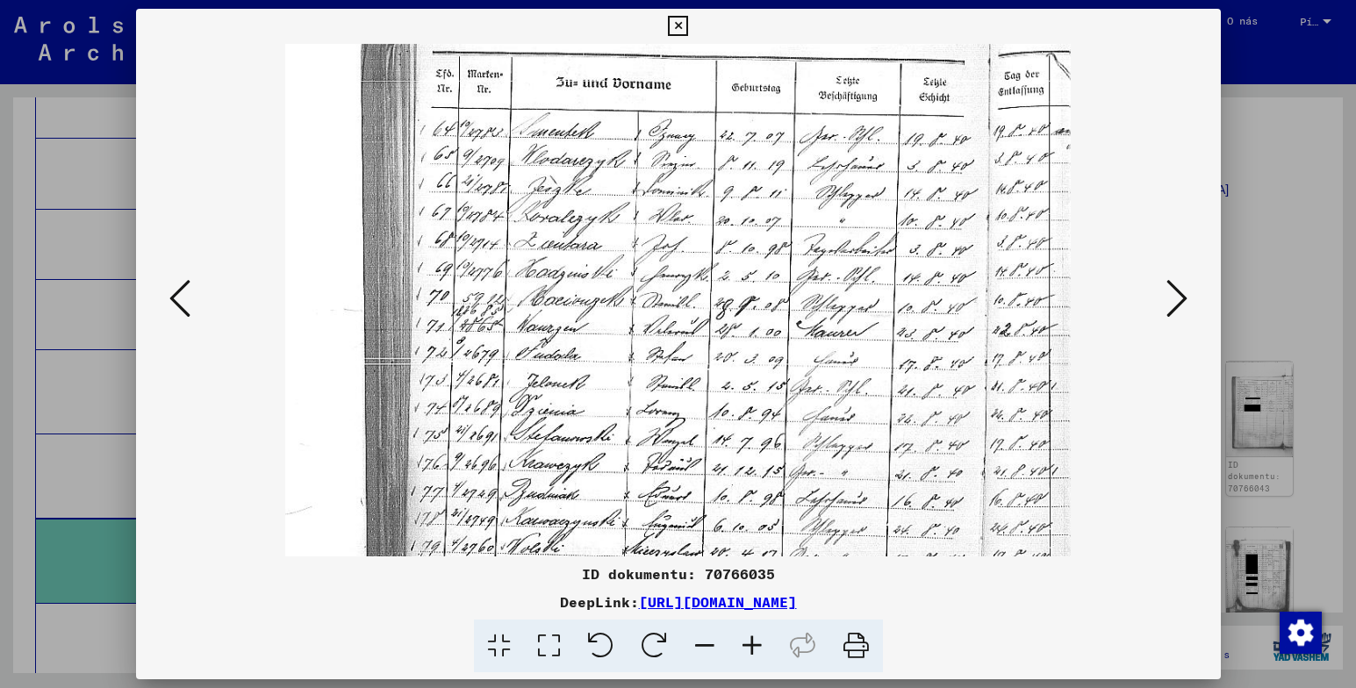
click at [750, 639] on icon at bounding box center [751, 647] width 47 height 54
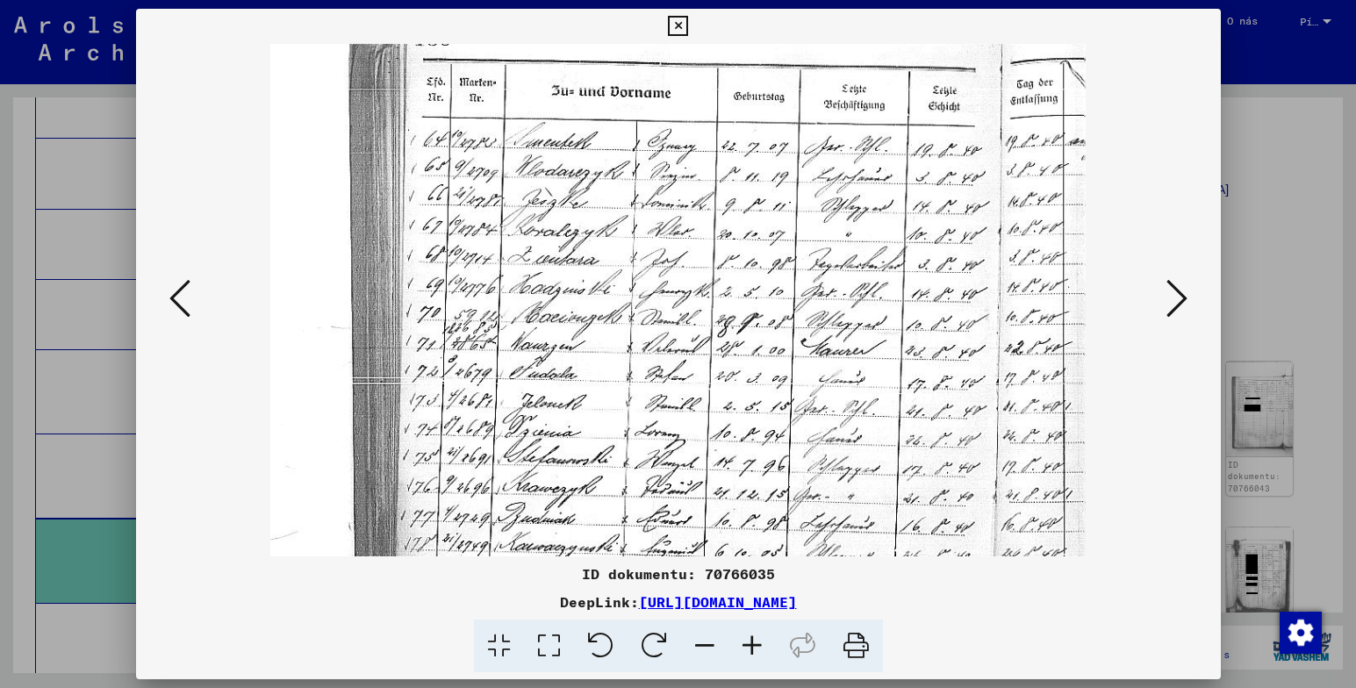
drag, startPoint x: 669, startPoint y: 375, endPoint x: 673, endPoint y: 283, distance: 91.4
click at [668, 353] on img at bounding box center [678, 450] width 816 height 1171
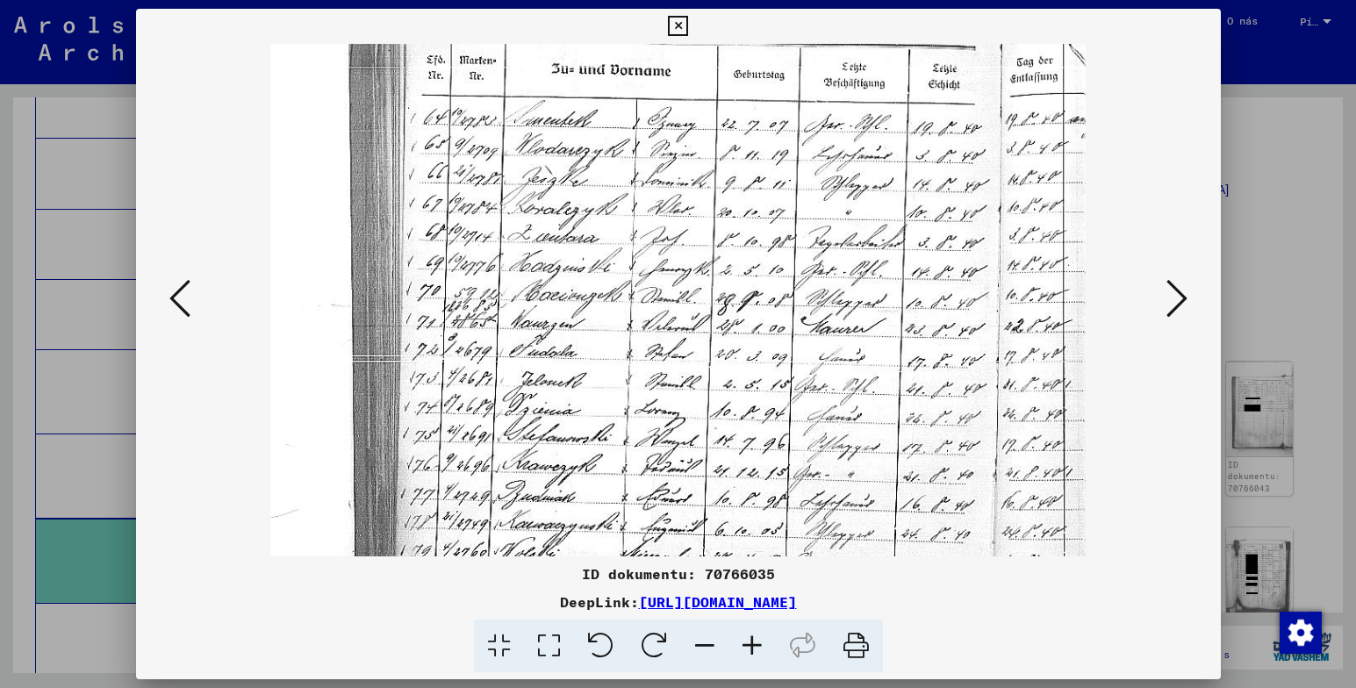
click at [1184, 298] on icon at bounding box center [1176, 298] width 21 height 42
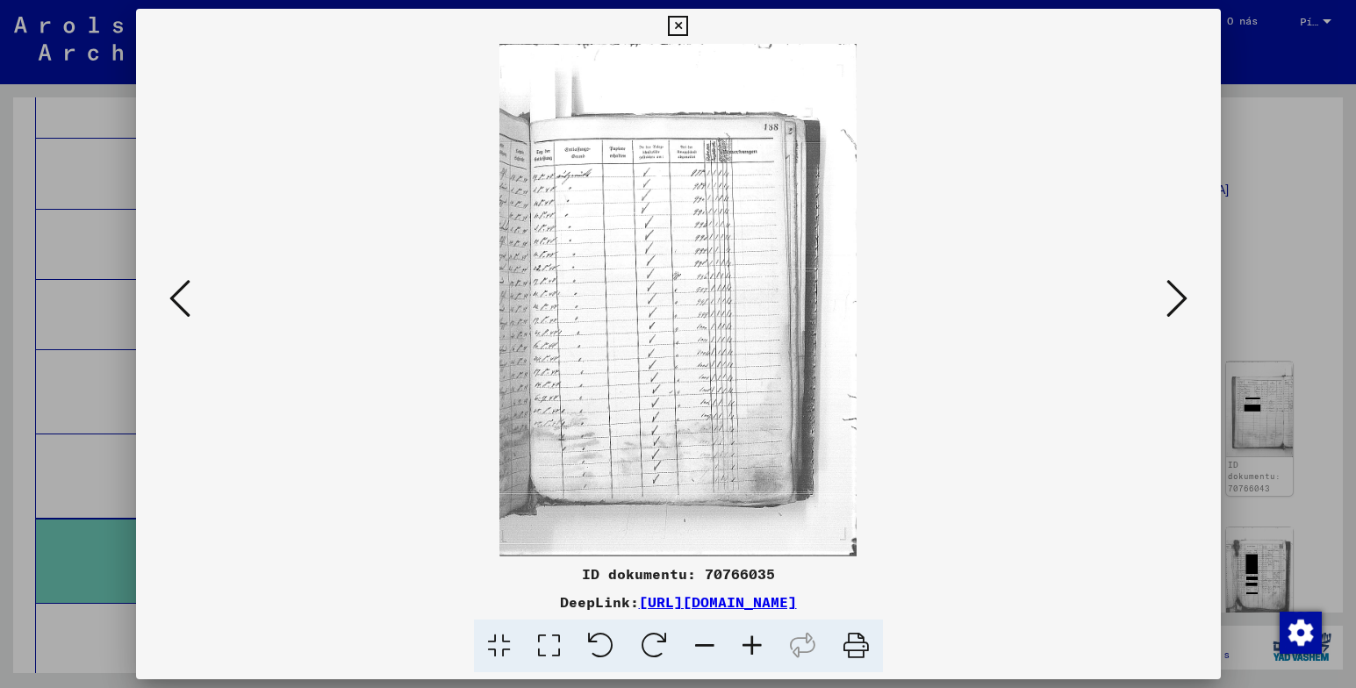
click at [1187, 298] on icon at bounding box center [1176, 298] width 21 height 42
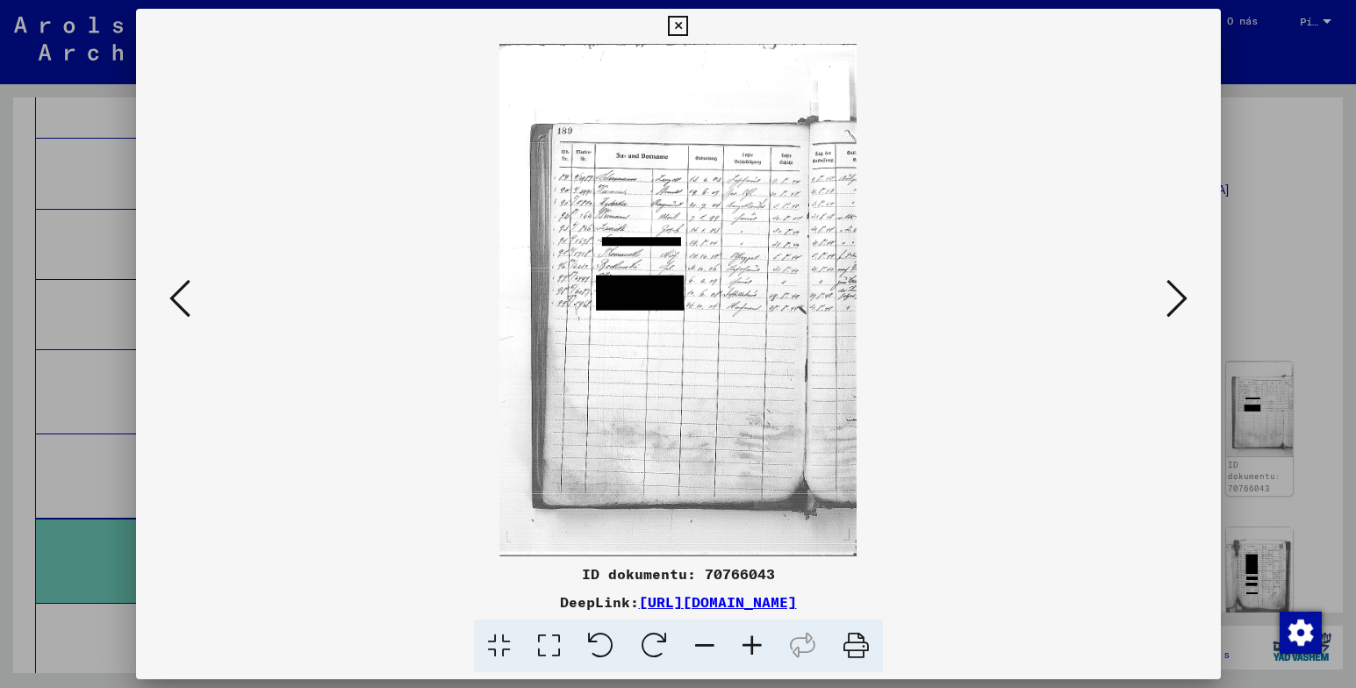
click at [1187, 298] on button at bounding box center [1177, 300] width 32 height 50
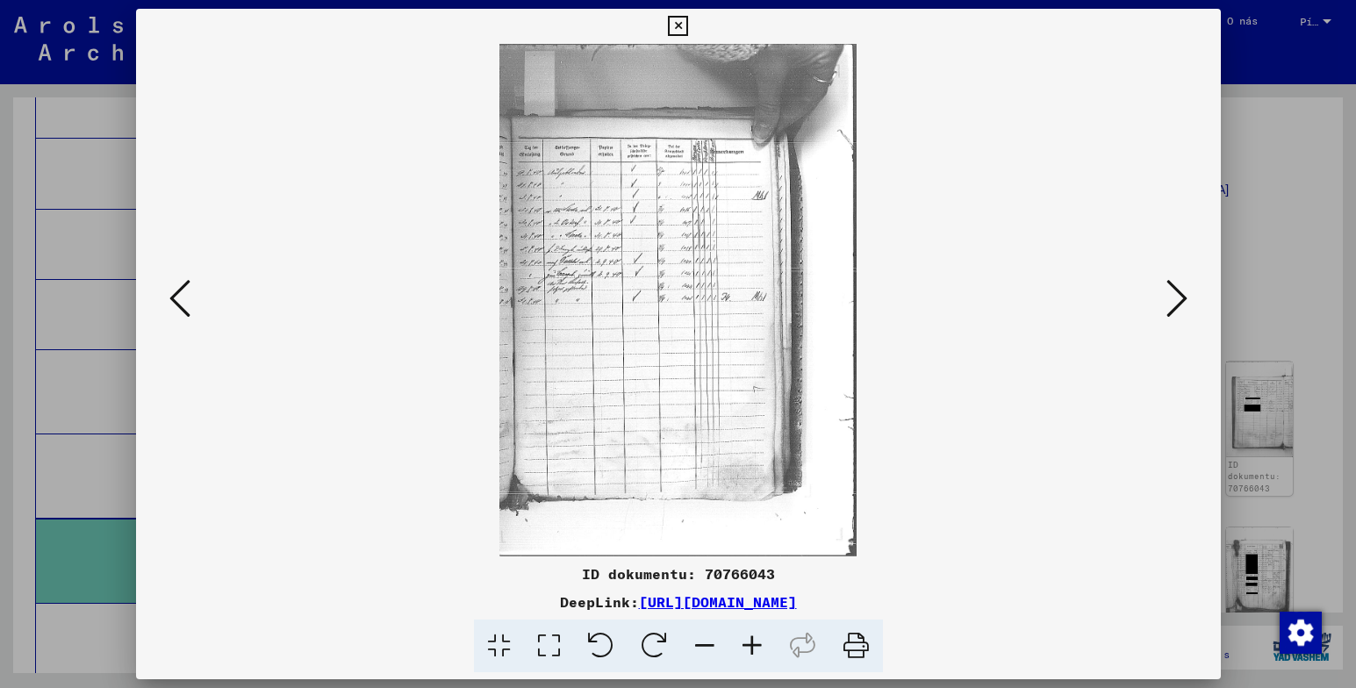
click at [1176, 290] on icon at bounding box center [1176, 298] width 21 height 42
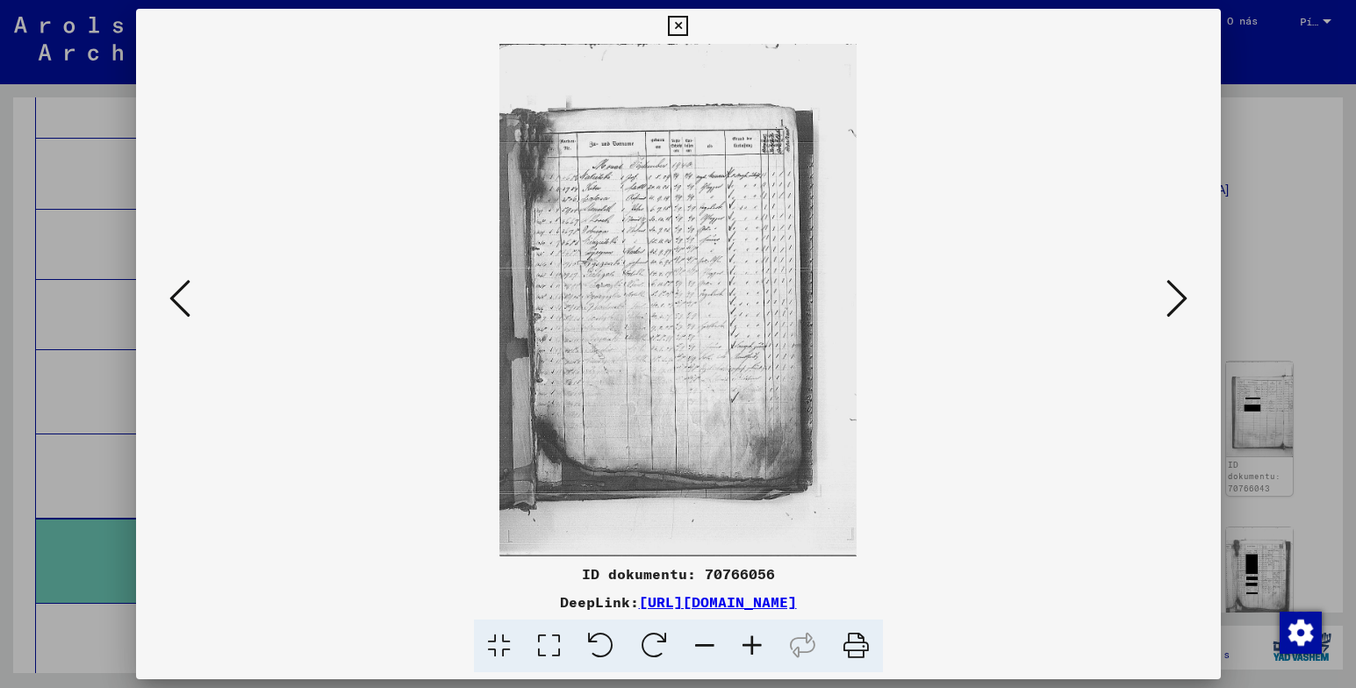
click at [747, 637] on icon at bounding box center [751, 647] width 47 height 54
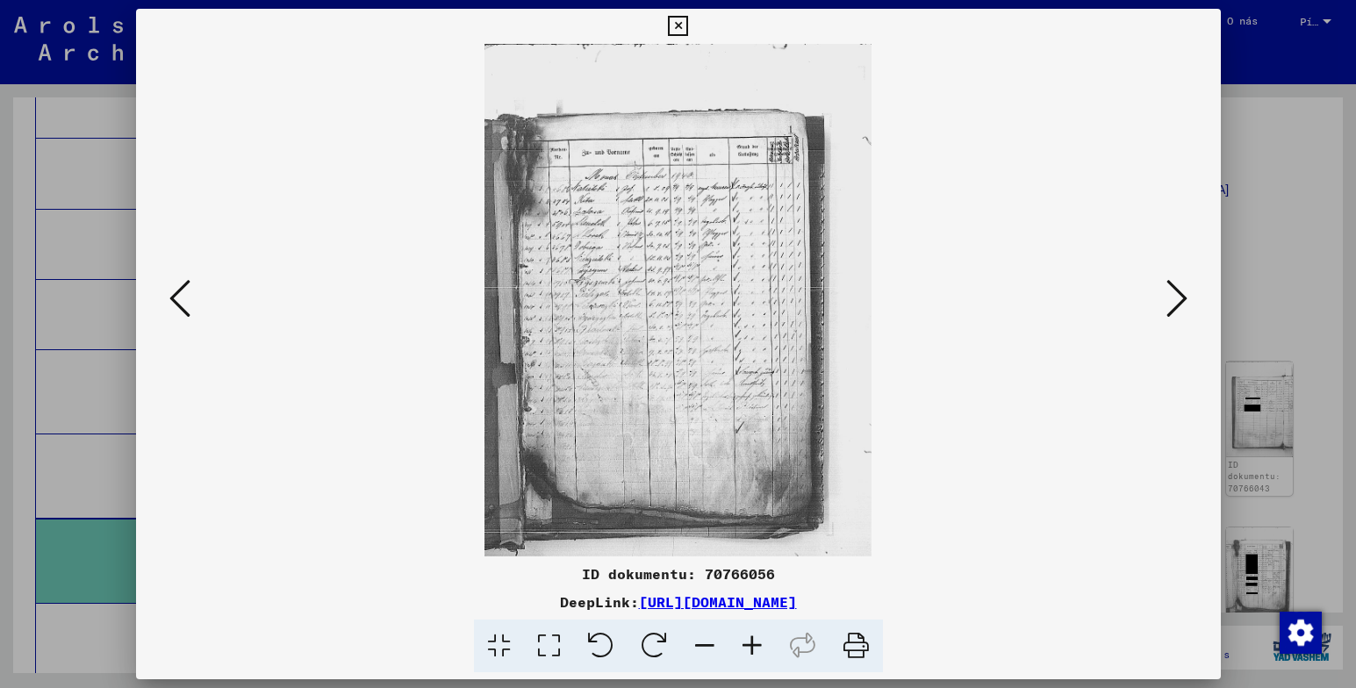
click at [747, 637] on icon at bounding box center [751, 647] width 47 height 54
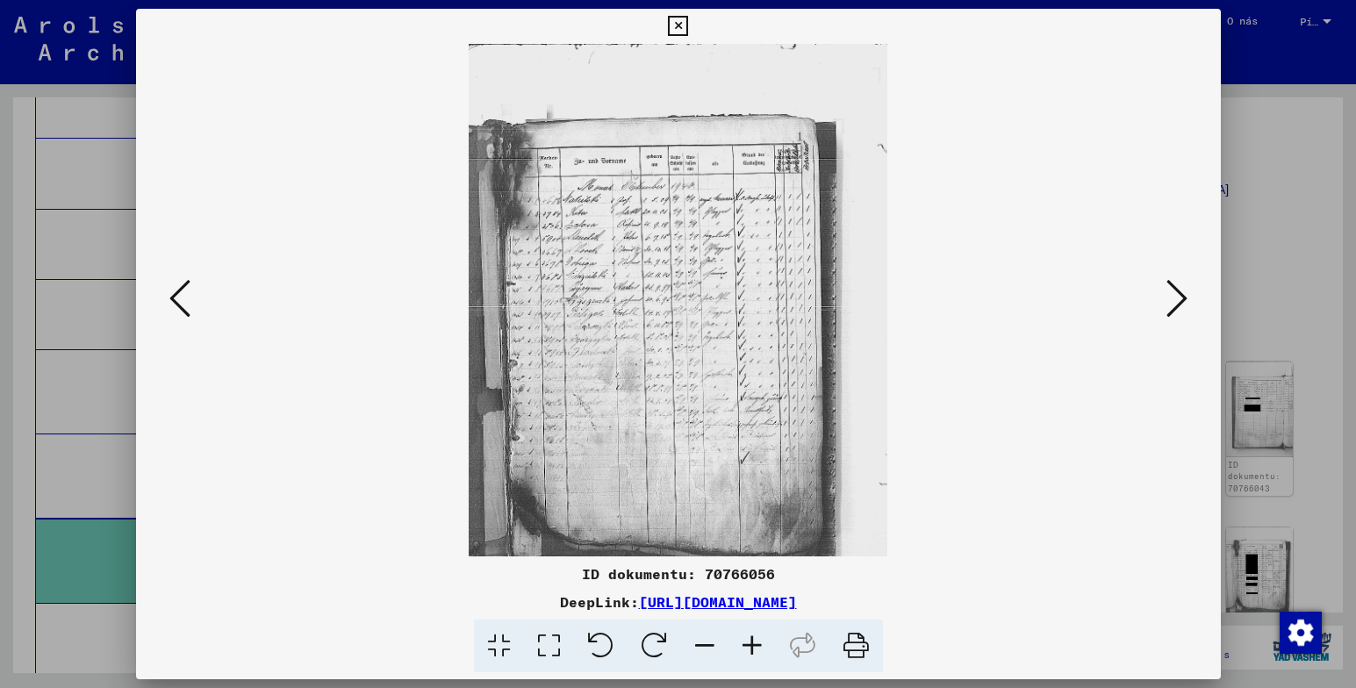
click at [747, 637] on icon at bounding box center [751, 647] width 47 height 54
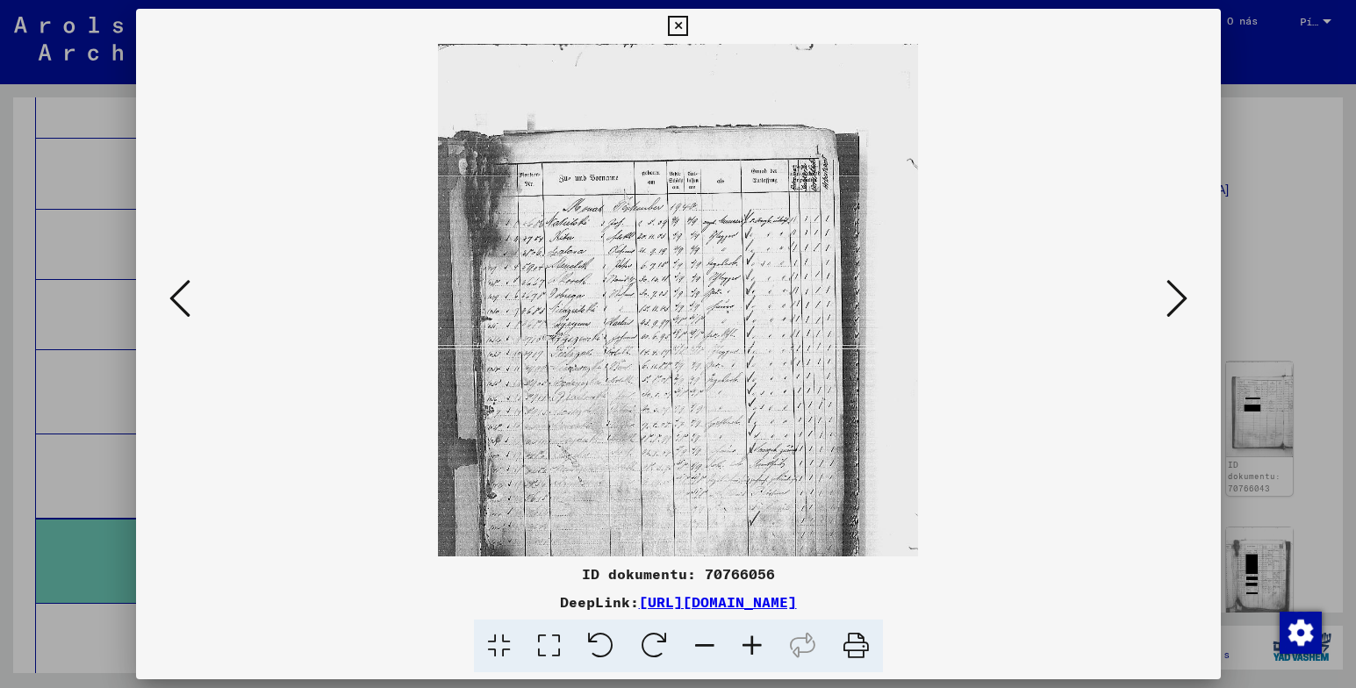
click at [747, 637] on icon at bounding box center [751, 647] width 47 height 54
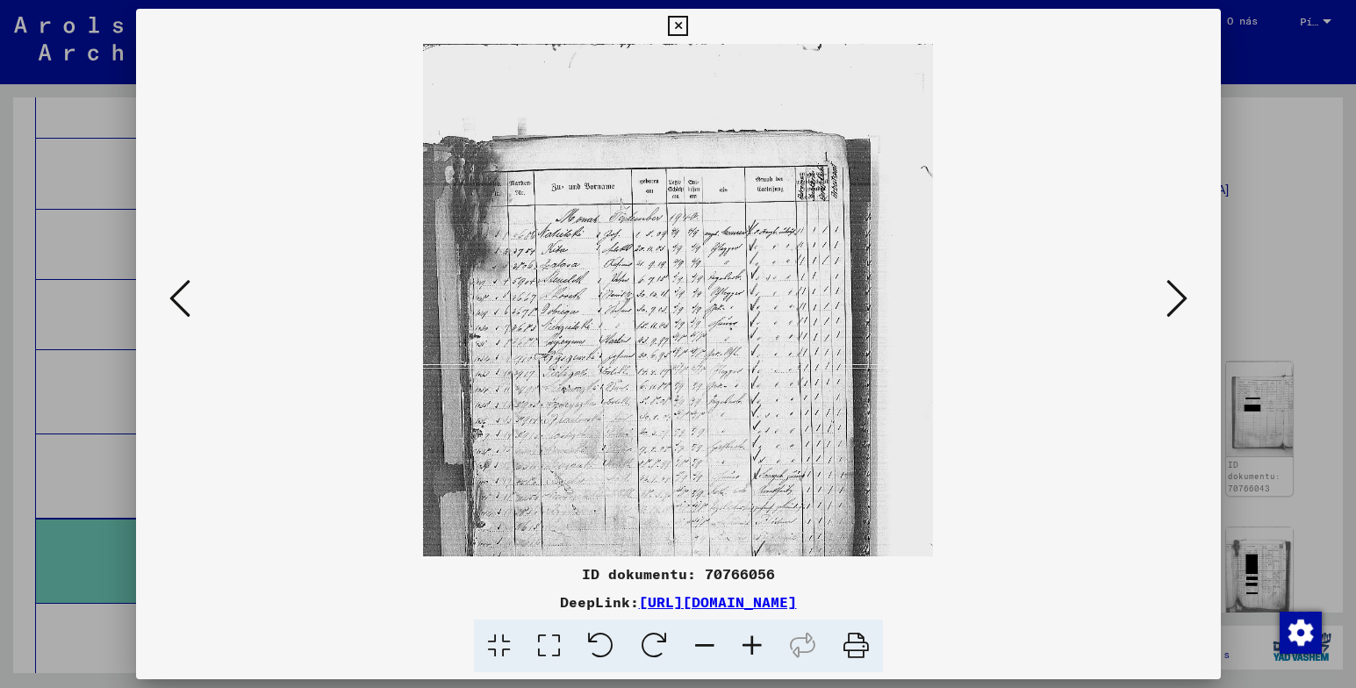
click at [747, 637] on icon at bounding box center [751, 647] width 47 height 54
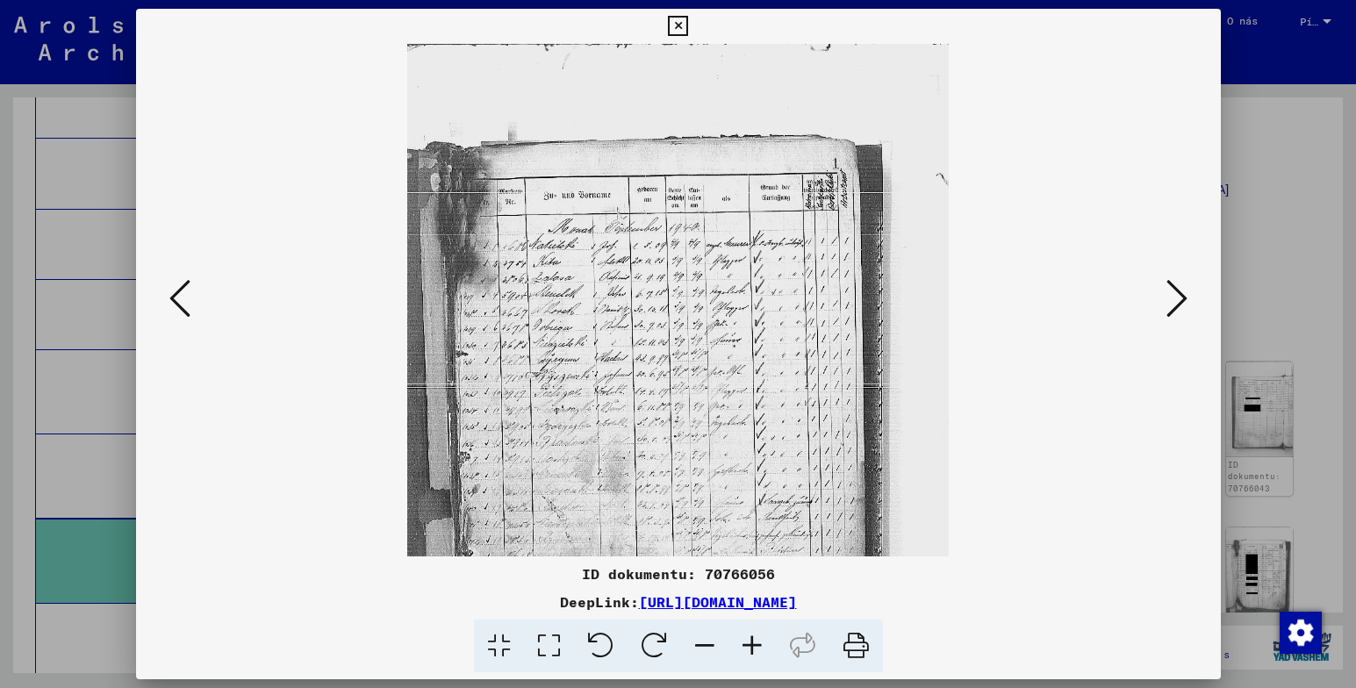
click at [747, 637] on icon at bounding box center [751, 647] width 47 height 54
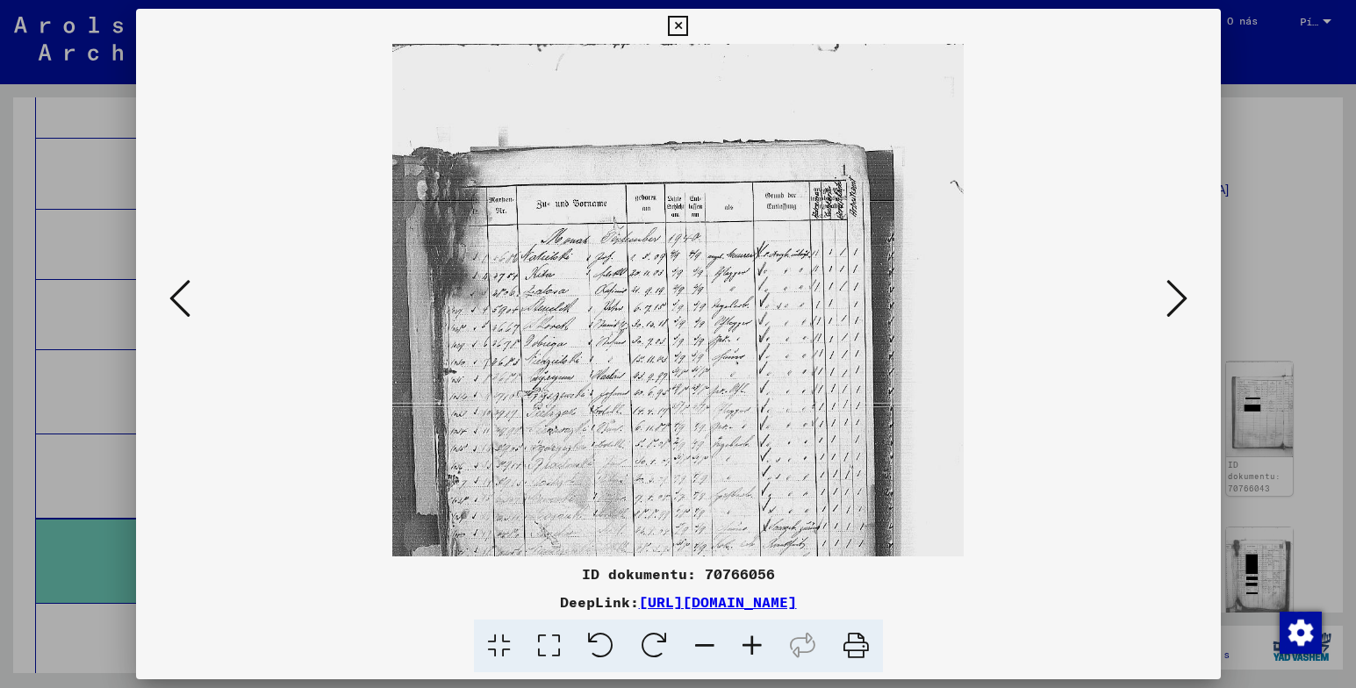
click at [672, 25] on icon at bounding box center [678, 26] width 20 height 21
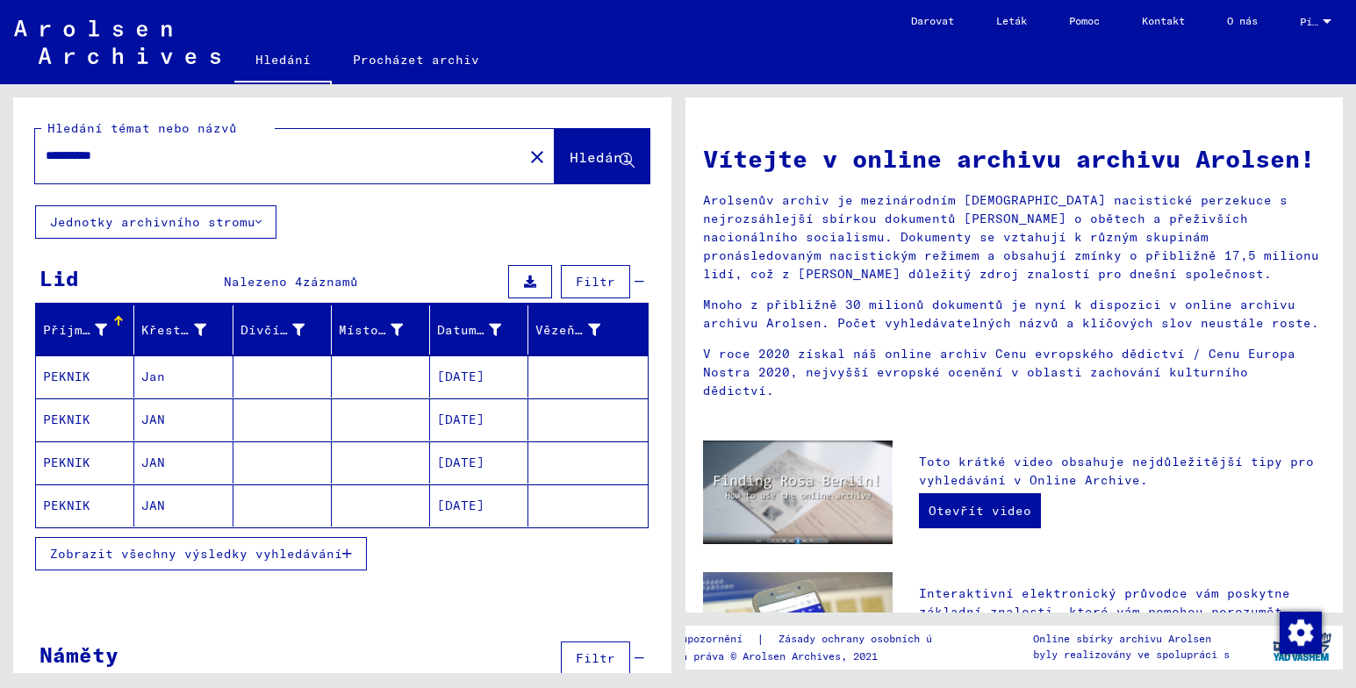
type input "*****"
